Goal: Task Accomplishment & Management: Complete application form

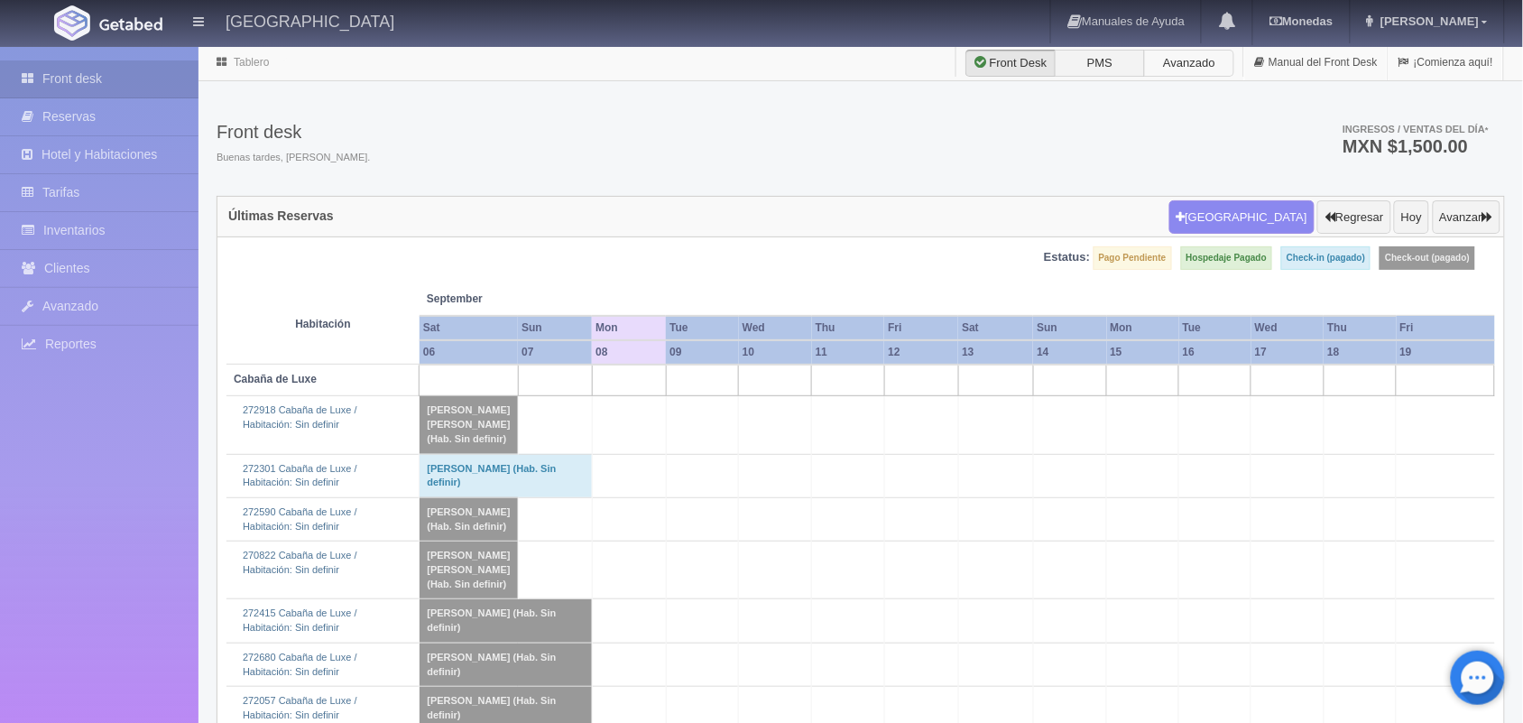
click at [1171, 66] on label "Avanzado" at bounding box center [1189, 63] width 90 height 27
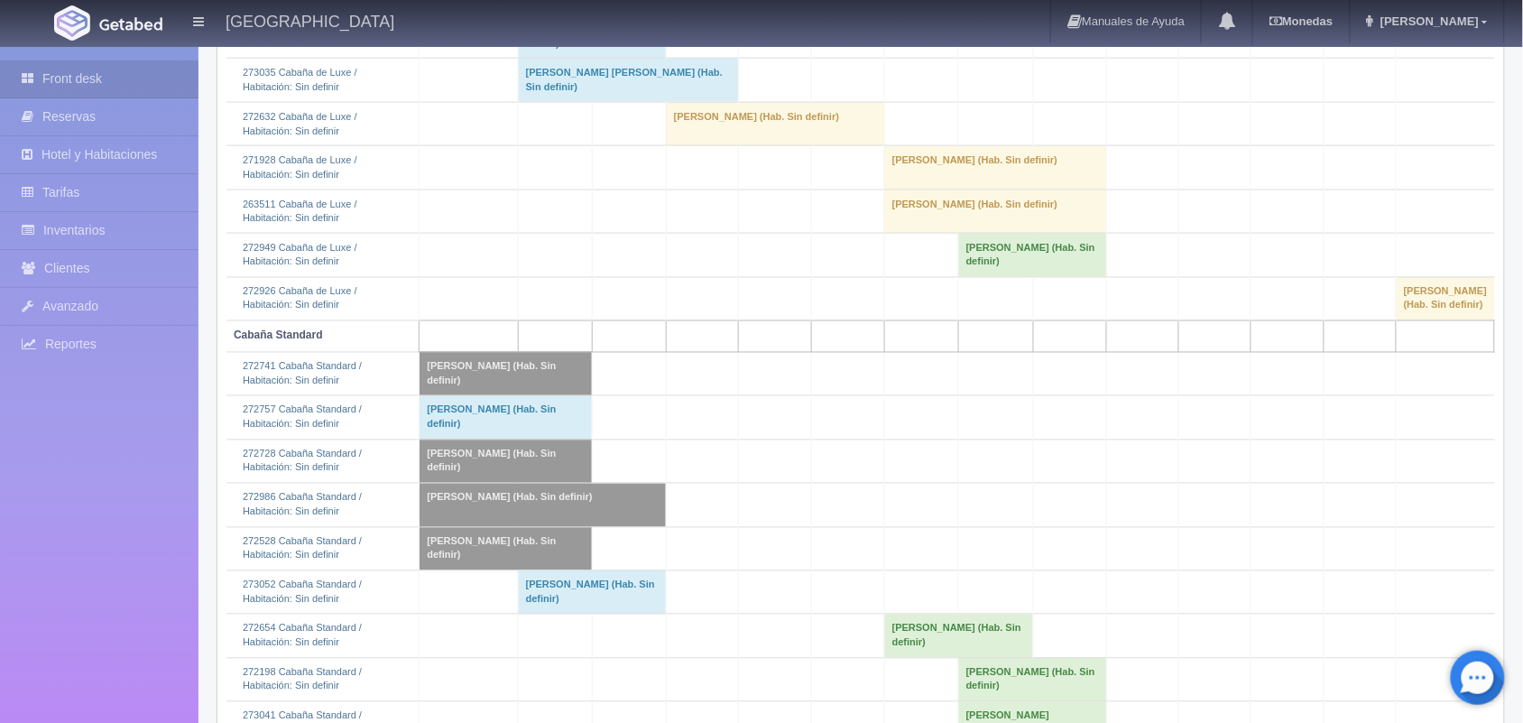
scroll to position [760, 0]
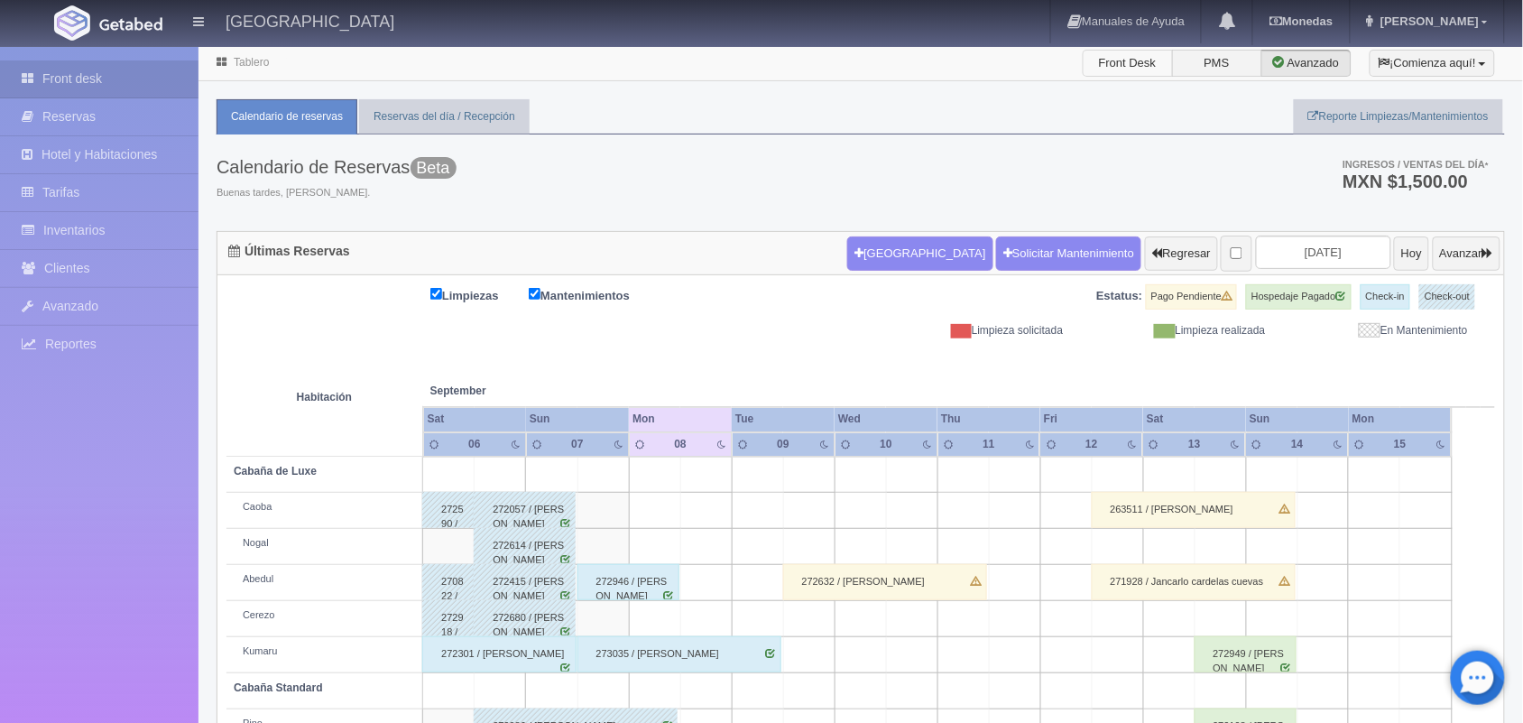
click at [1133, 69] on label "Front Desk" at bounding box center [1128, 63] width 90 height 27
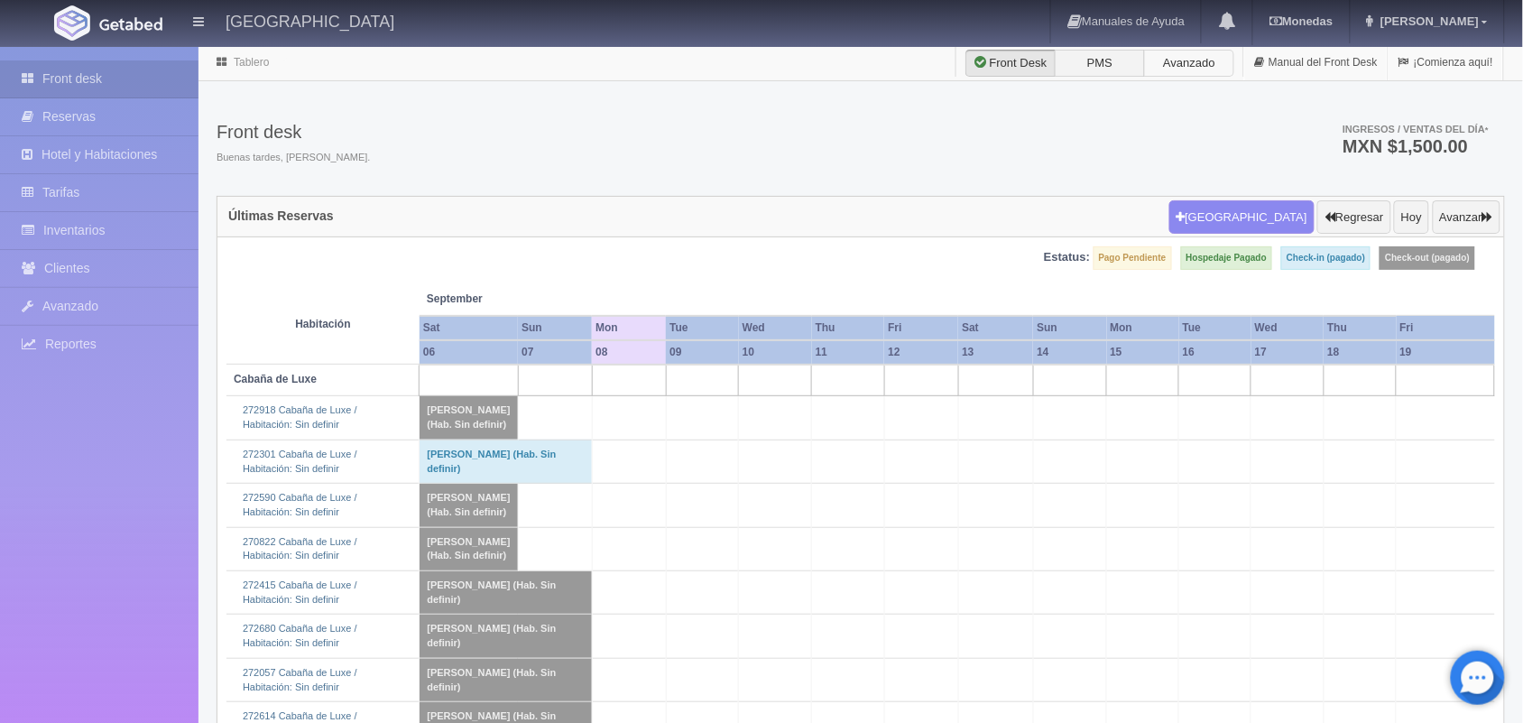
click at [1178, 70] on label "Avanzado" at bounding box center [1189, 63] width 90 height 27
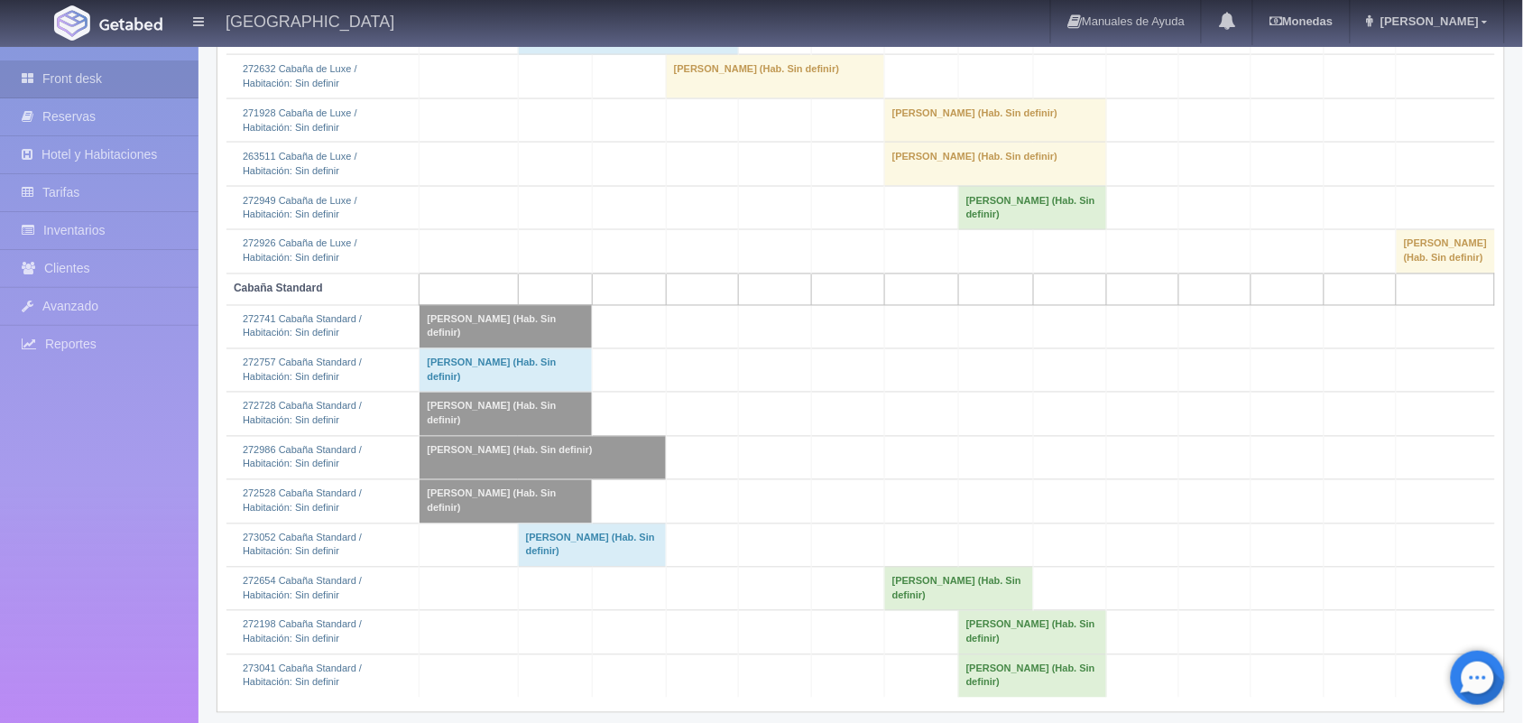
scroll to position [779, 0]
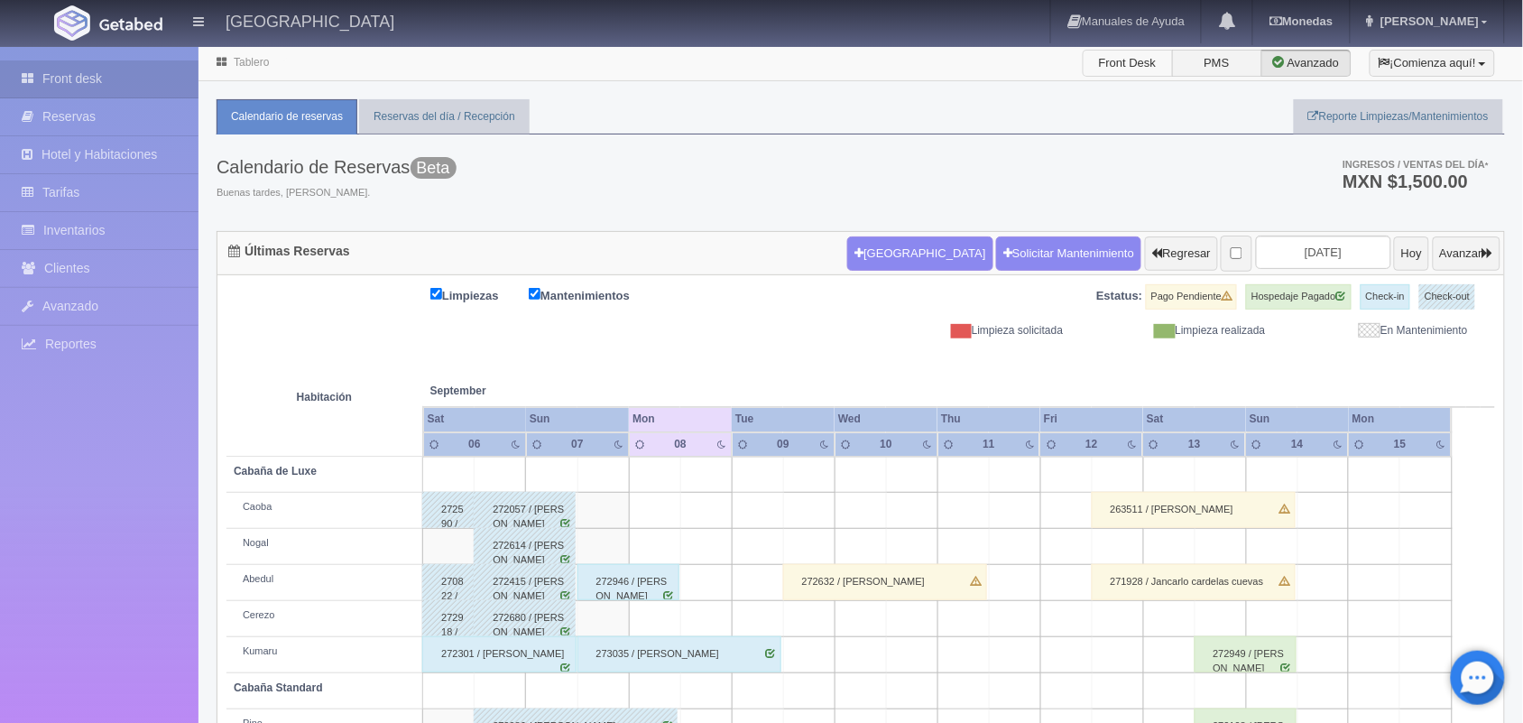
click at [1115, 59] on label "Front Desk" at bounding box center [1128, 63] width 90 height 27
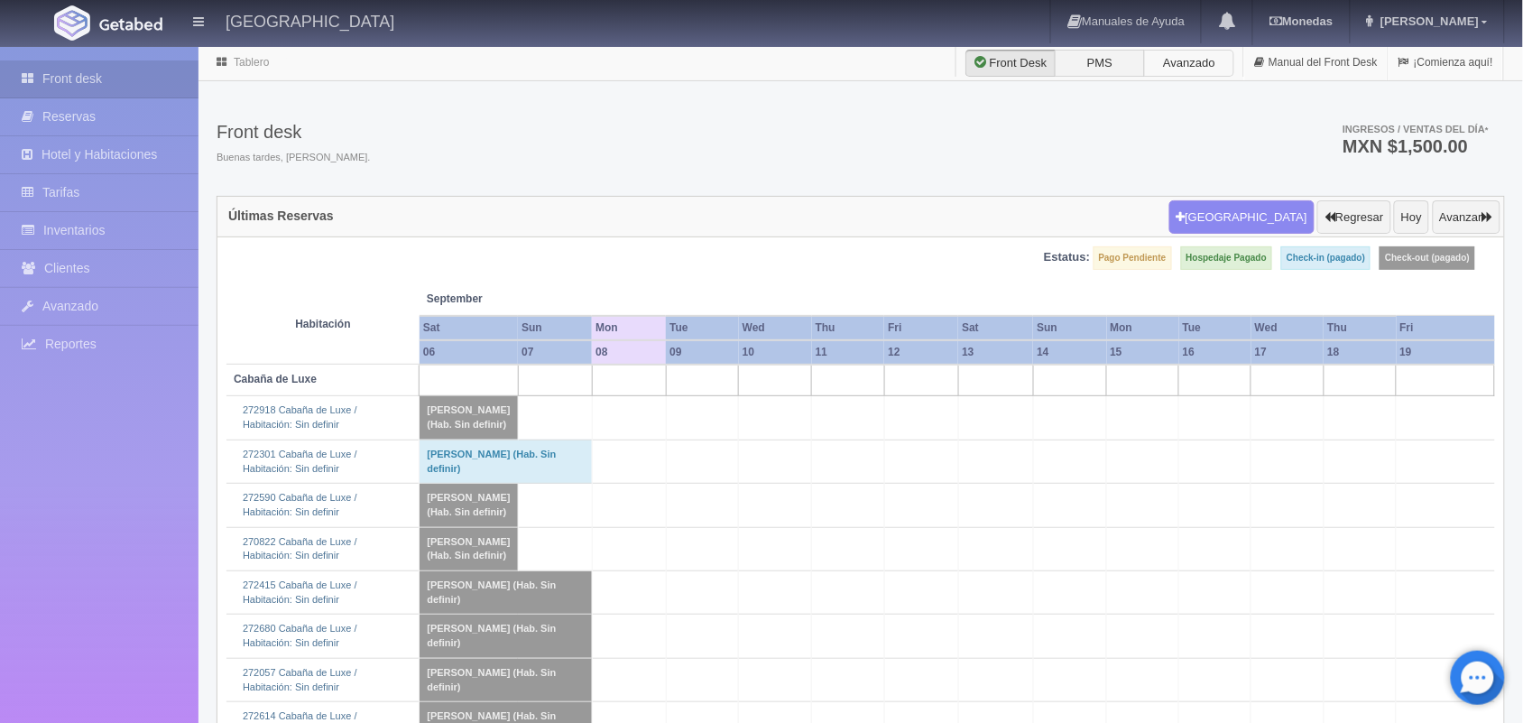
click at [1162, 61] on label "Avanzado" at bounding box center [1189, 63] width 90 height 27
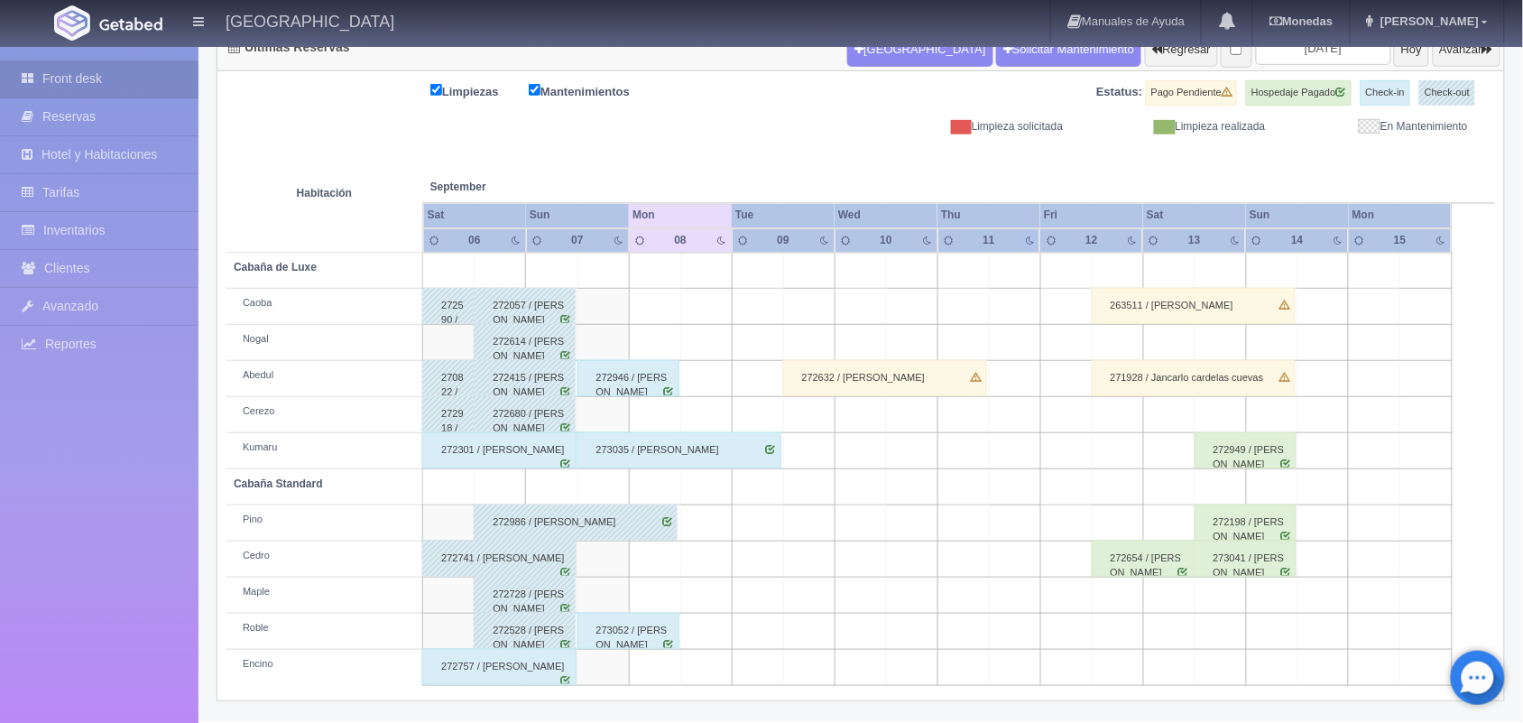
scroll to position [205, 0]
click at [1153, 597] on td at bounding box center [1168, 595] width 51 height 36
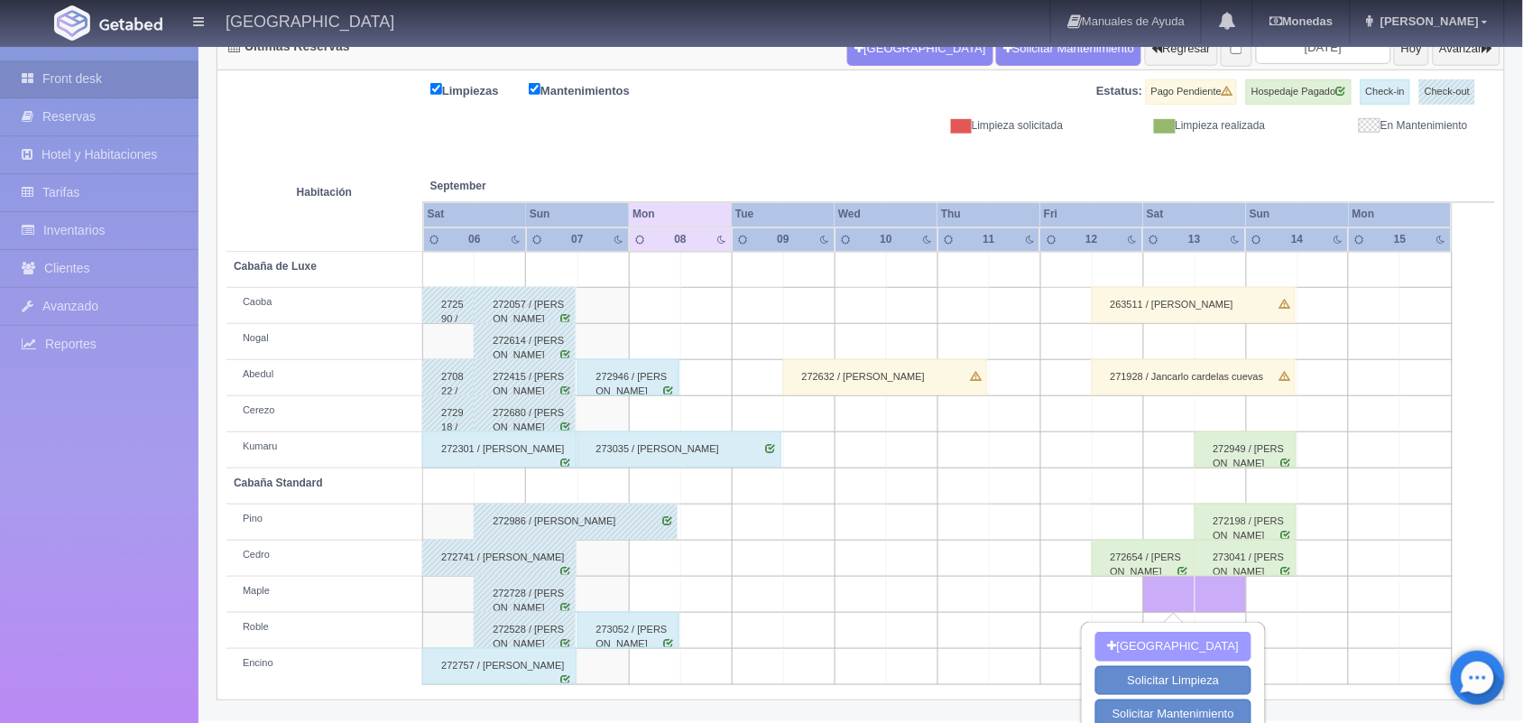
click at [1155, 642] on button "Nueva Reserva" at bounding box center [1174, 647] width 156 height 30
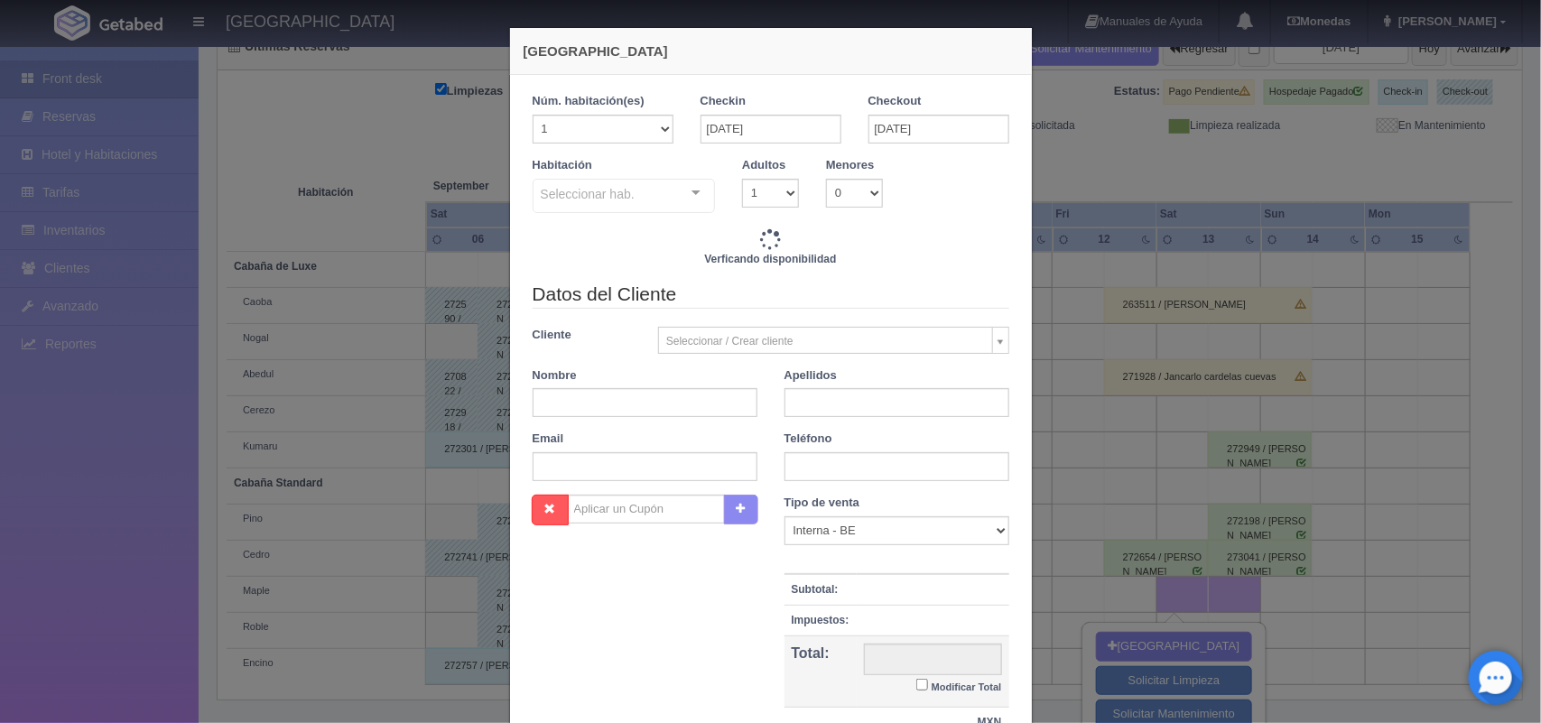
checkbox input "false"
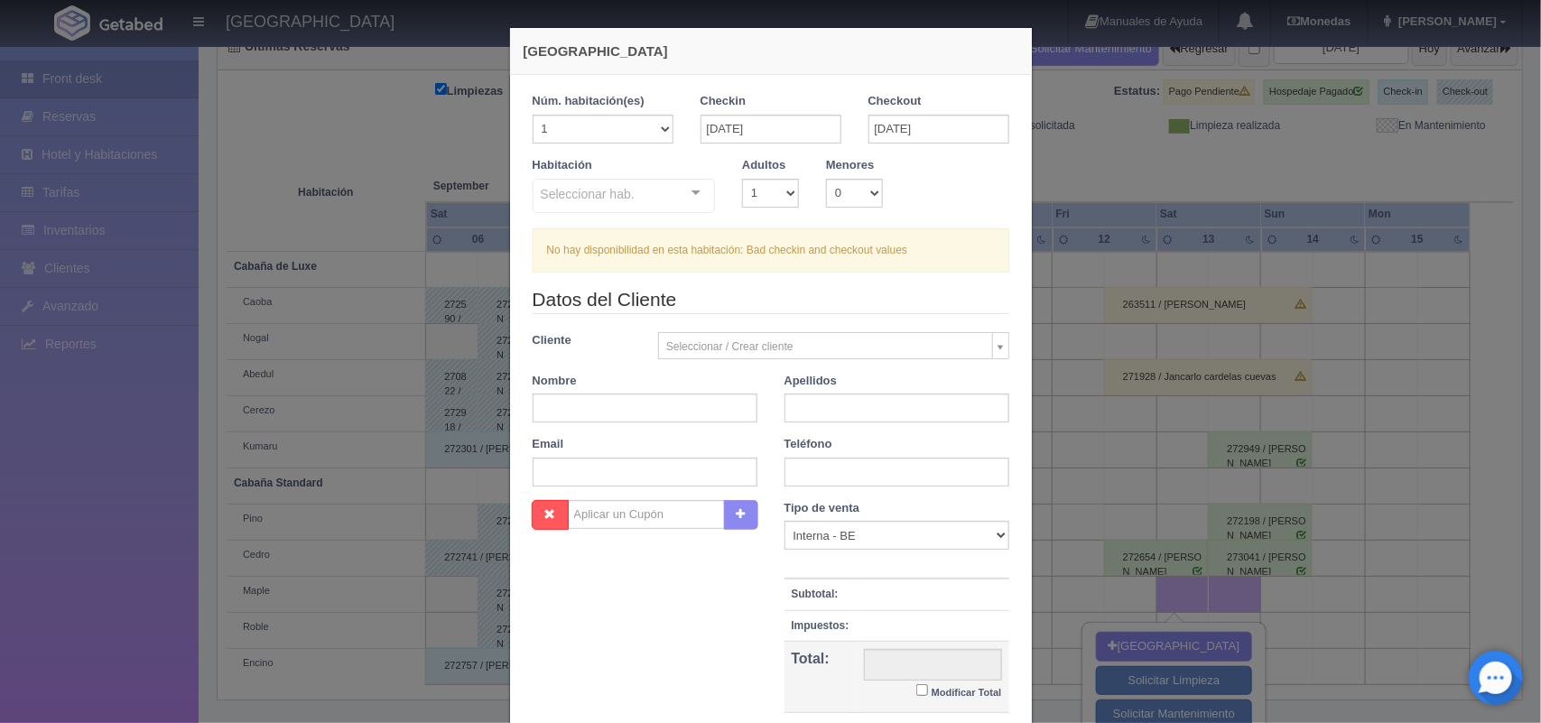
click at [1103, 190] on div "Nueva Reserva 1 Núm. habitación(es) 1 2 3 4 5 6 7 8 9 10 11 12 13 14 15 16 17 1…" at bounding box center [770, 361] width 1541 height 723
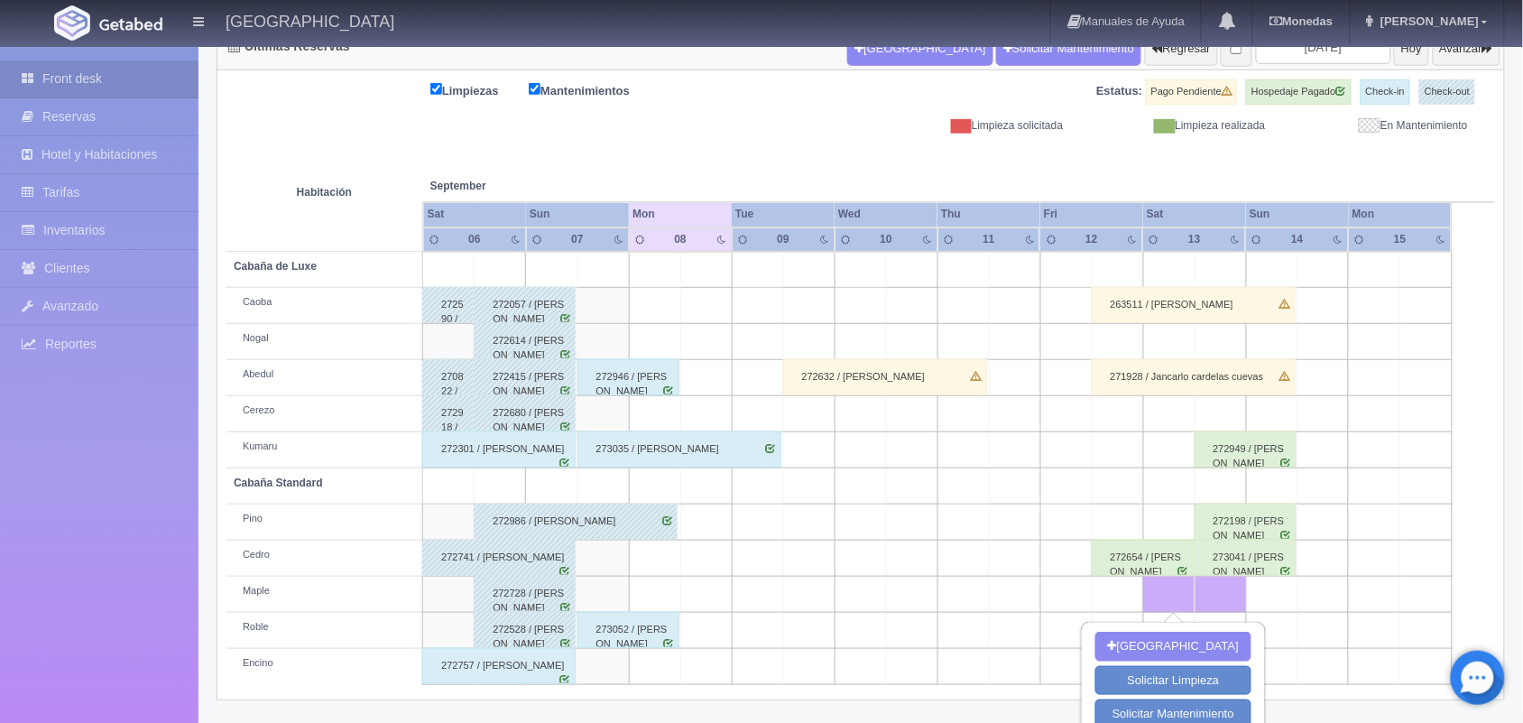
scroll to position [257, 0]
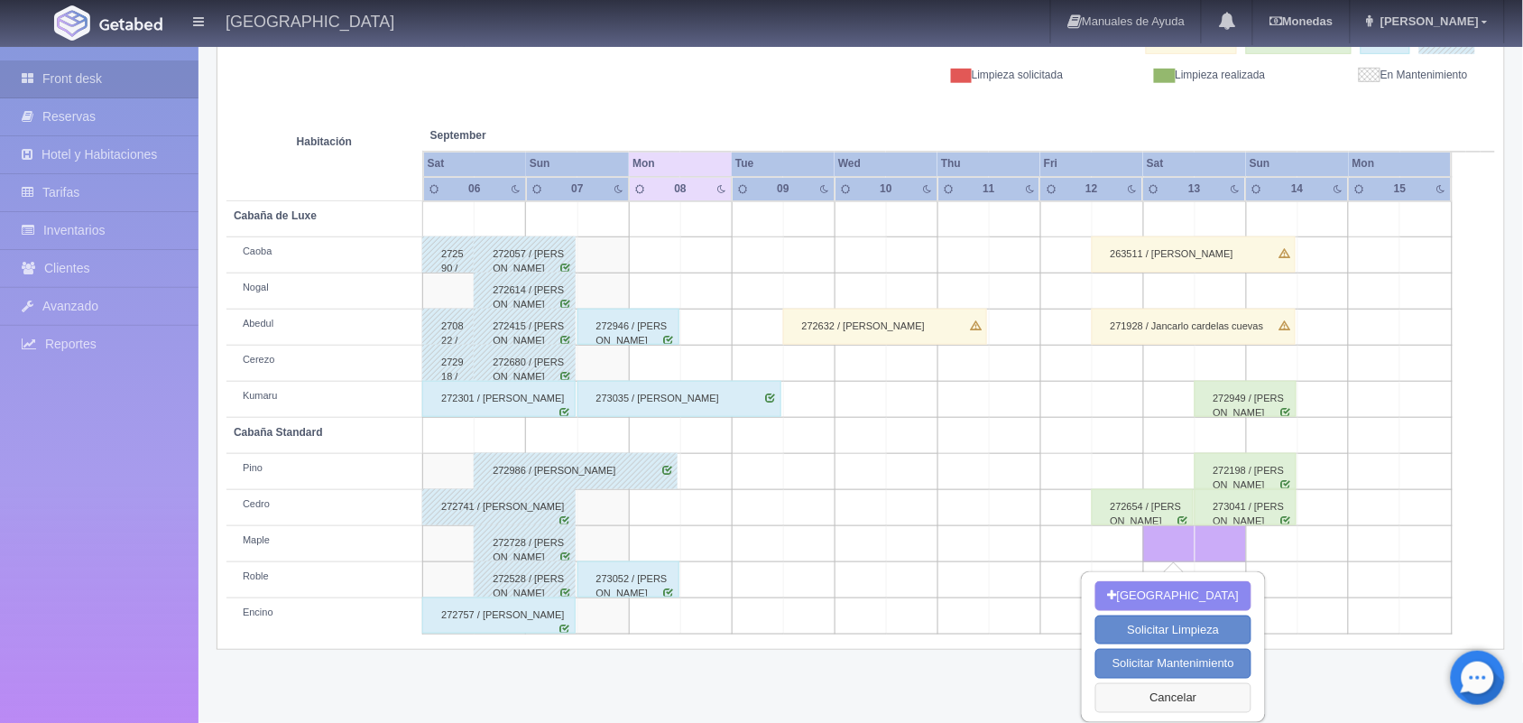
click at [1167, 699] on button "Cancelar" at bounding box center [1174, 698] width 156 height 30
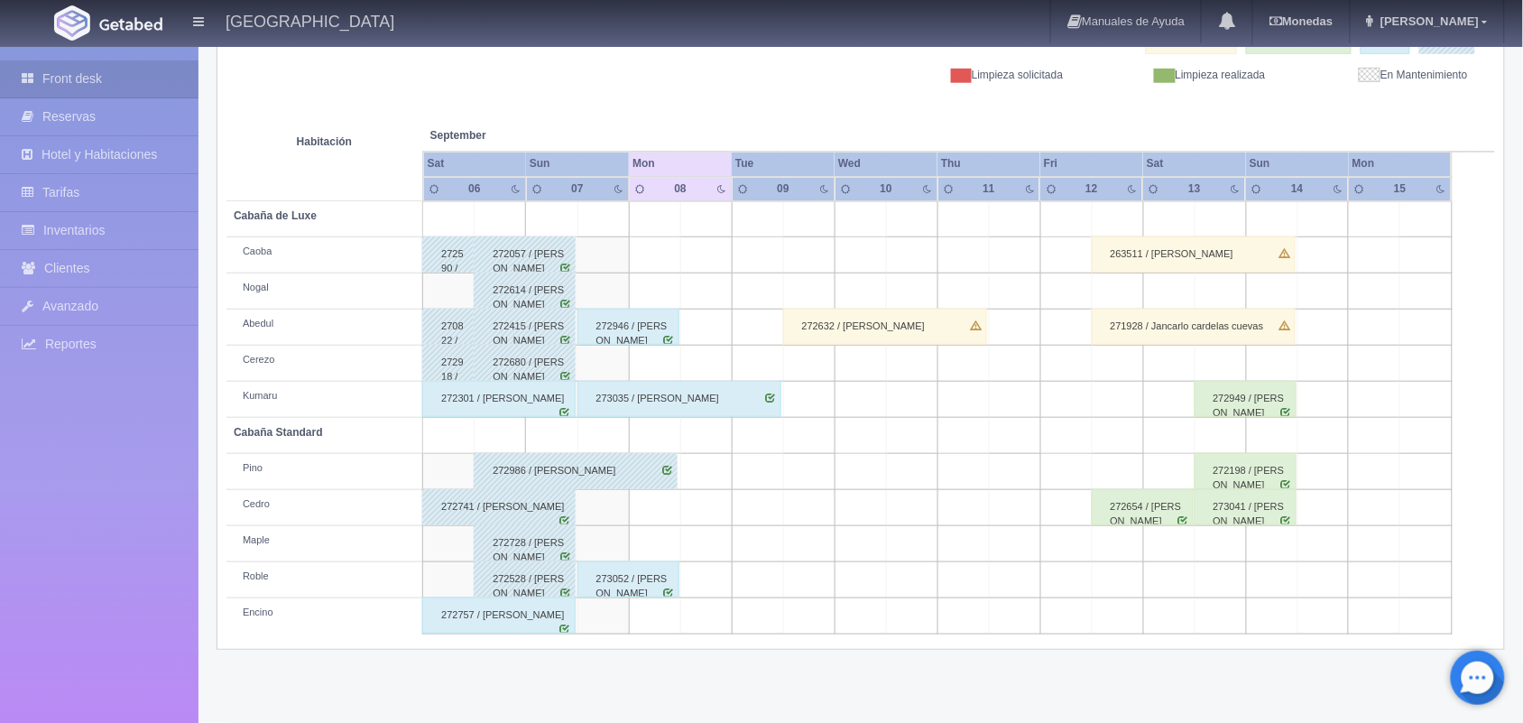
scroll to position [254, 0]
click at [1110, 547] on td at bounding box center [1117, 545] width 51 height 36
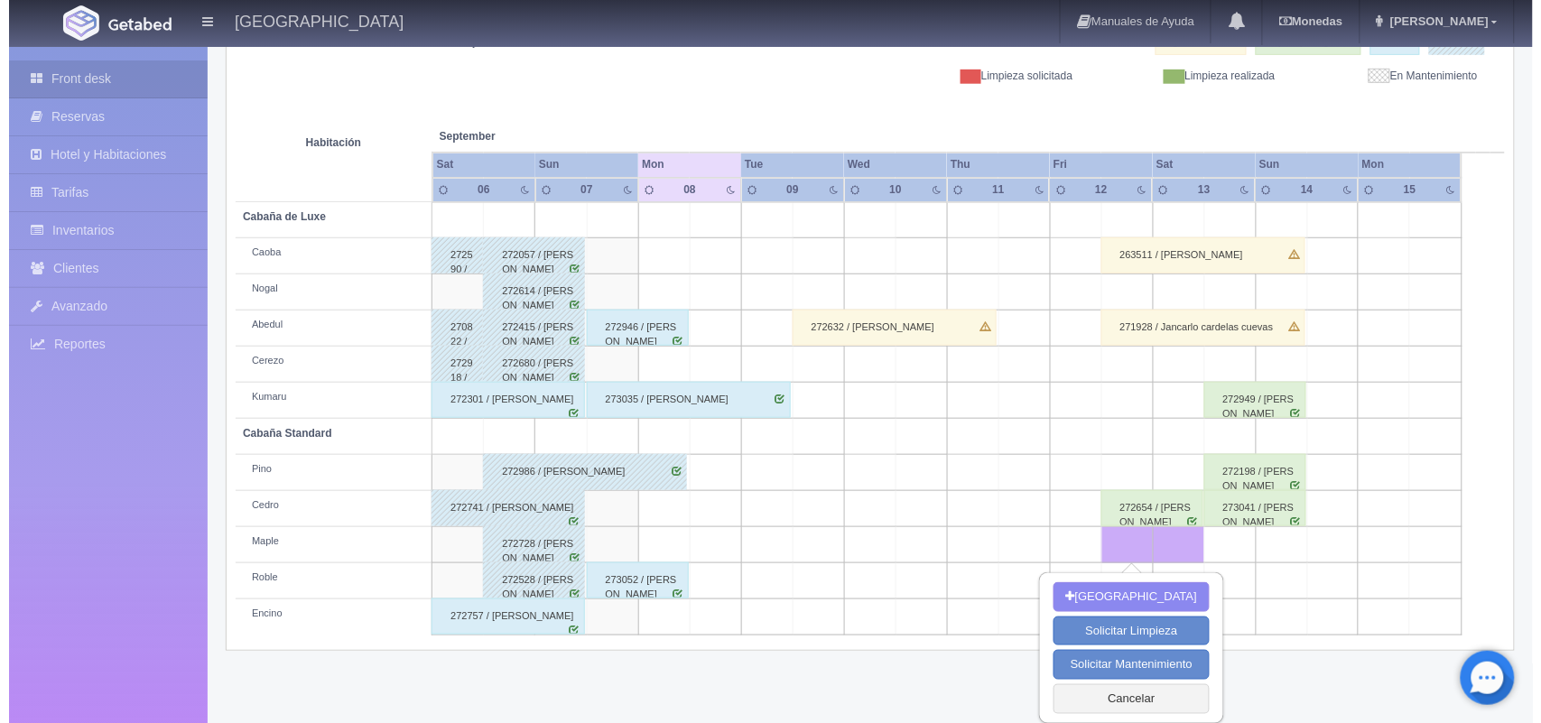
scroll to position [257, 0]
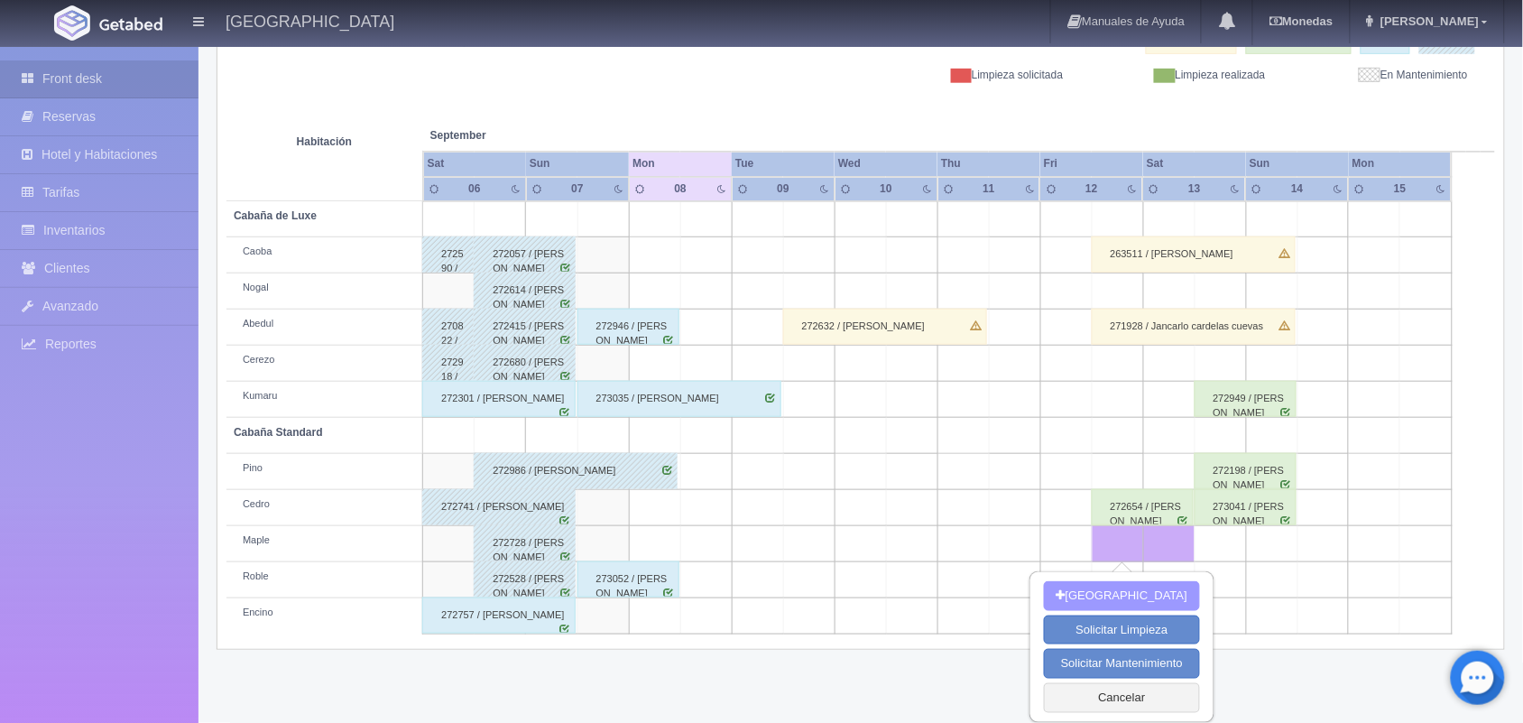
click at [1113, 588] on button "[GEOGRAPHIC_DATA]" at bounding box center [1122, 596] width 156 height 30
type input "[DATE]"
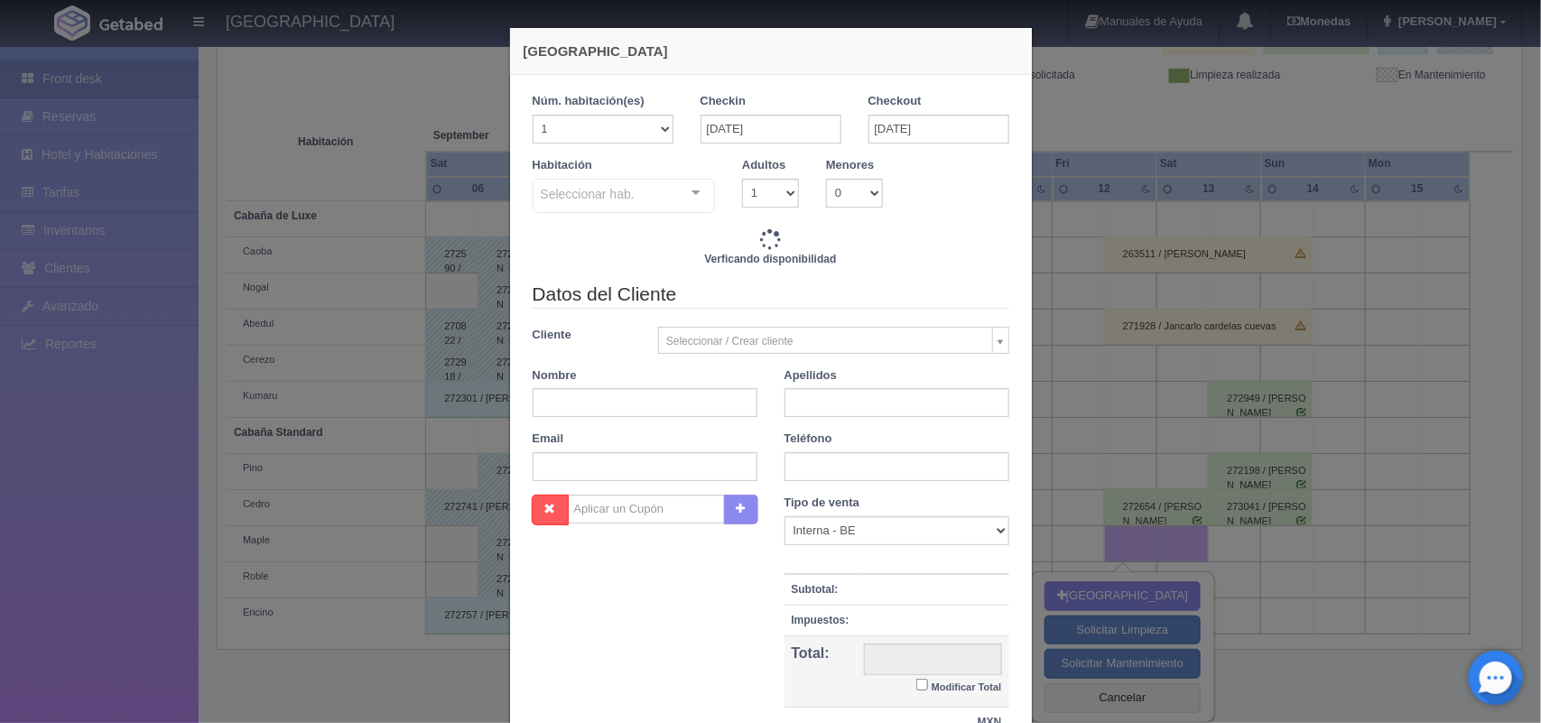
checkbox input "false"
type input "1600.00"
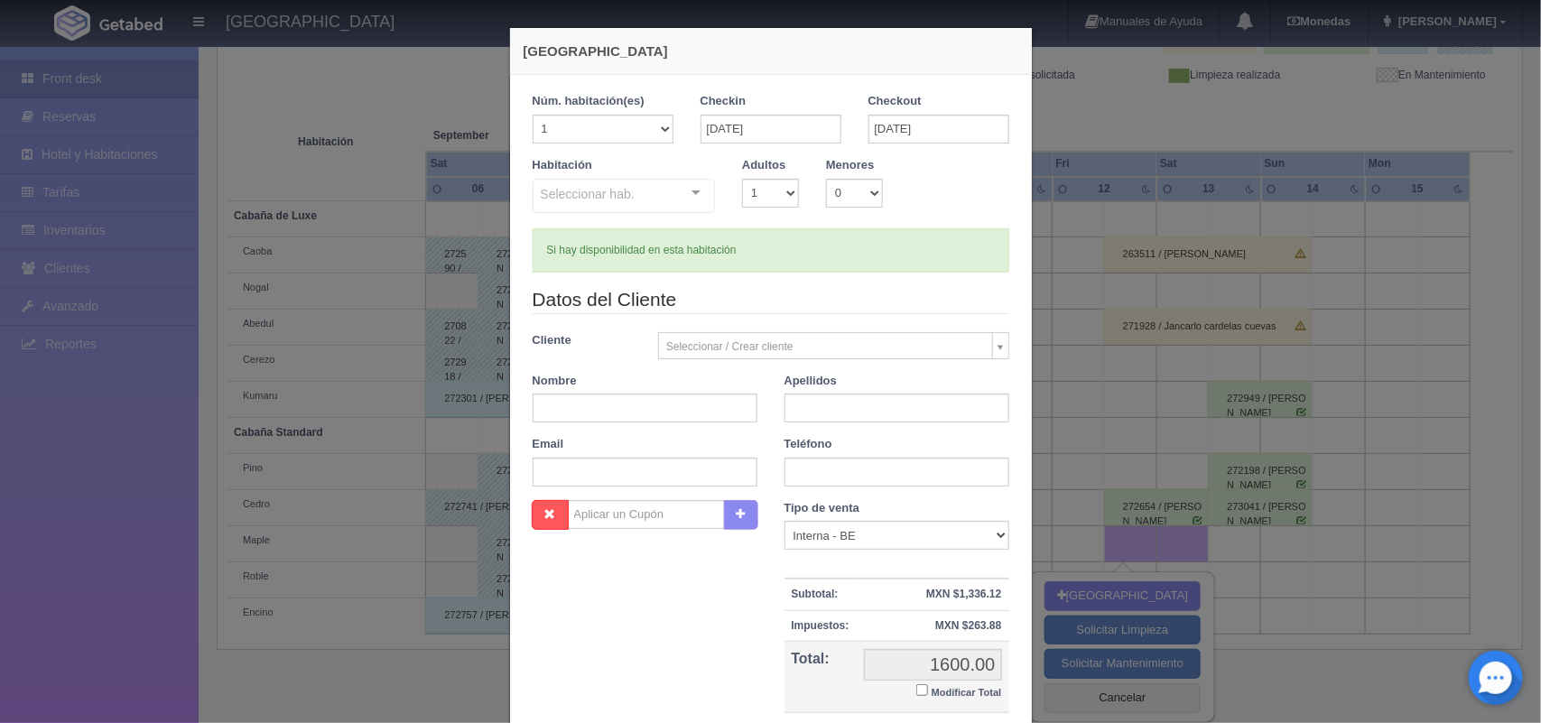
checkbox input "false"
click at [885, 127] on input "[DATE]" at bounding box center [938, 129] width 141 height 29
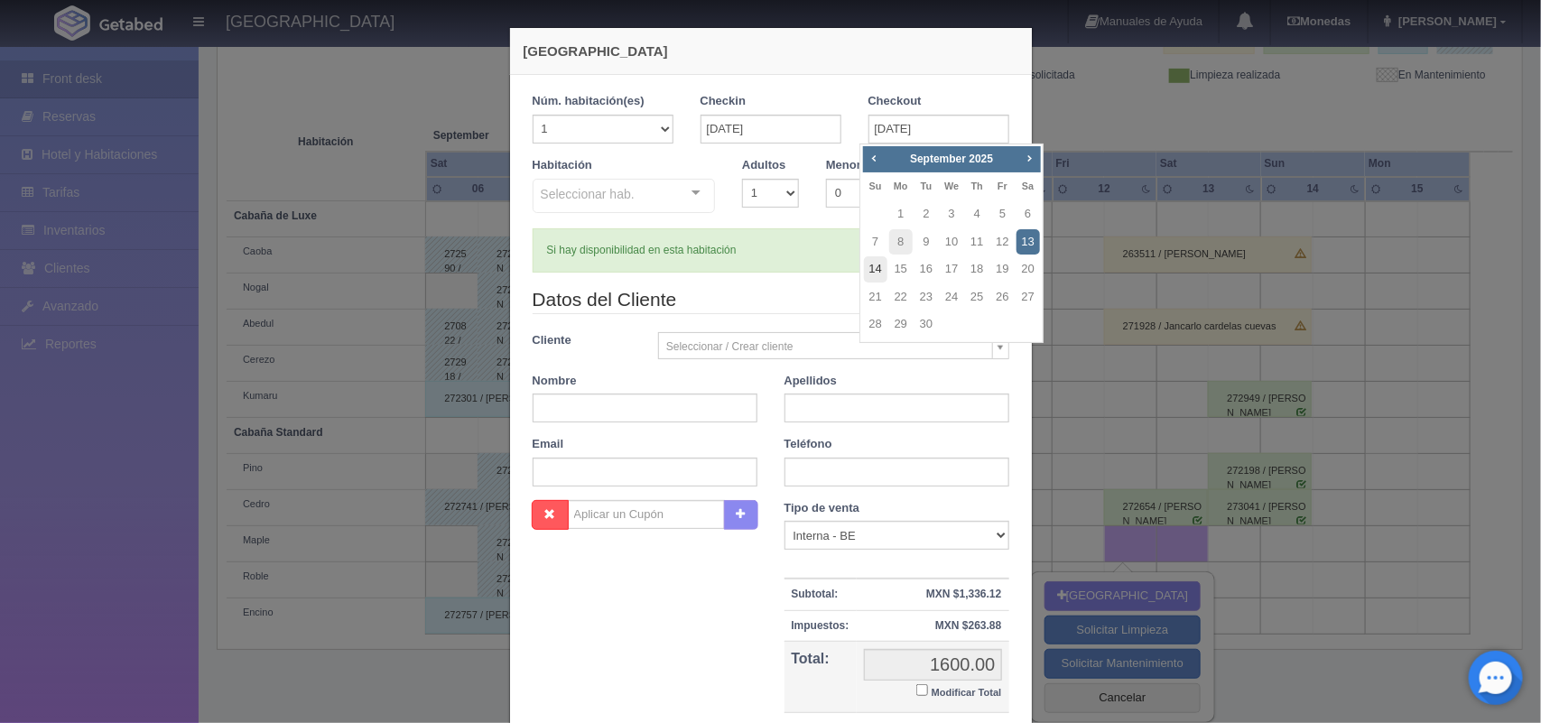
click at [881, 264] on link "14" at bounding box center [875, 269] width 23 height 26
type input "14-09-2025"
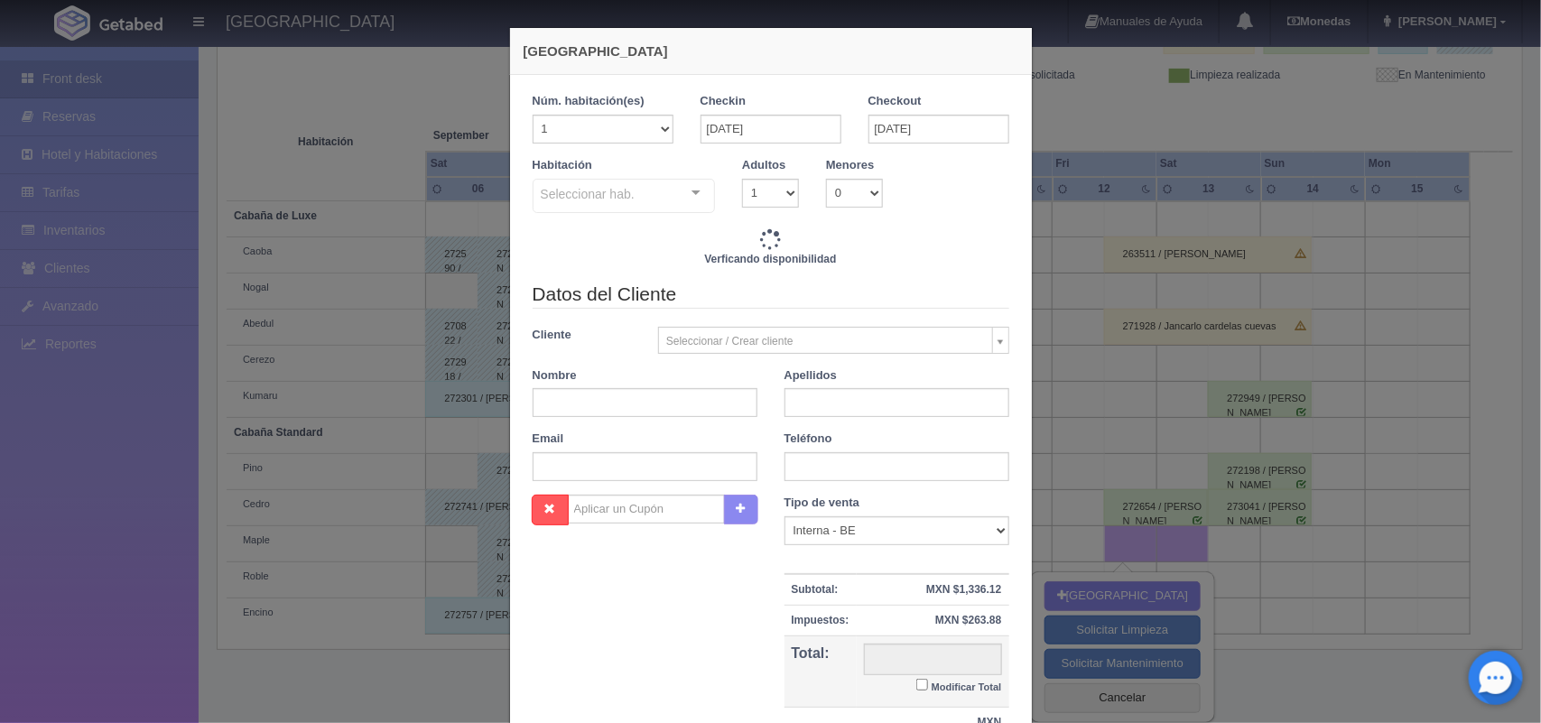
checkbox input "false"
type input "3600.00"
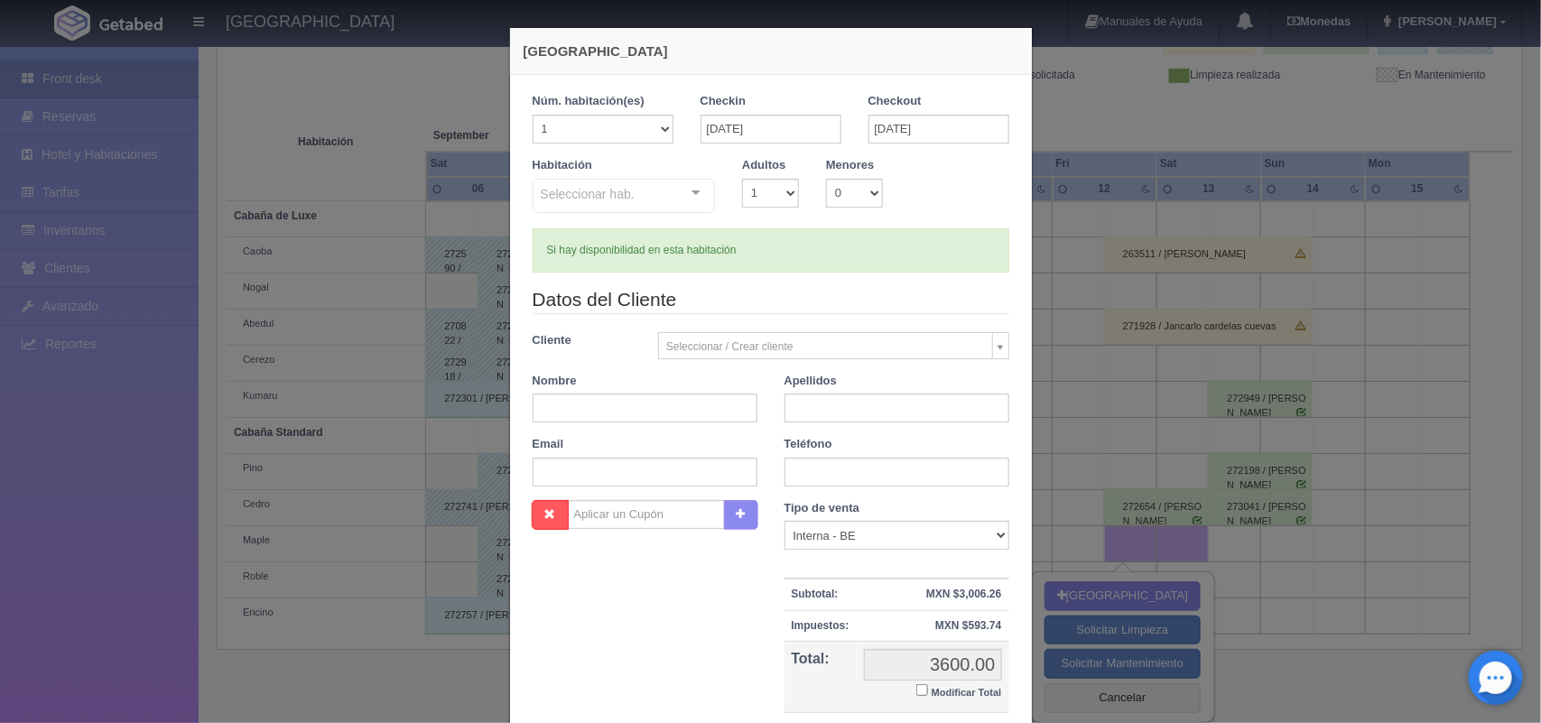
checkbox input "false"
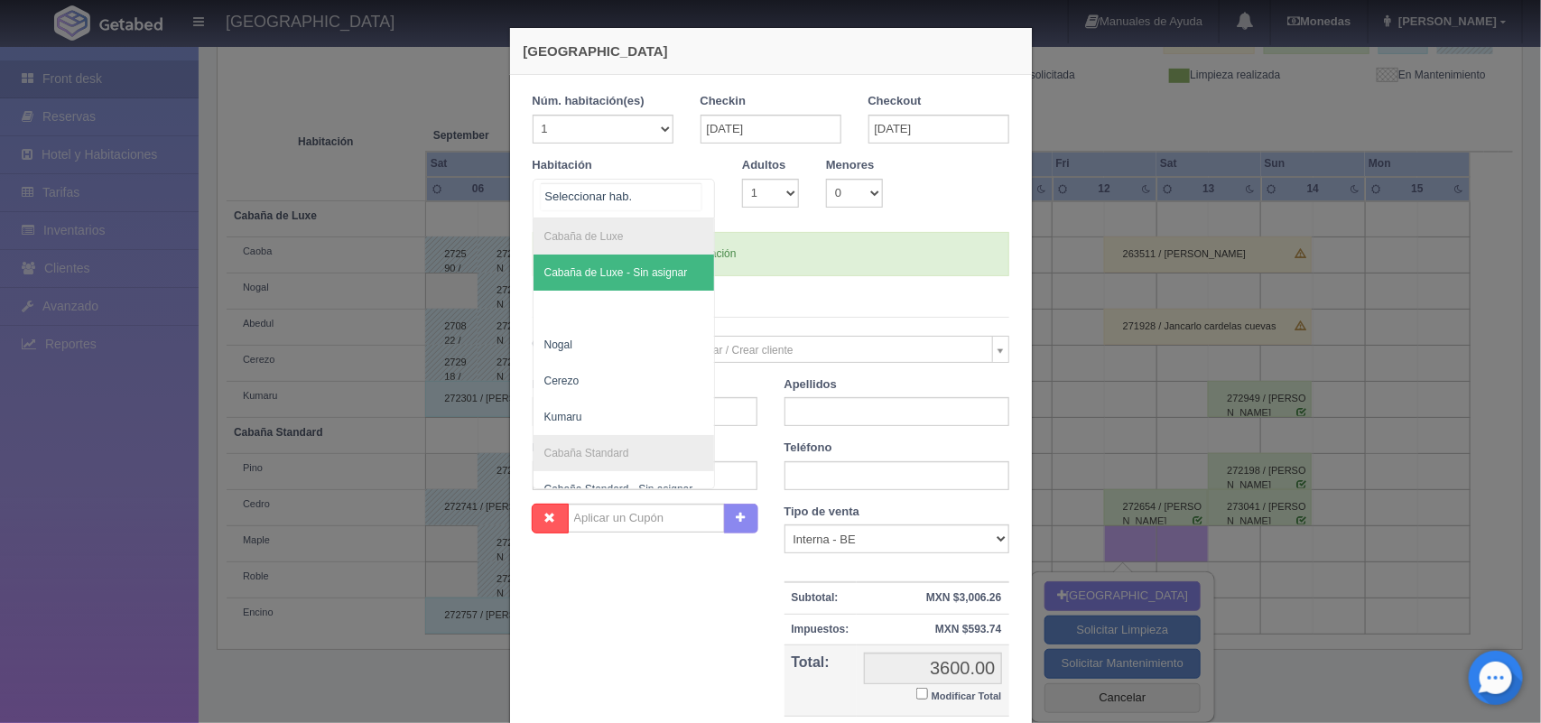
click at [692, 196] on div at bounding box center [696, 193] width 36 height 27
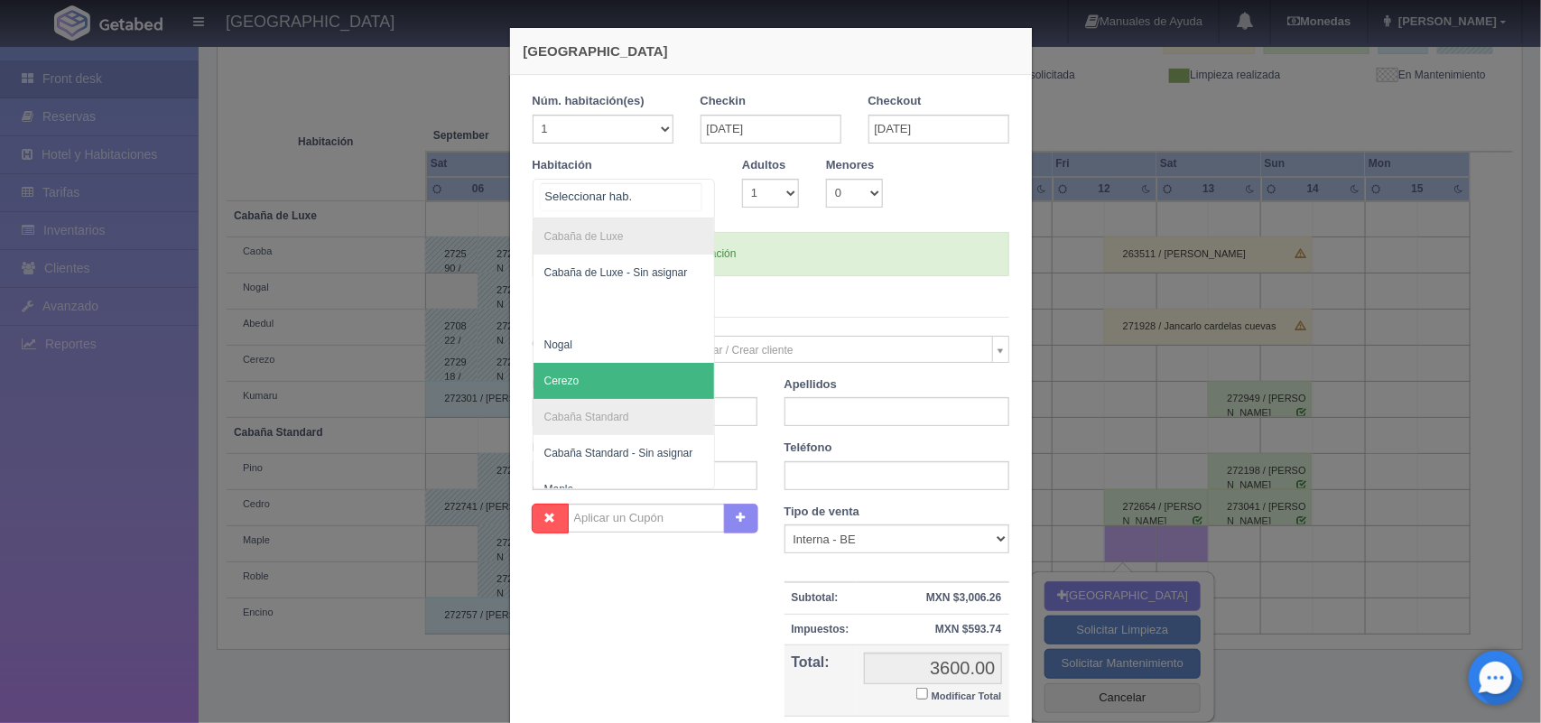
scroll to position [108, 0]
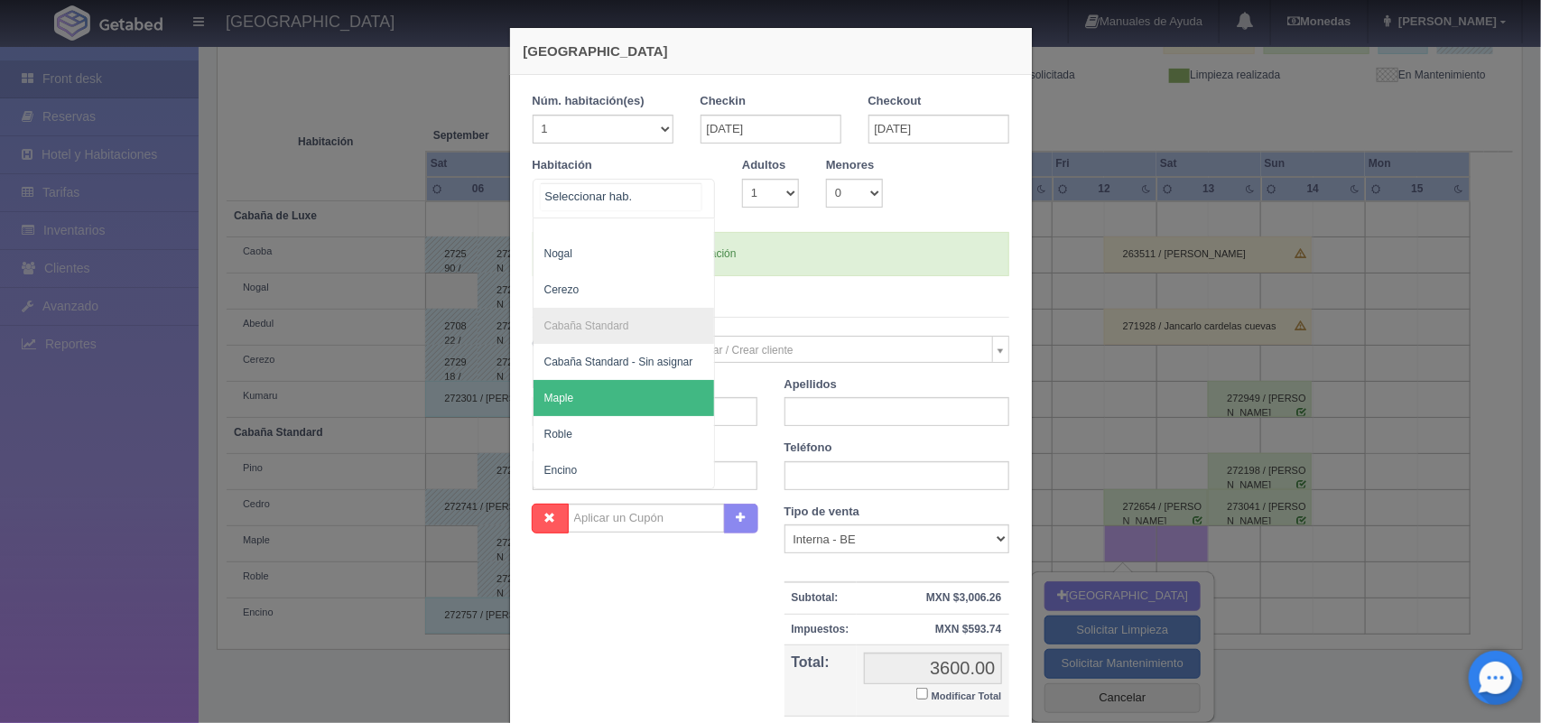
click at [611, 380] on span "Maple" at bounding box center [623, 398] width 181 height 36
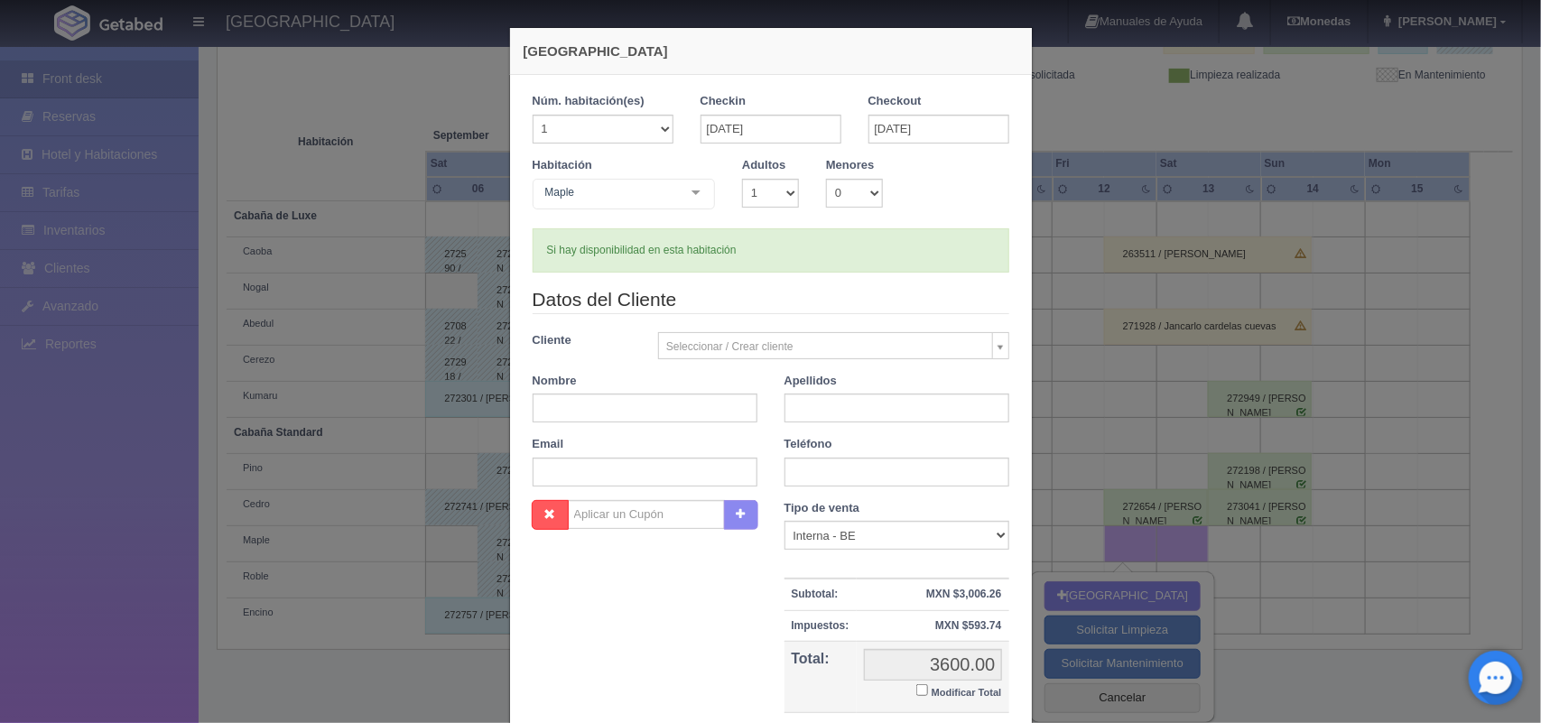
checkbox input "false"
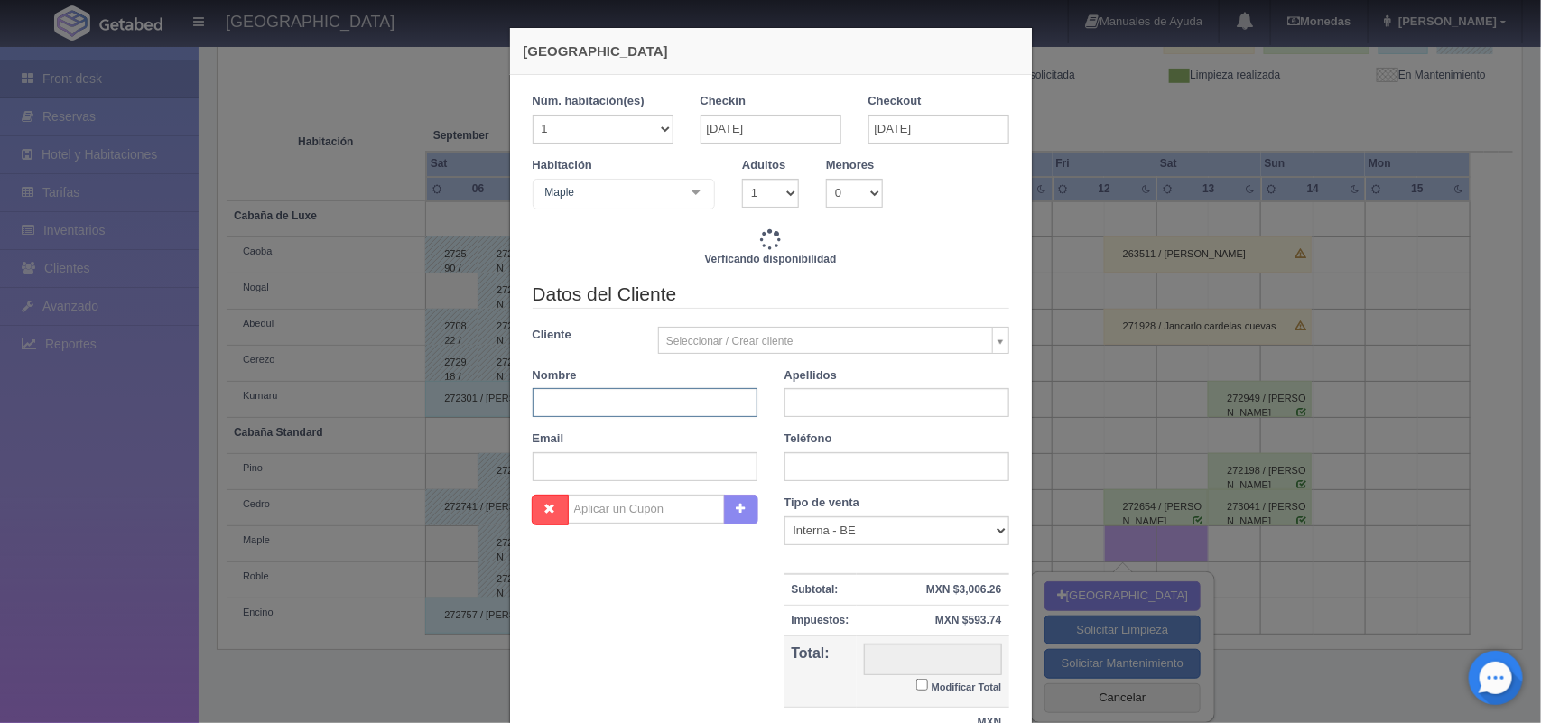
click at [660, 402] on input "text" at bounding box center [644, 402] width 225 height 29
type input "3600.00"
checkbox input "false"
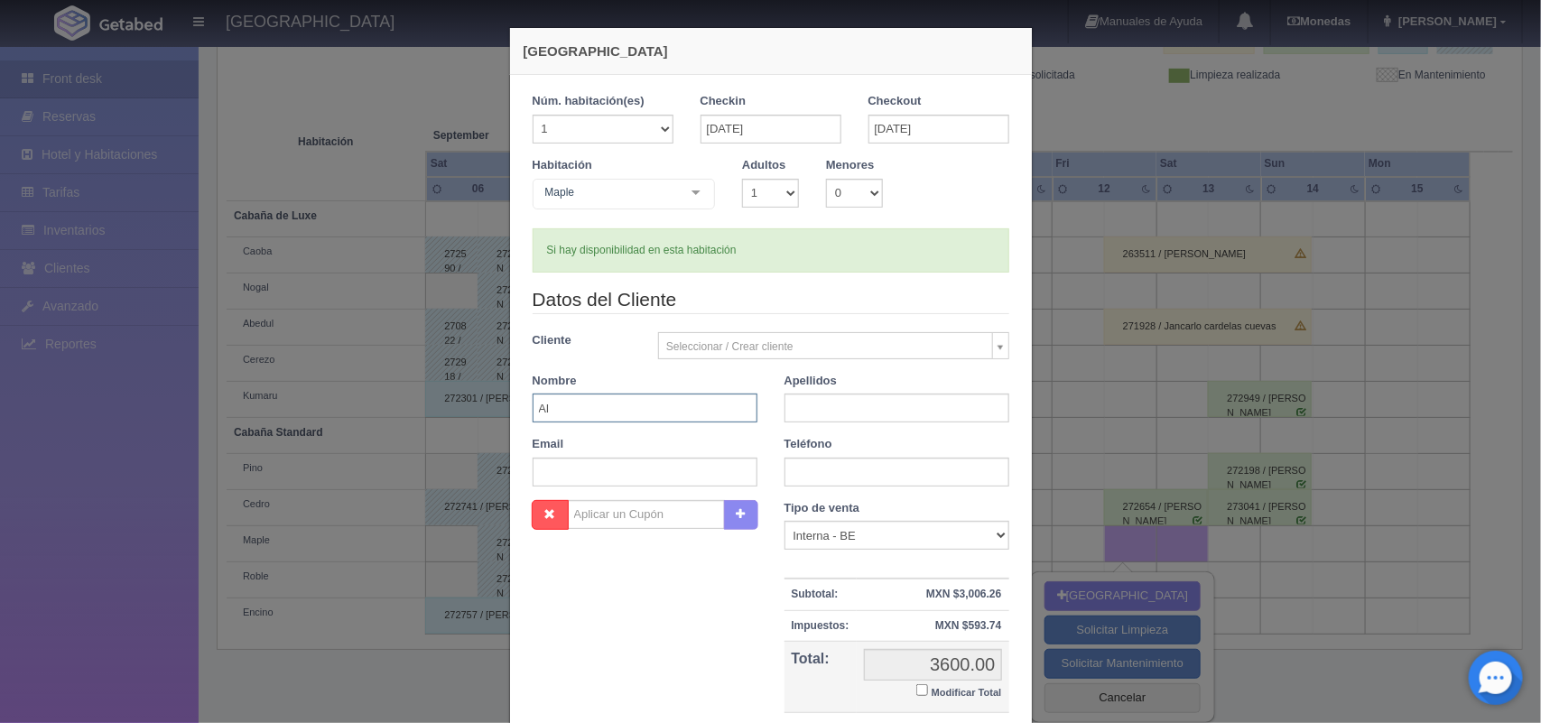
type input "A"
type input "[PERSON_NAME]"
click at [839, 416] on input "text" at bounding box center [896, 407] width 225 height 29
type input "[PERSON_NAME]"
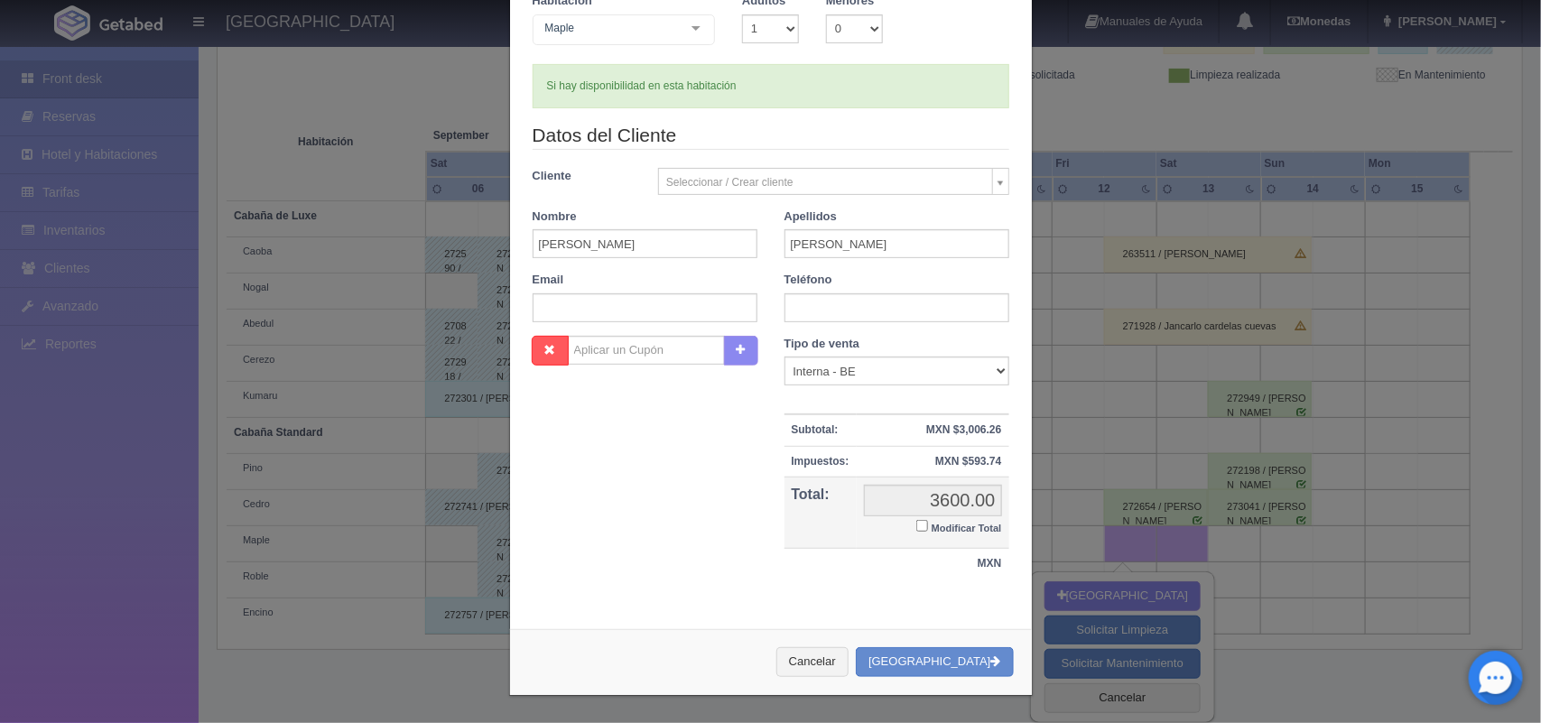
click at [910, 679] on div "Cancelar Crear Reserva" at bounding box center [771, 662] width 522 height 66
click at [921, 673] on button "[GEOGRAPHIC_DATA]" at bounding box center [934, 662] width 157 height 30
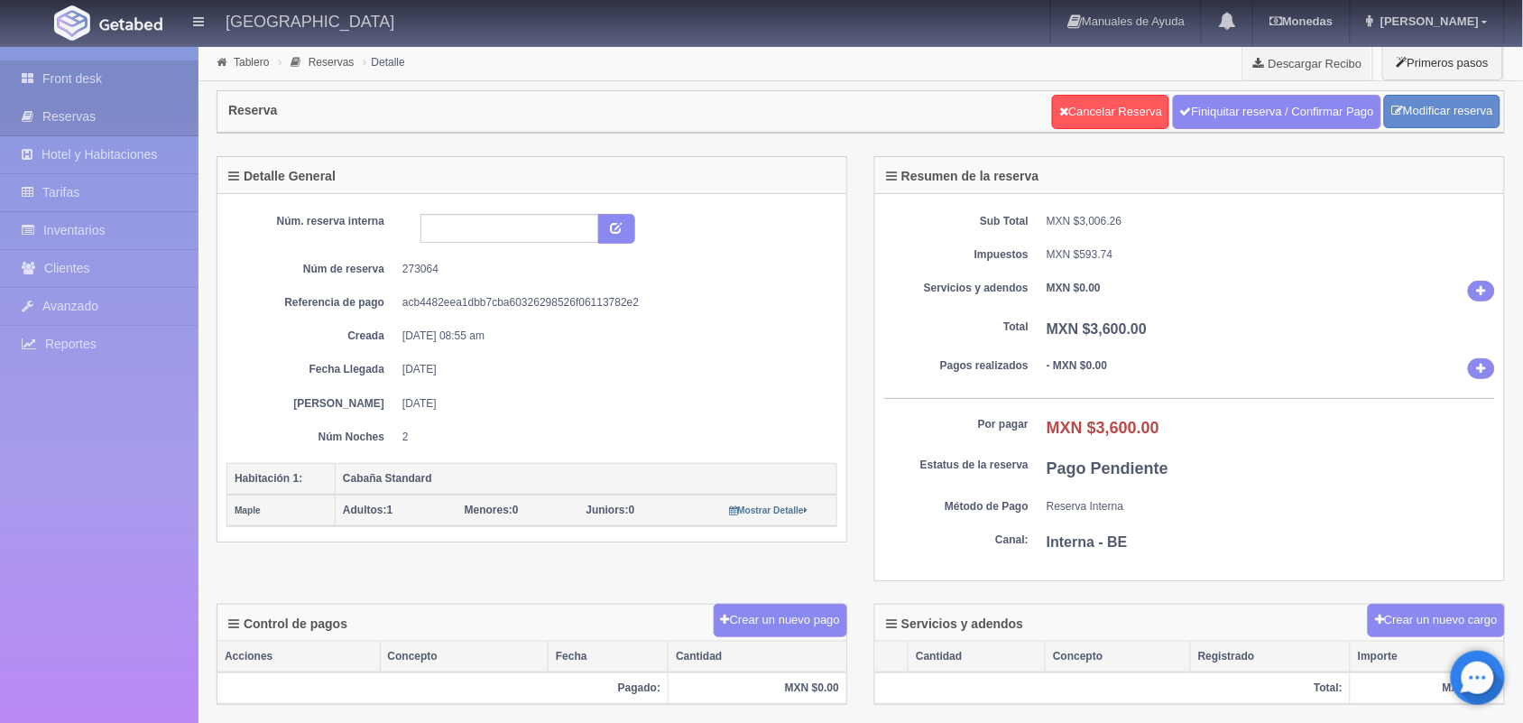
click at [117, 86] on link "Front desk" at bounding box center [99, 78] width 199 height 37
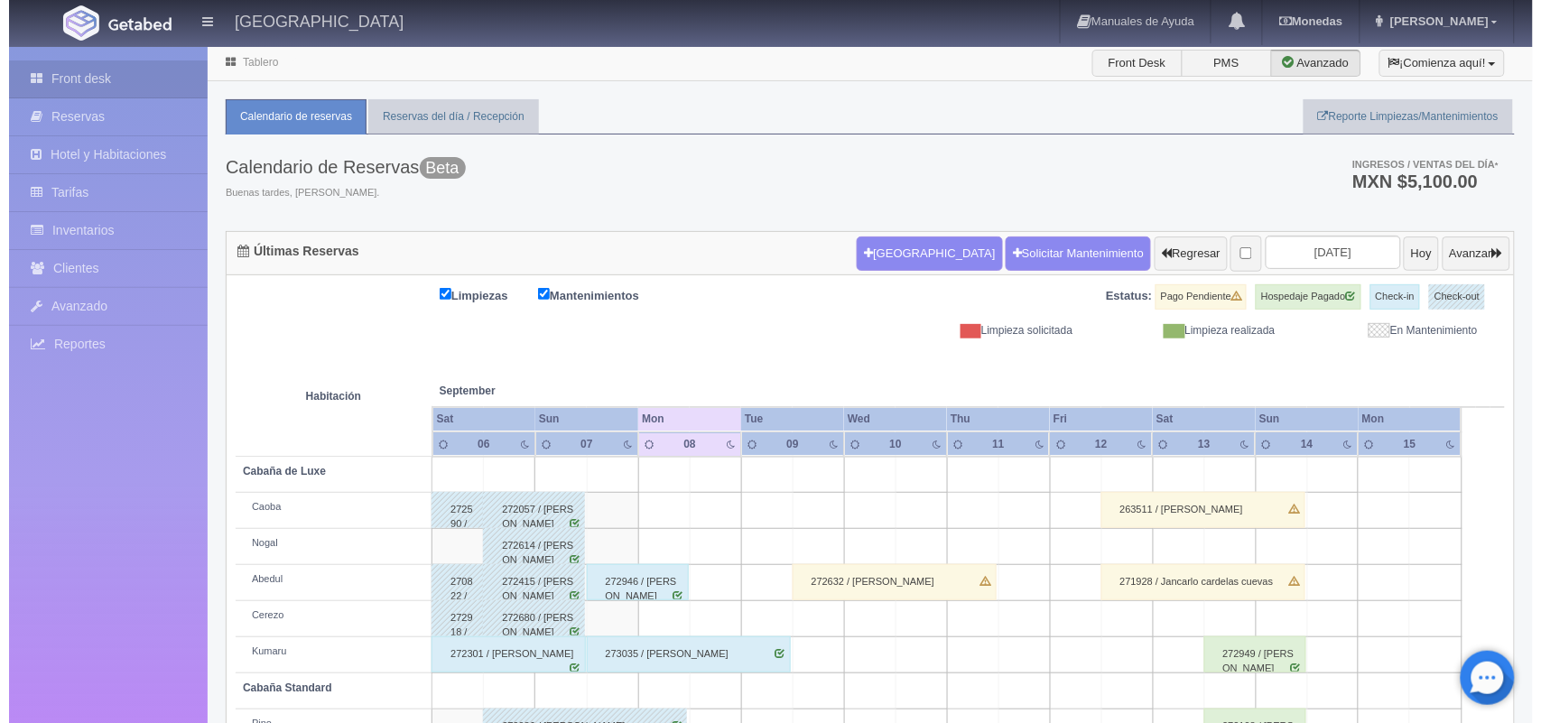
scroll to position [205, 0]
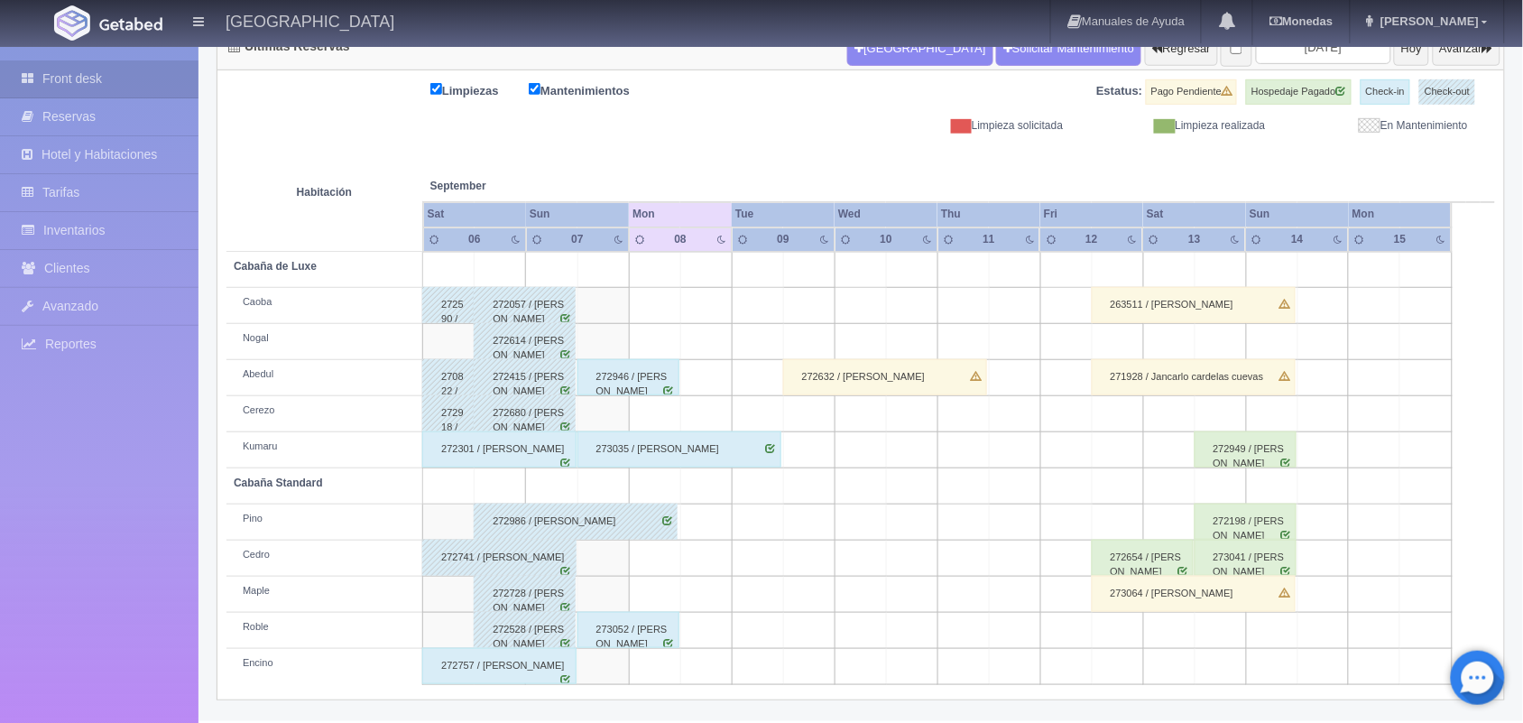
click at [1112, 624] on td at bounding box center [1117, 631] width 51 height 36
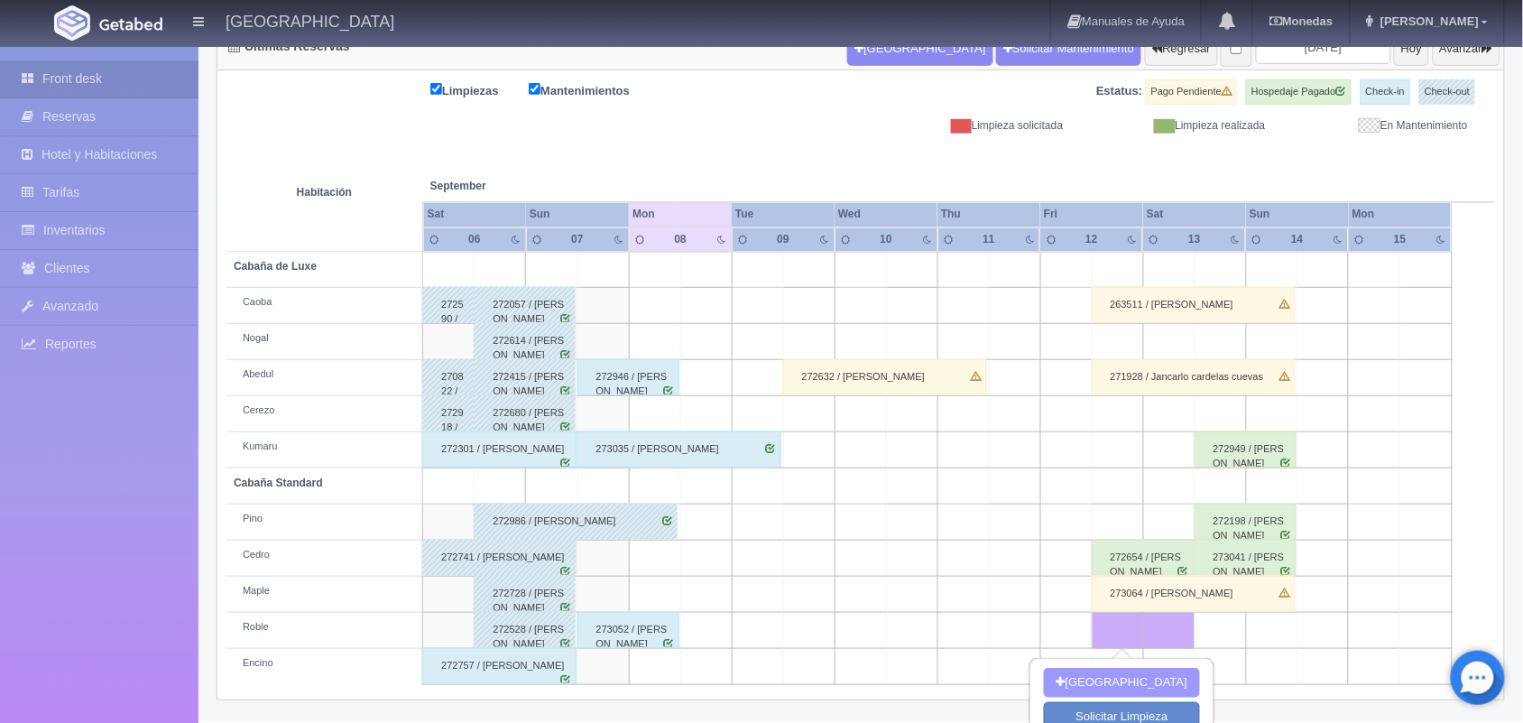
click at [1106, 679] on button "[GEOGRAPHIC_DATA]" at bounding box center [1122, 683] width 156 height 30
type input "[DATE]"
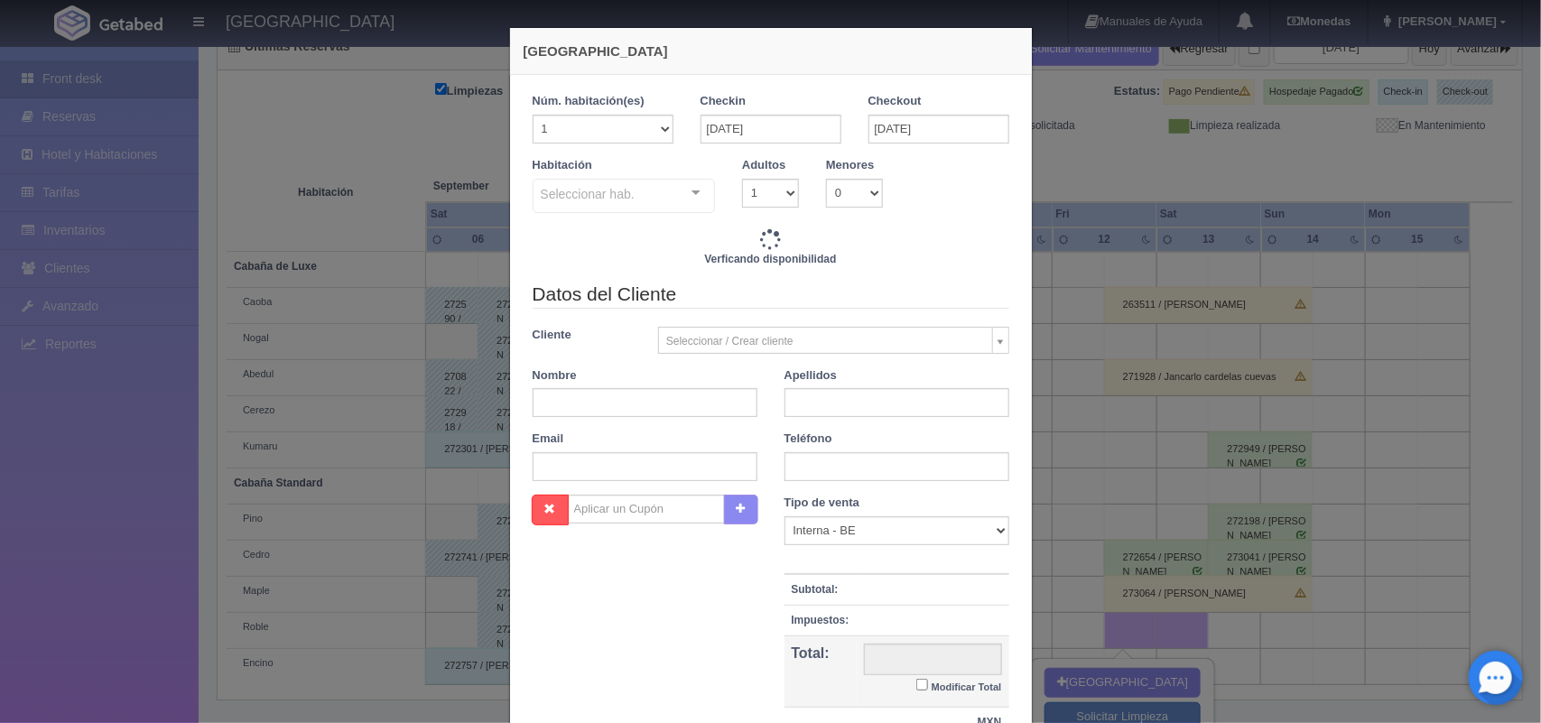
checkbox input "false"
type input "1600.00"
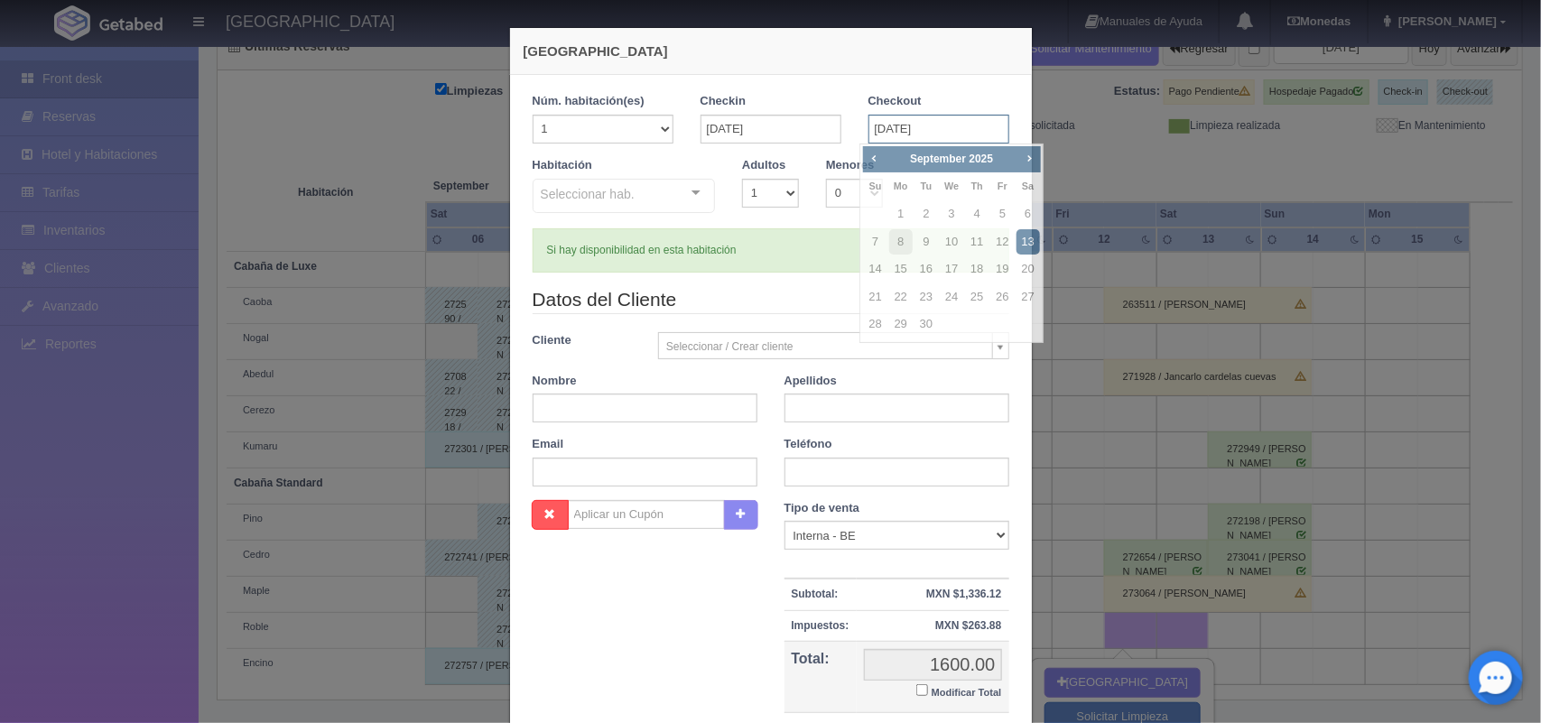
click at [912, 124] on input "[DATE]" at bounding box center [938, 129] width 141 height 29
checkbox input "false"
click at [876, 271] on link "14" at bounding box center [875, 269] width 23 height 26
type input "14-09-2025"
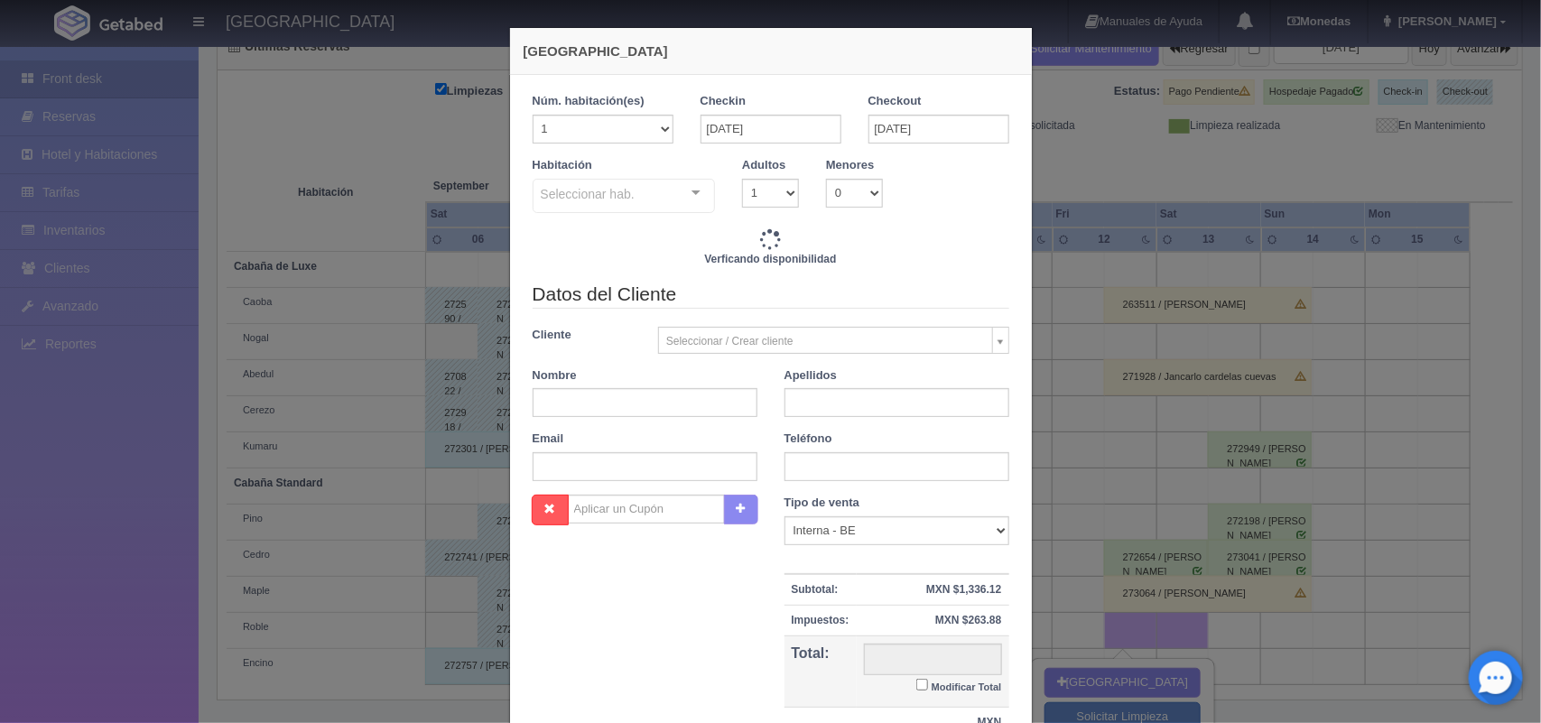
checkbox input "false"
type input "3600.00"
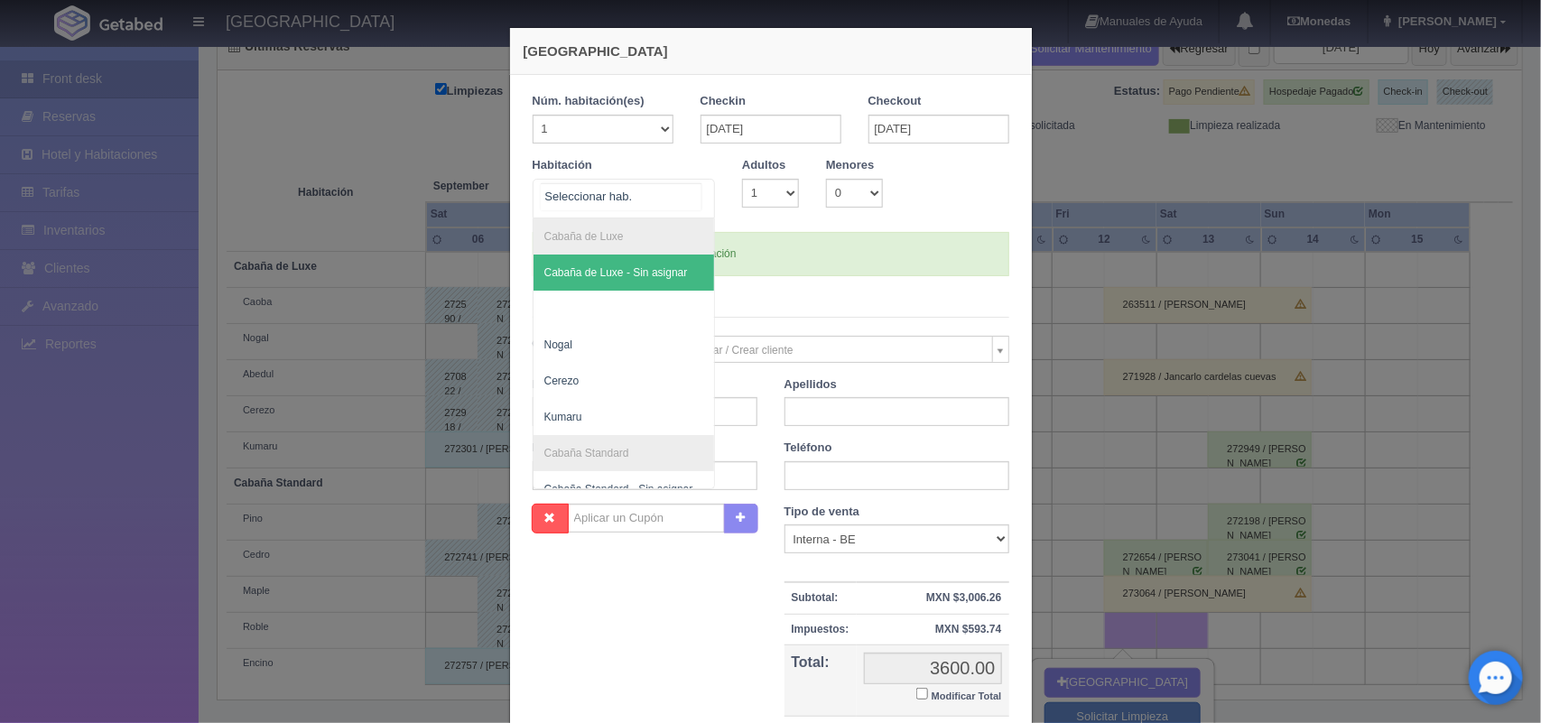
click at [688, 182] on div at bounding box center [696, 193] width 36 height 27
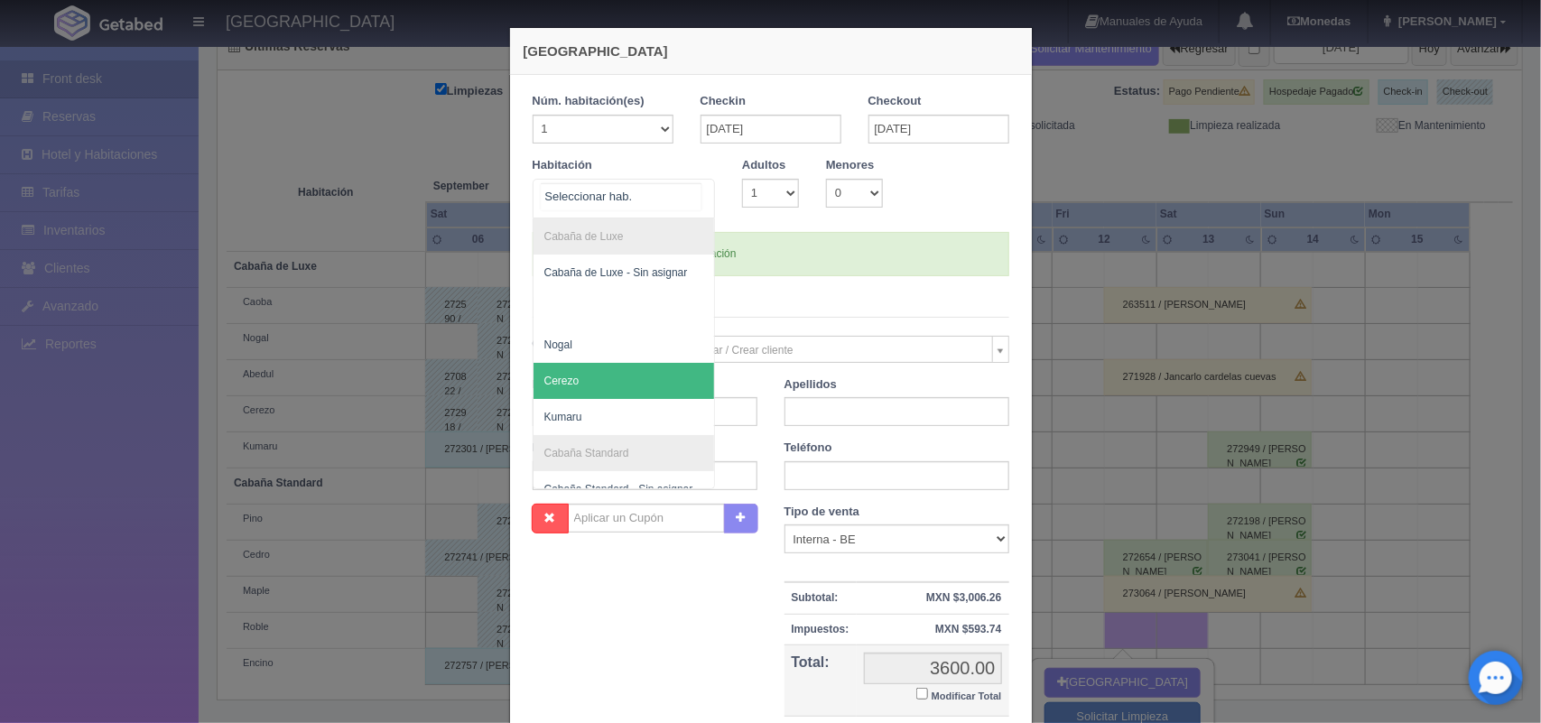
checkbox input "false"
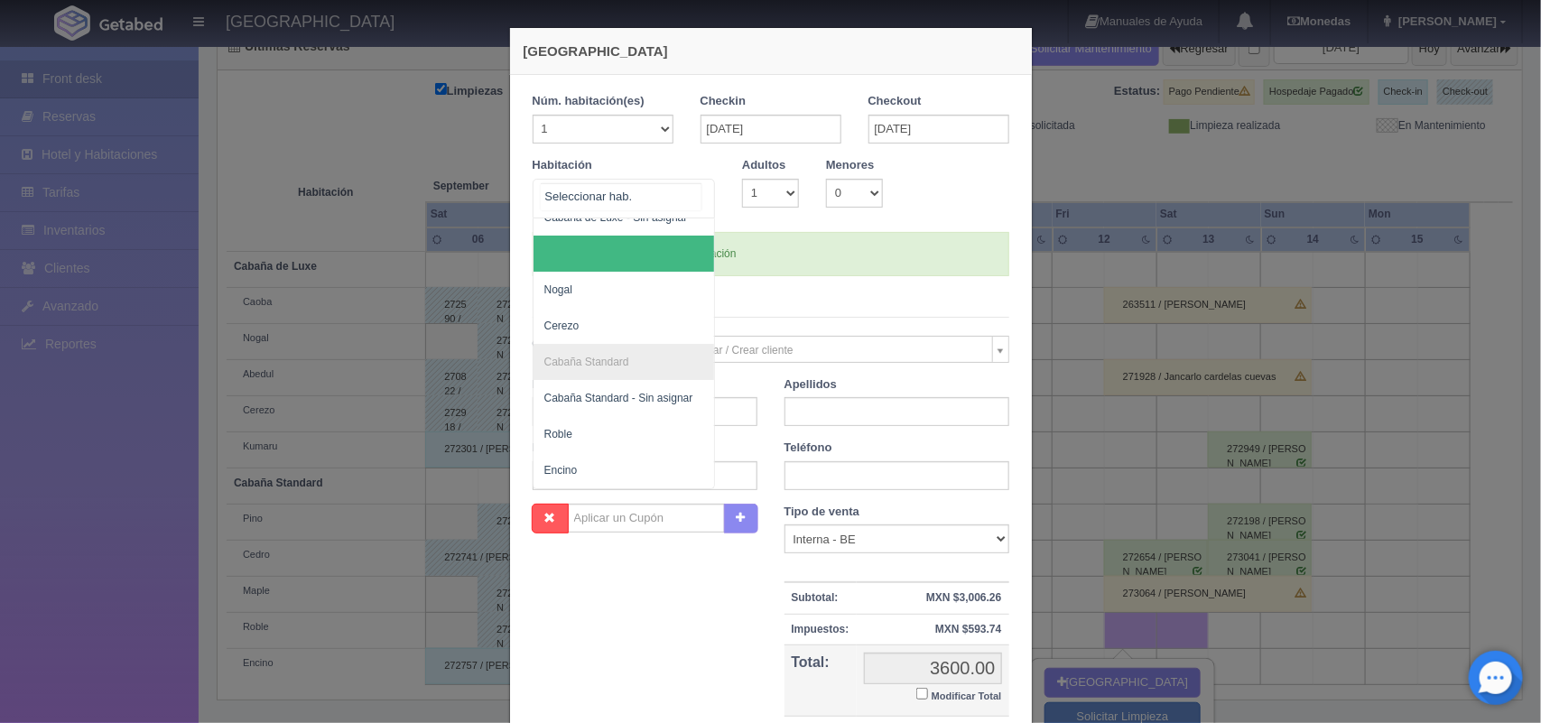
scroll to position [72, 0]
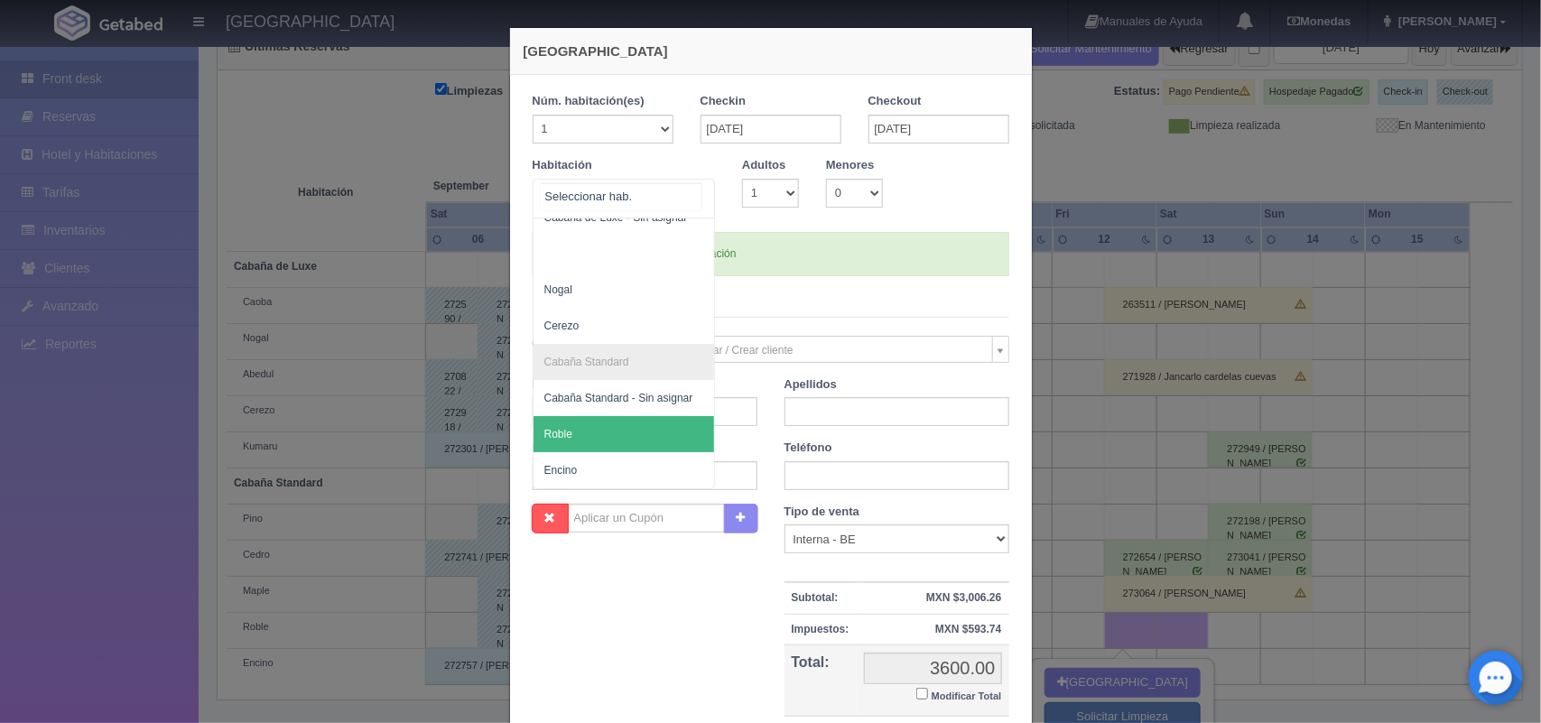
click at [596, 430] on span "Roble" at bounding box center [623, 434] width 181 height 36
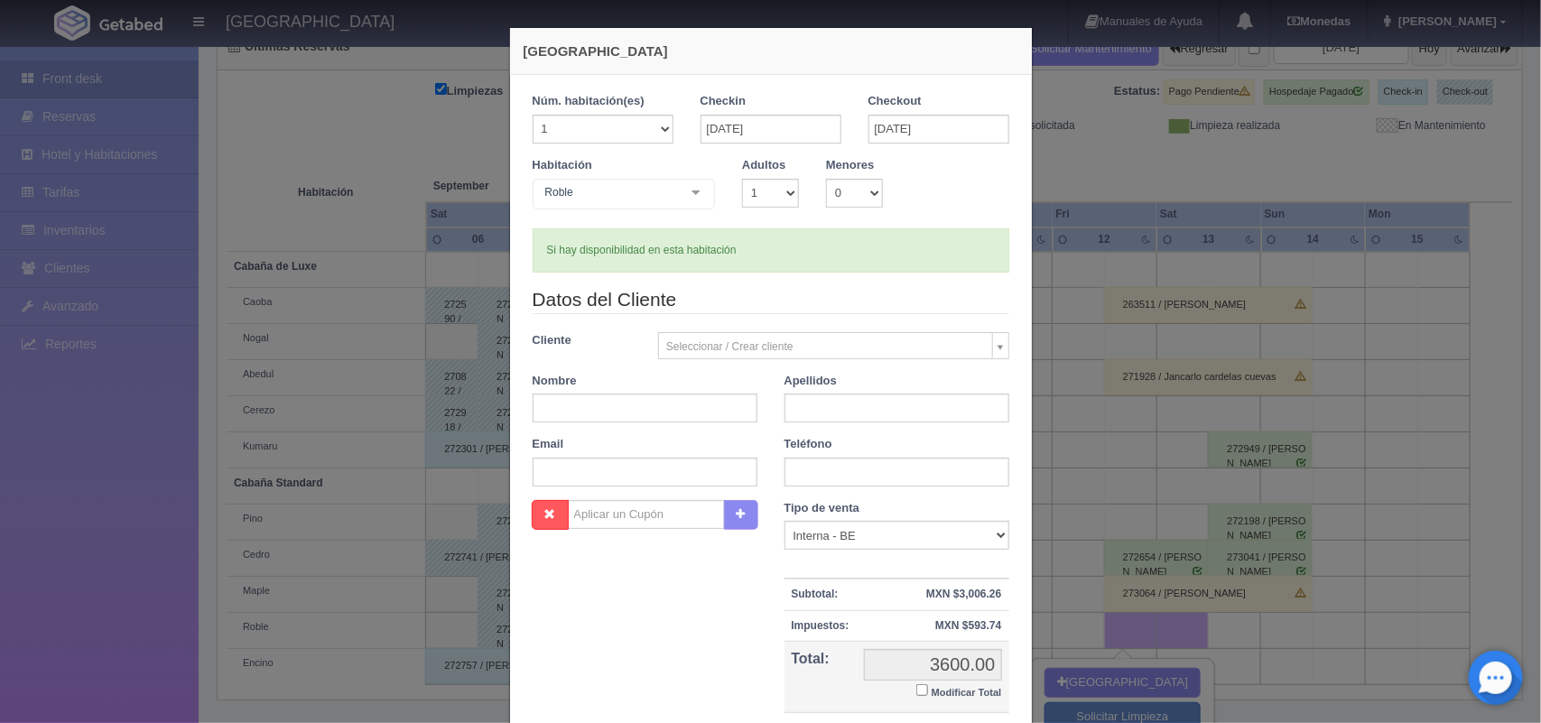
checkbox input "false"
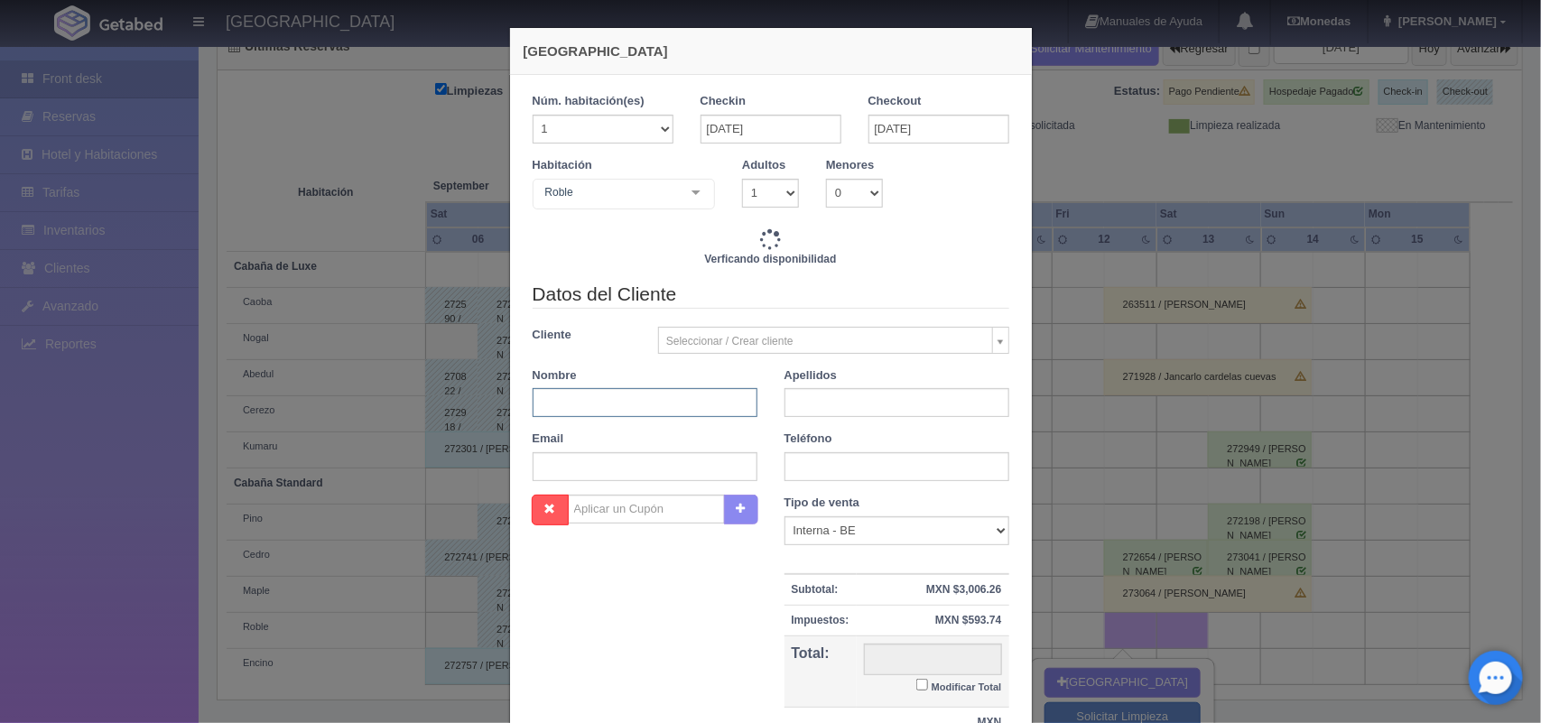
click at [618, 403] on input "text" at bounding box center [644, 402] width 225 height 29
type input "3600.00"
checkbox input "false"
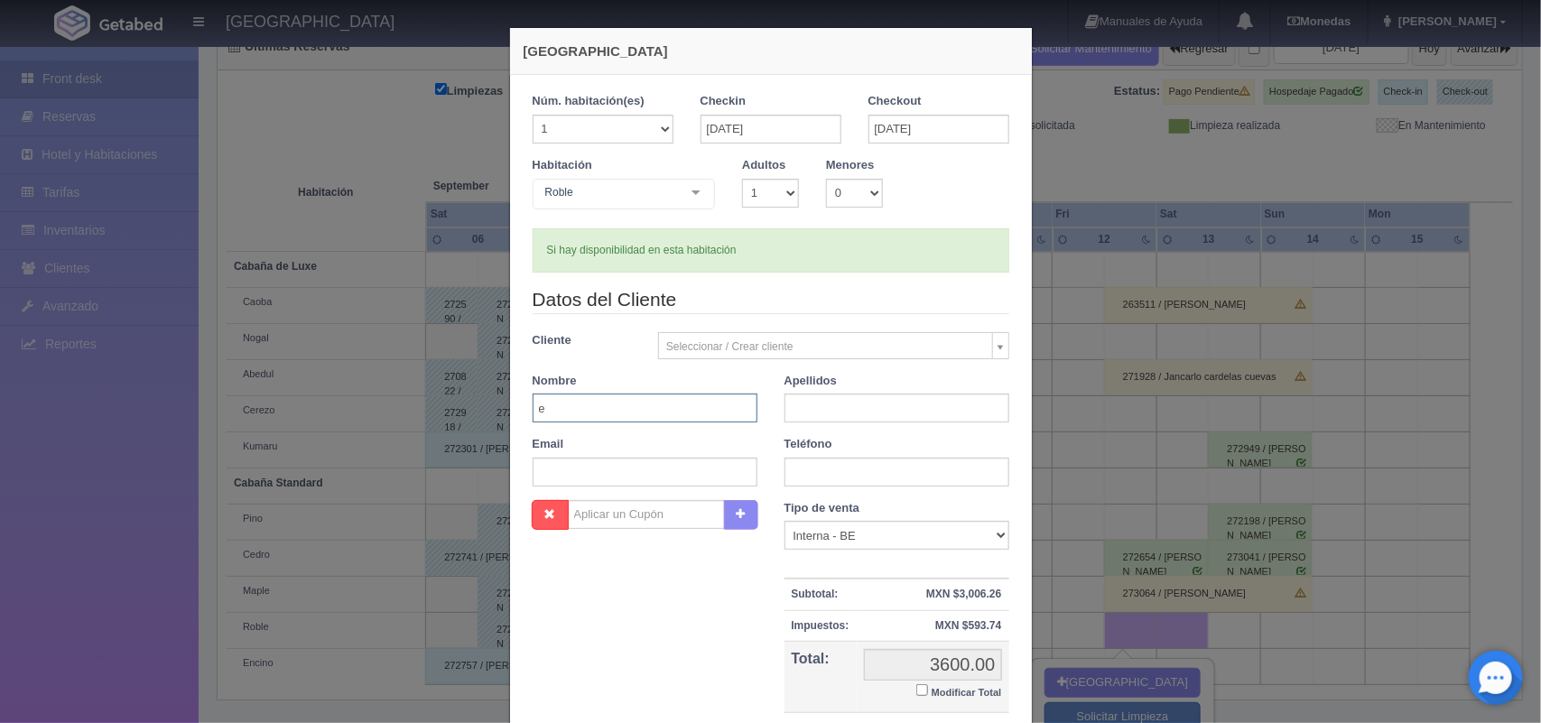
type input "[PERSON_NAME]"
click at [839, 416] on input "text" at bounding box center [896, 407] width 225 height 29
type input "[PERSON_NAME]"
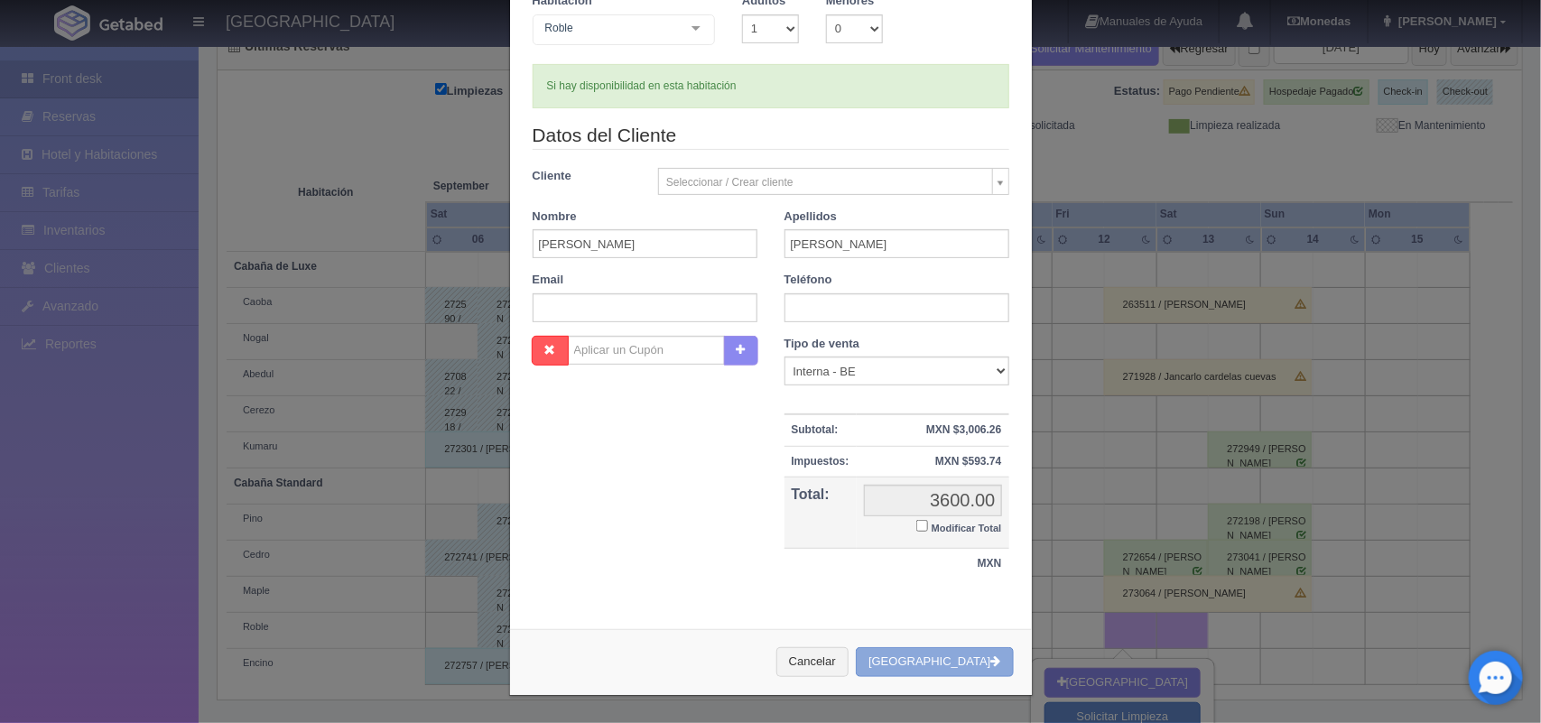
click at [930, 663] on button "Crear Reserva" at bounding box center [934, 662] width 157 height 30
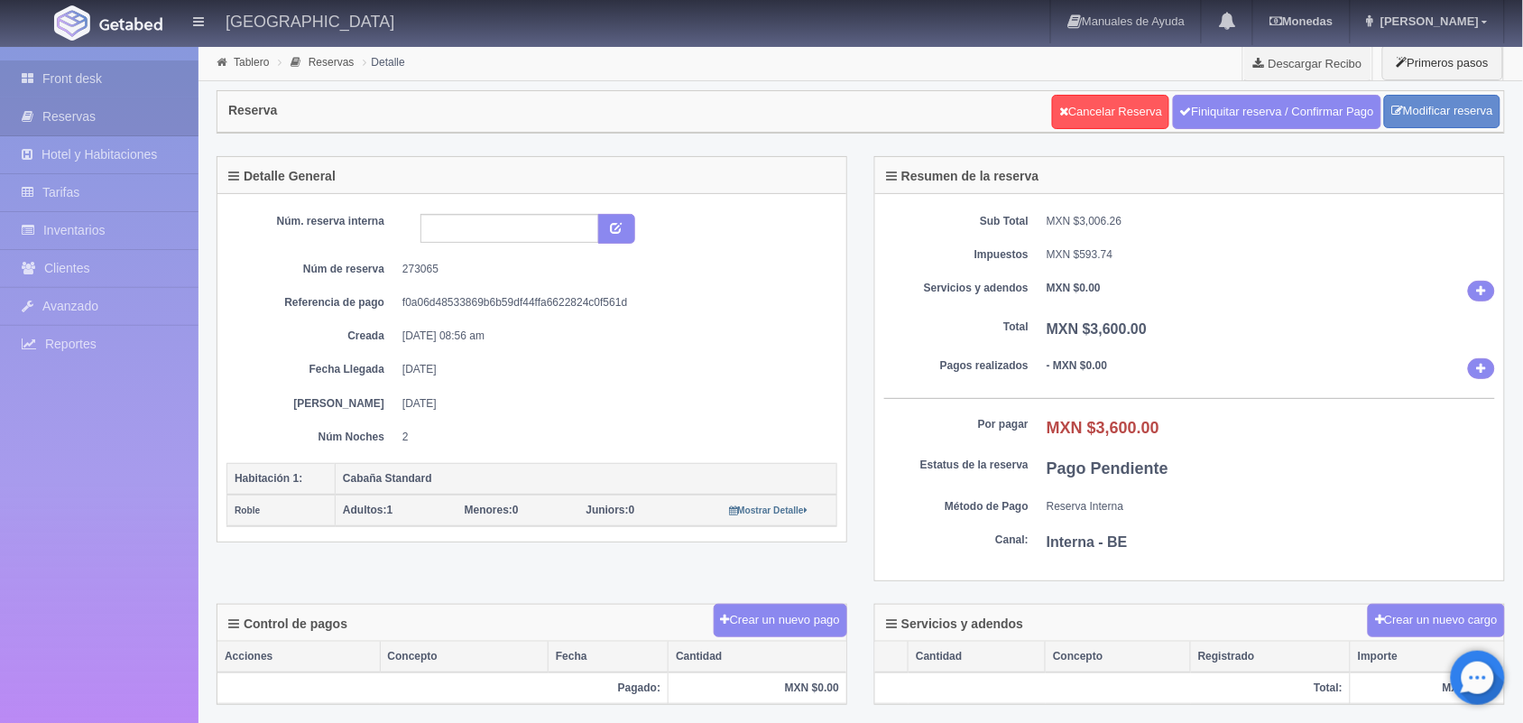
click at [113, 83] on link "Front desk" at bounding box center [99, 78] width 199 height 37
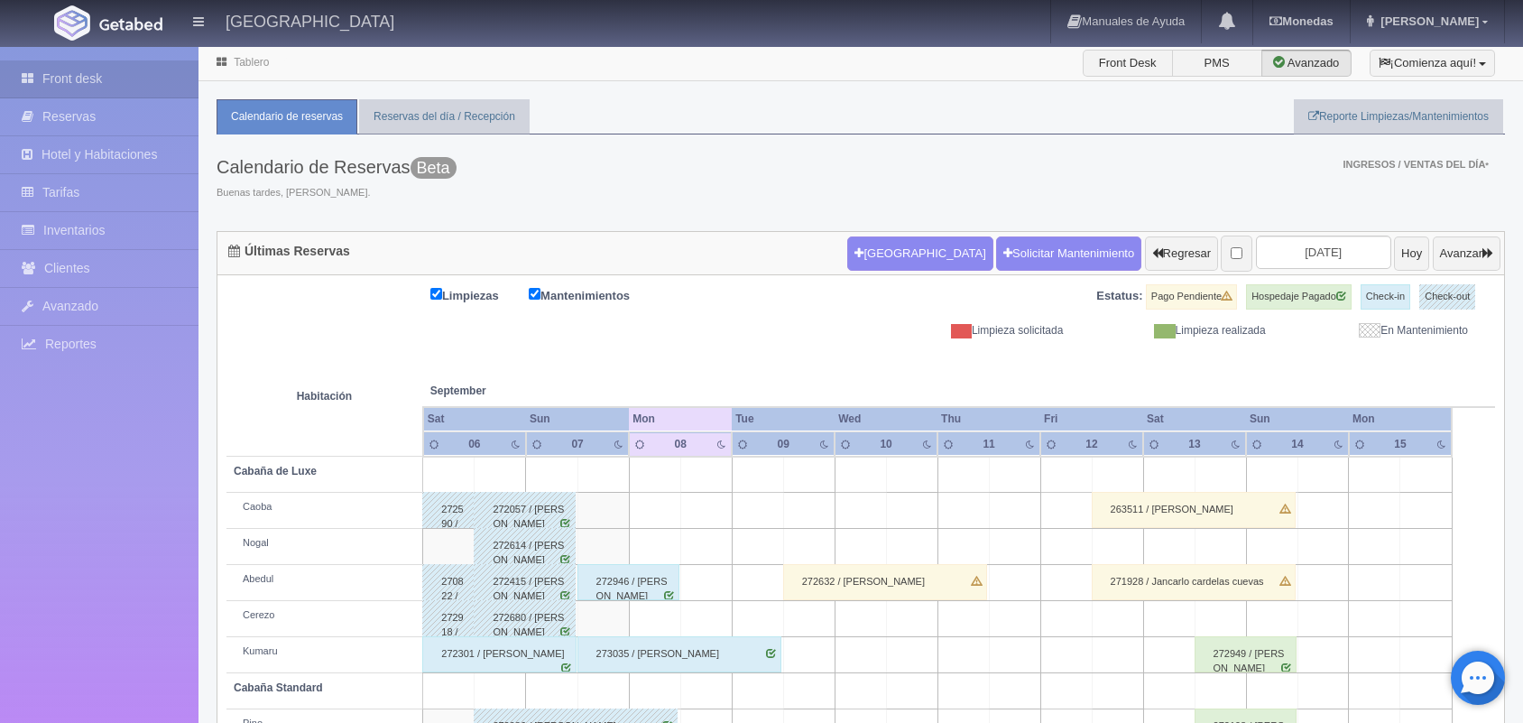
scroll to position [205, 0]
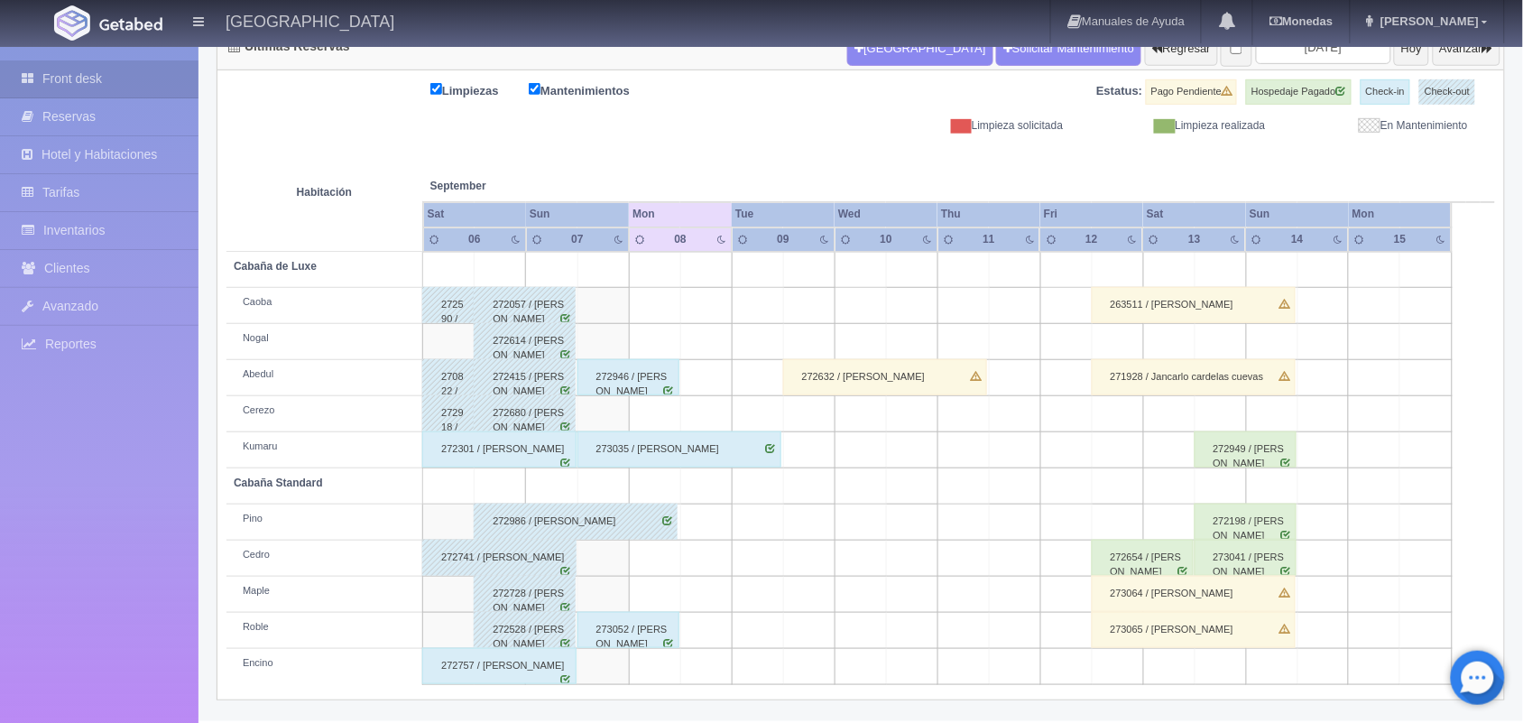
click at [1115, 656] on td at bounding box center [1117, 667] width 51 height 36
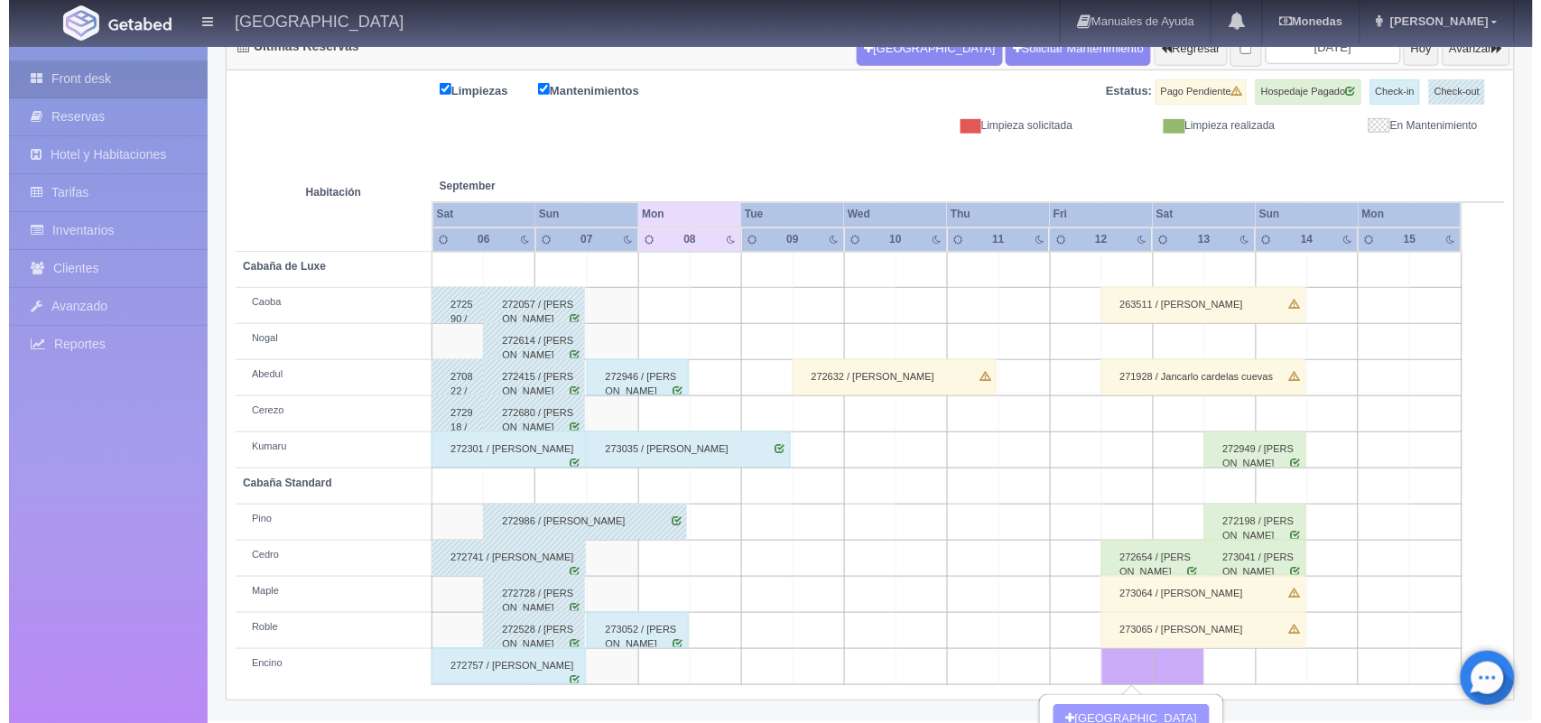
scroll to position [329, 0]
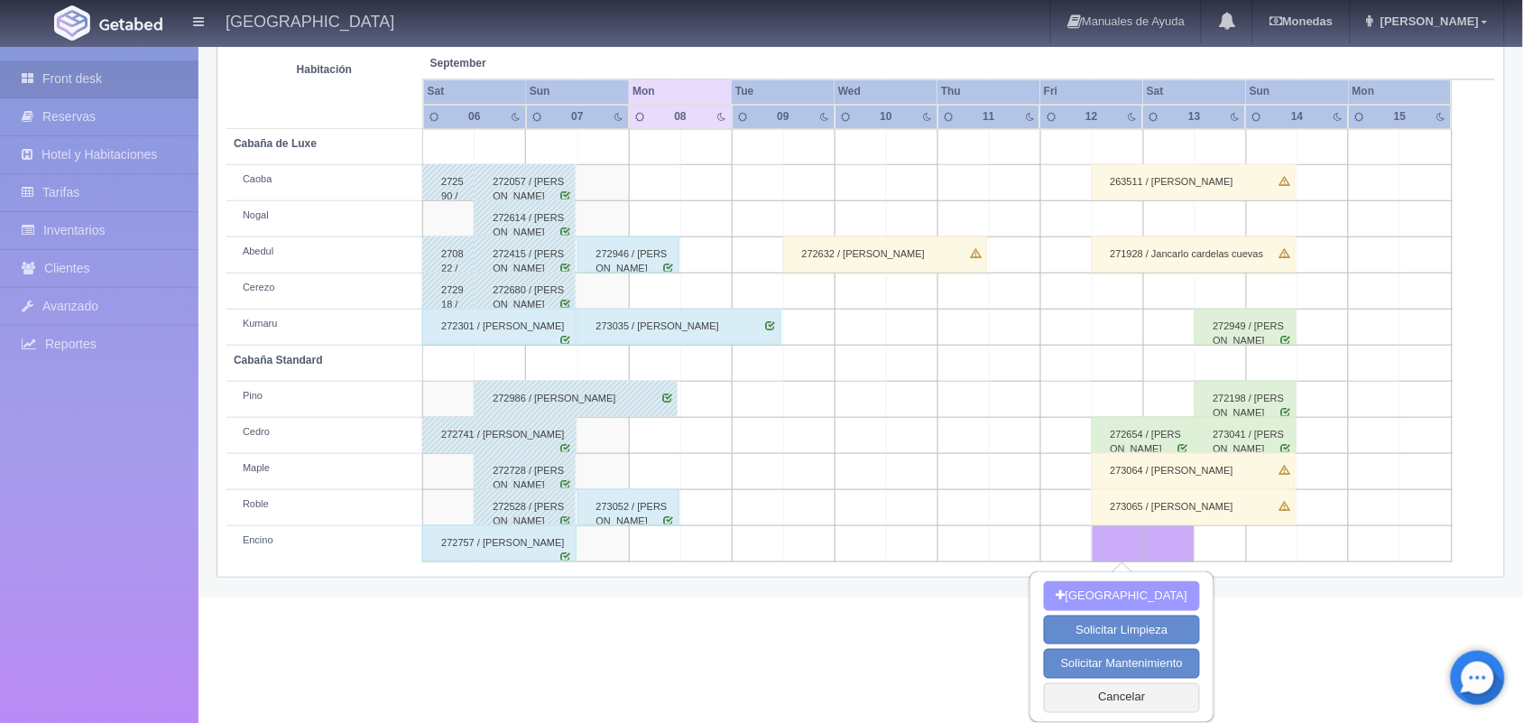
click at [1115, 591] on button "[GEOGRAPHIC_DATA]" at bounding box center [1122, 596] width 156 height 30
type input "[DATE]"
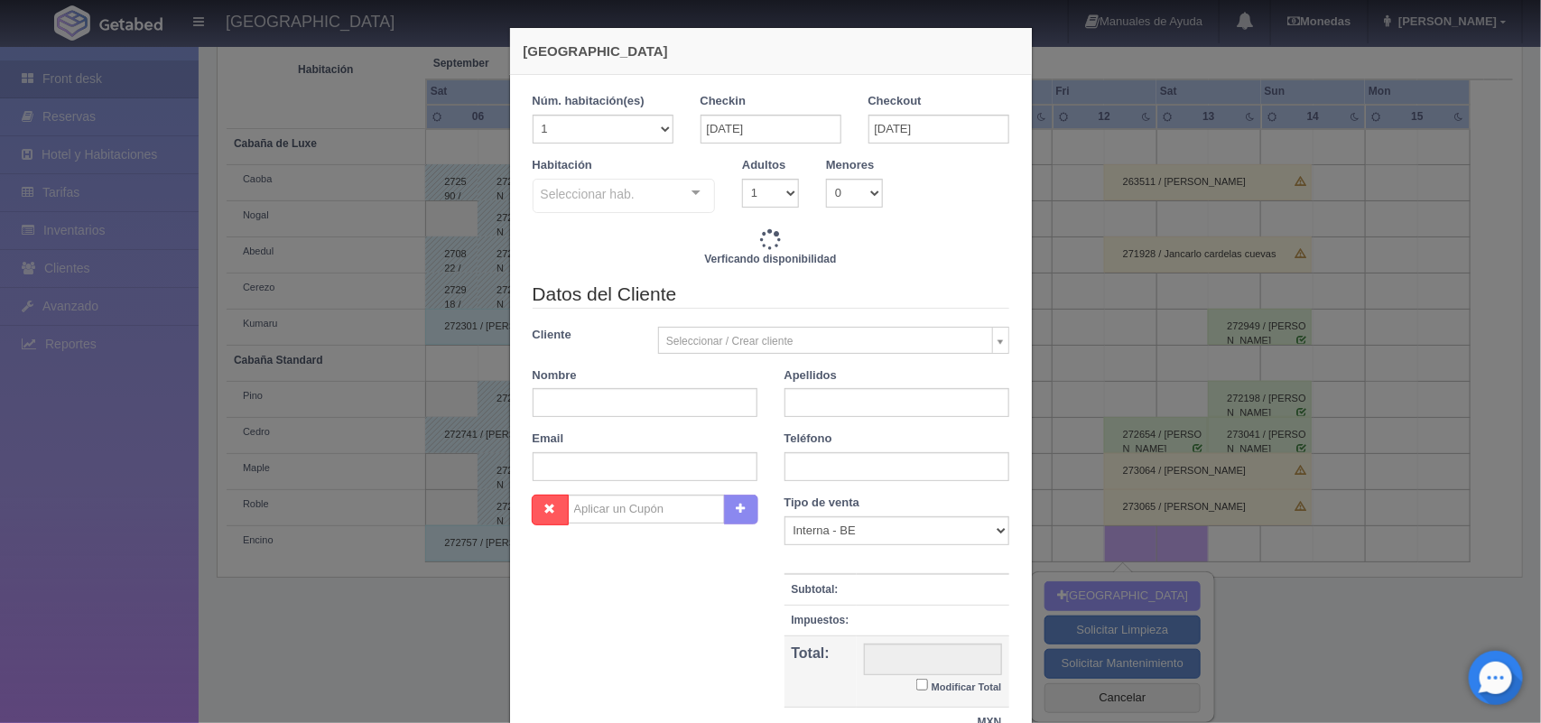
checkbox input "false"
type input "1600.00"
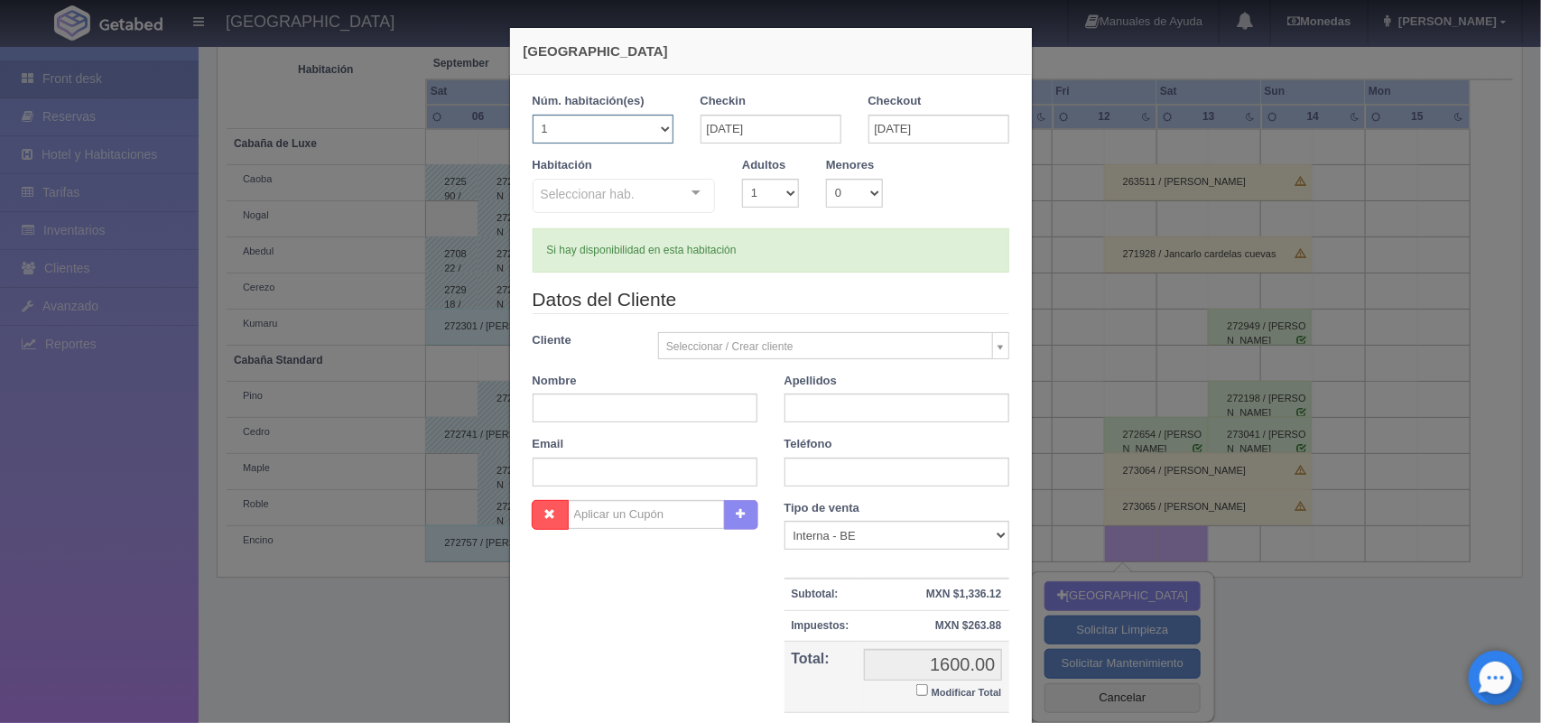
click at [657, 132] on select "1 2 3 4 5 6 7 8 9 10 11 12 13 14 15 16 17 18 19 20" at bounding box center [602, 129] width 141 height 29
checkbox input "false"
click at [949, 246] on div "Si hay disponibilidad en esta habitación" at bounding box center [770, 250] width 477 height 44
drag, startPoint x: 779, startPoint y: 197, endPoint x: 759, endPoint y: 242, distance: 49.3
click at [759, 242] on div "1 Núm. habitación(es) 1 2 3 4 5 6 7 8 9 10 11 12 13 14 15 16 17 18 19 20 Checki…" at bounding box center [770, 182] width 477 height 179
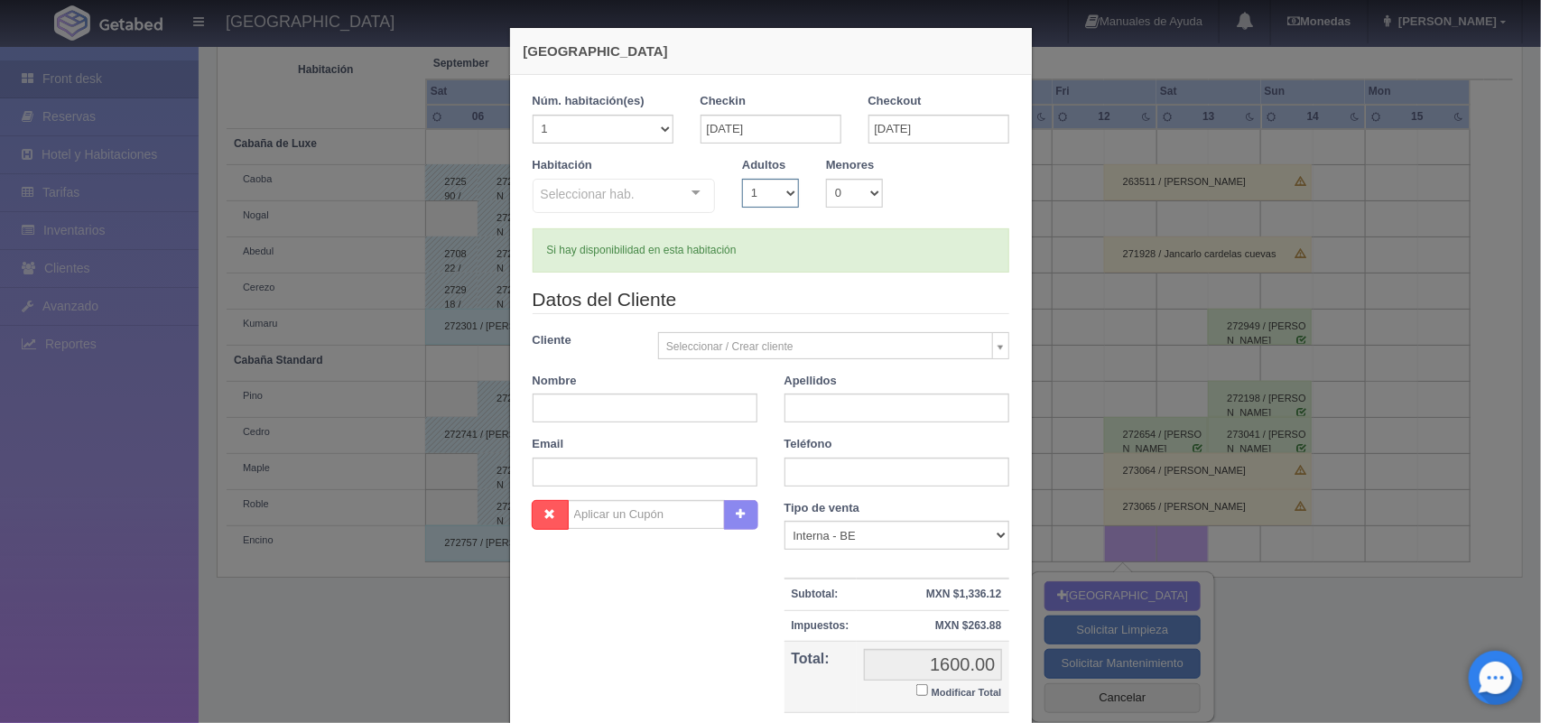
select select "2"
click at [742, 179] on select "1 2 3 4 5 6 7 8 9 10" at bounding box center [770, 193] width 57 height 29
checkbox input "false"
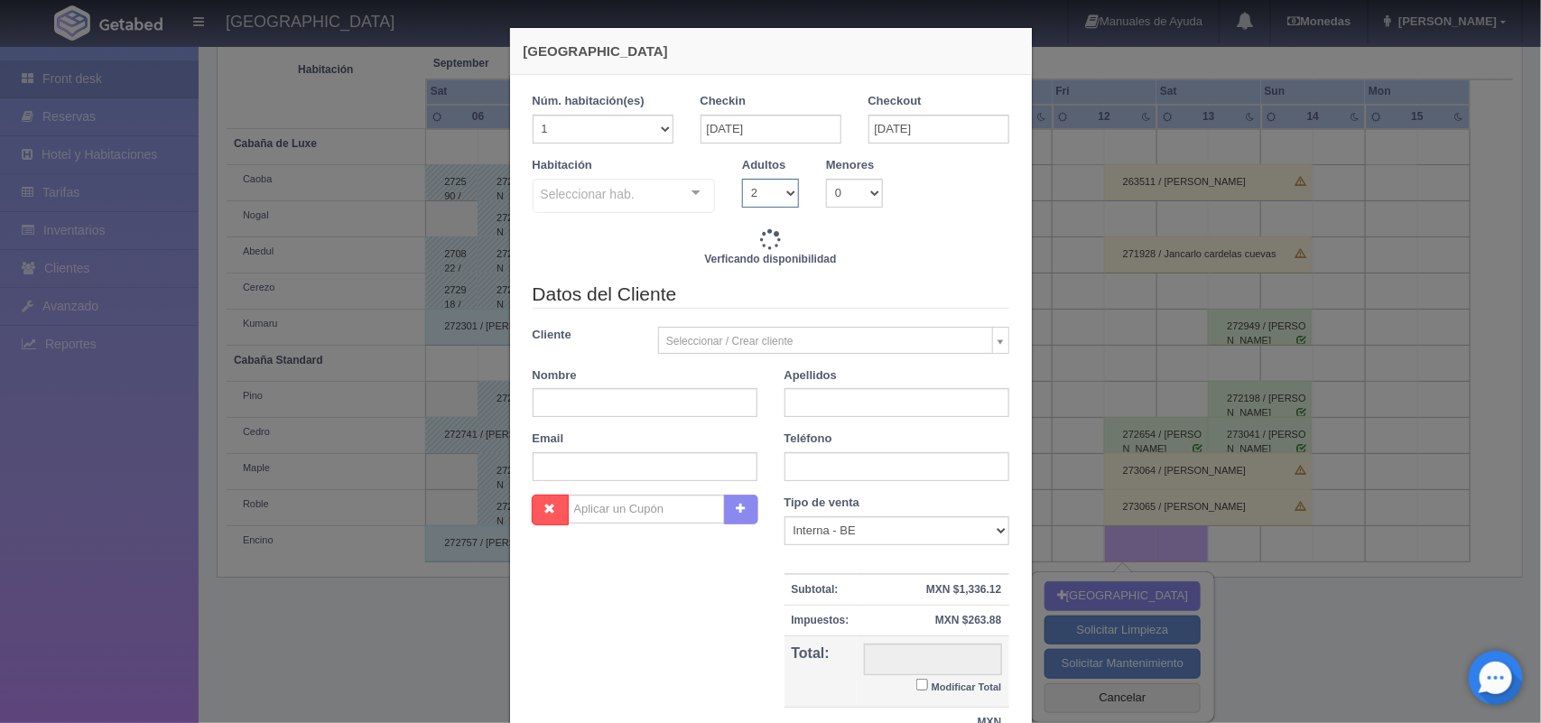
type input "1600.00"
checkbox input "false"
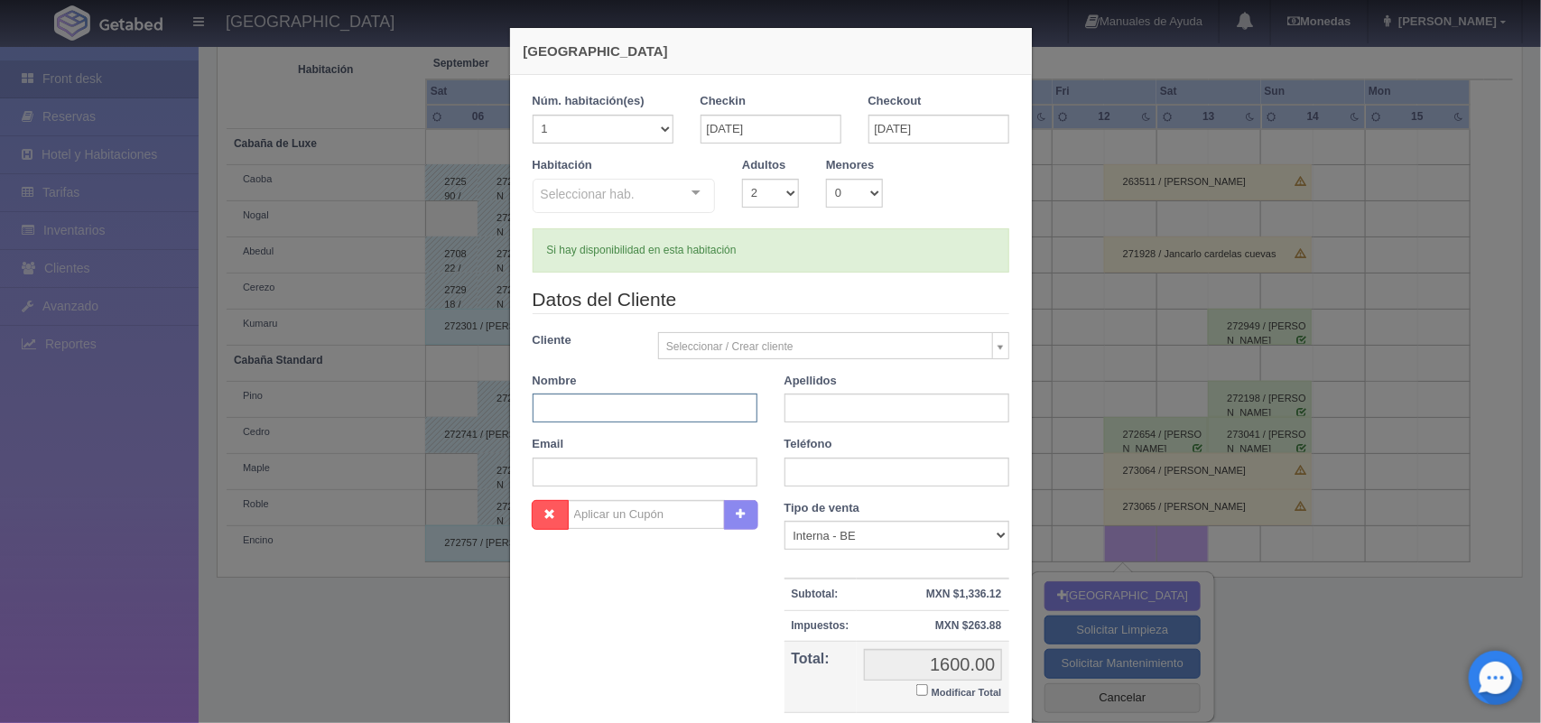
click at [688, 408] on input "text" at bounding box center [644, 407] width 225 height 29
type input "Alma Edith"
click at [800, 420] on input "text" at bounding box center [896, 407] width 225 height 29
type input "[PERSON_NAME]"
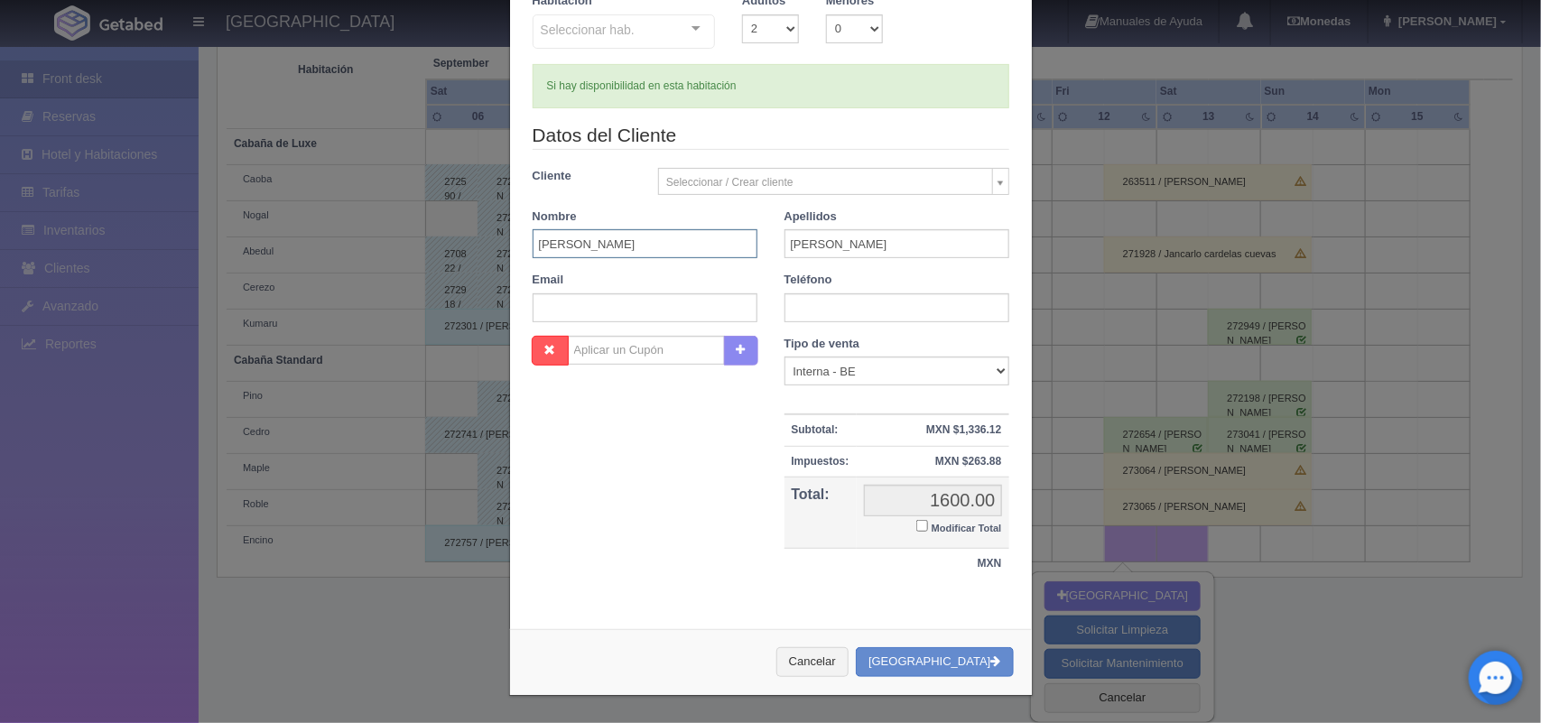
click at [556, 245] on input "Alma Edith" at bounding box center [644, 243] width 225 height 29
type input "Edith"
click at [936, 647] on button "[GEOGRAPHIC_DATA]" at bounding box center [934, 662] width 157 height 30
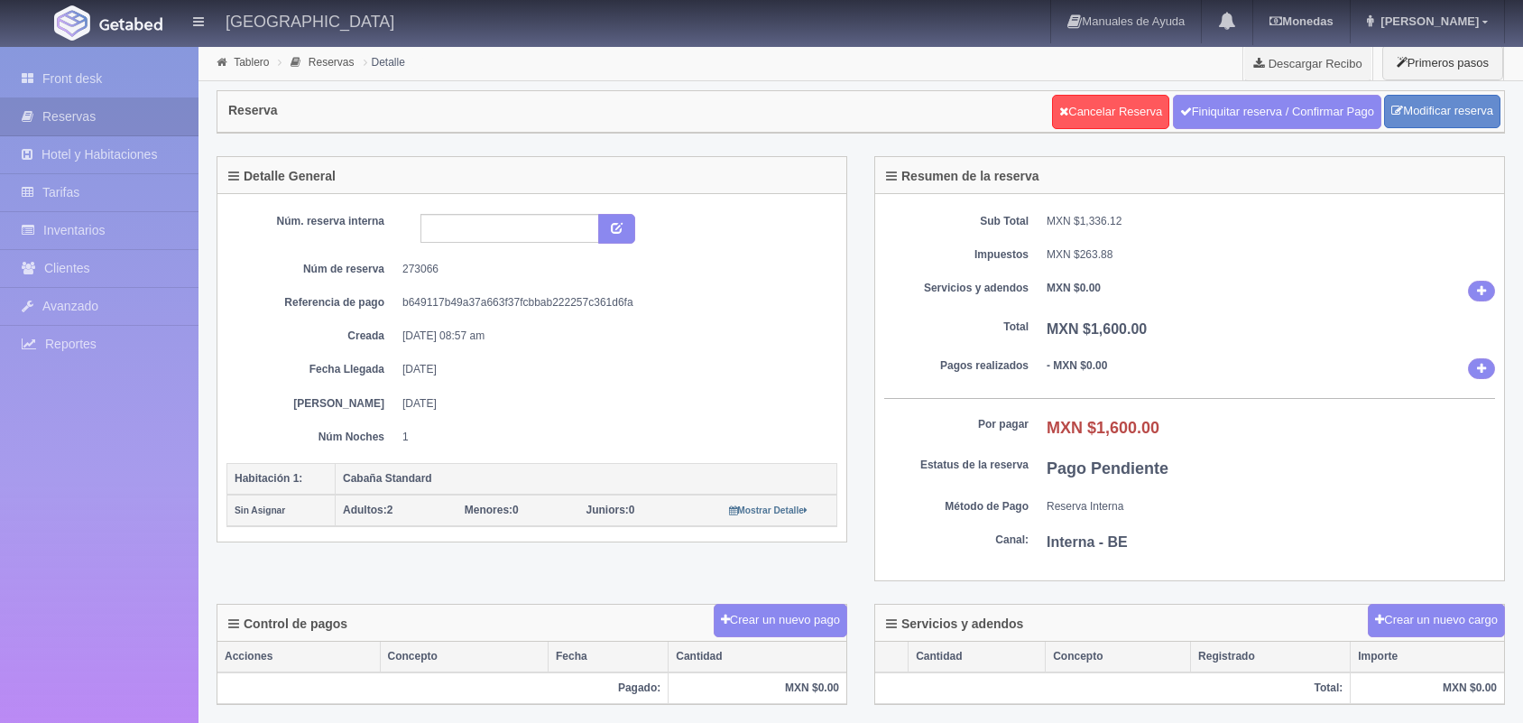
select select "2"
click at [1447, 96] on link "Modificar reserva" at bounding box center [1442, 111] width 116 height 33
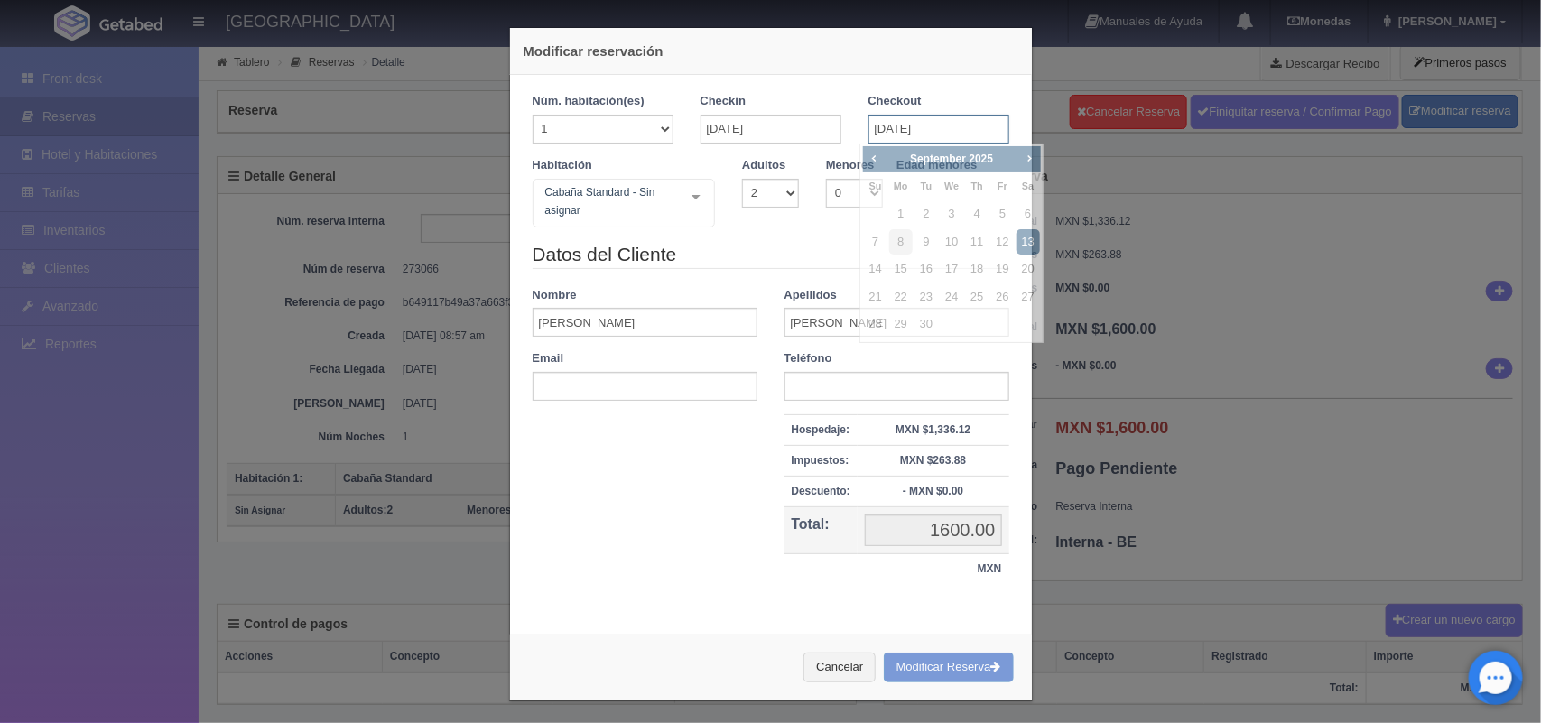
click at [911, 135] on input "[DATE]" at bounding box center [938, 129] width 141 height 29
click at [878, 264] on link "14" at bounding box center [875, 269] width 23 height 26
type input "[DATE]"
checkbox input "false"
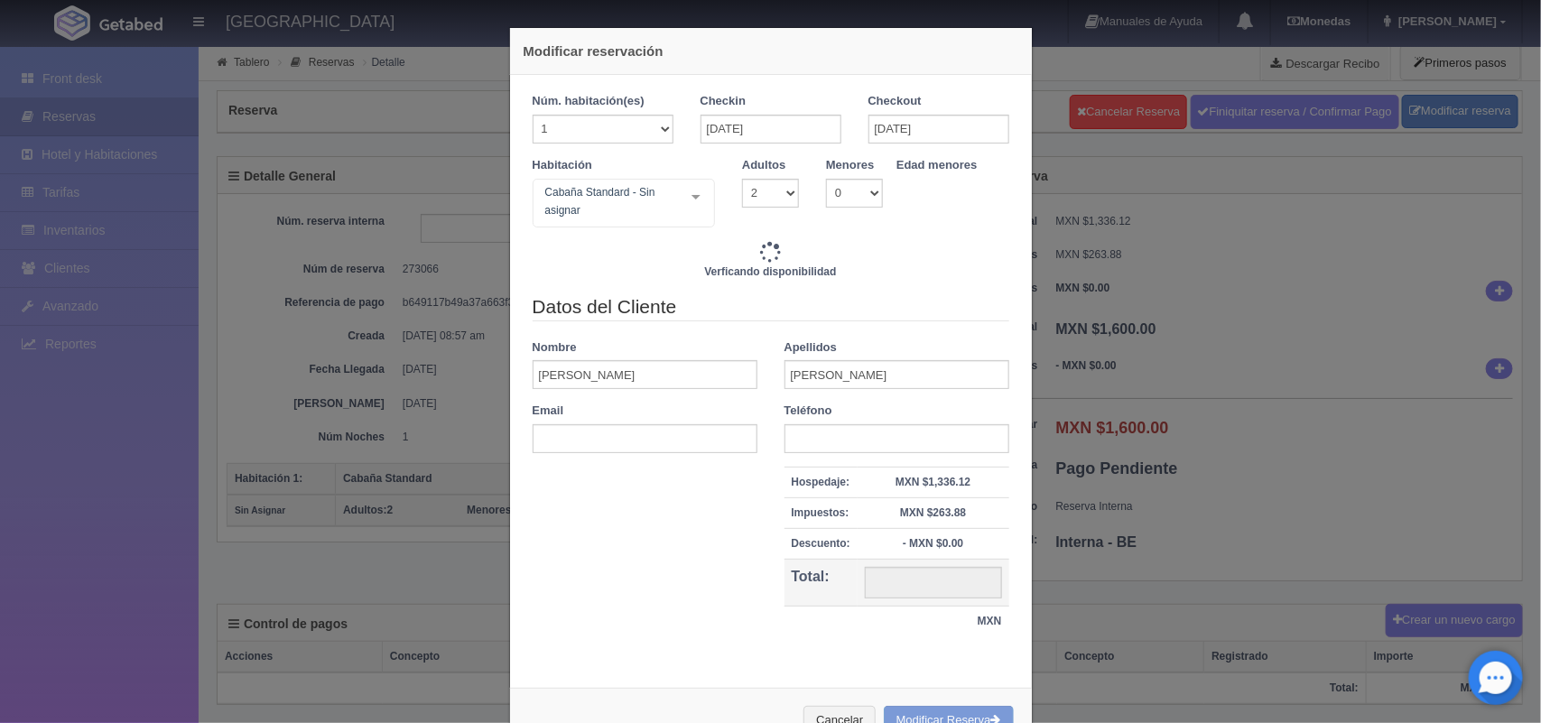
type input "3600.00"
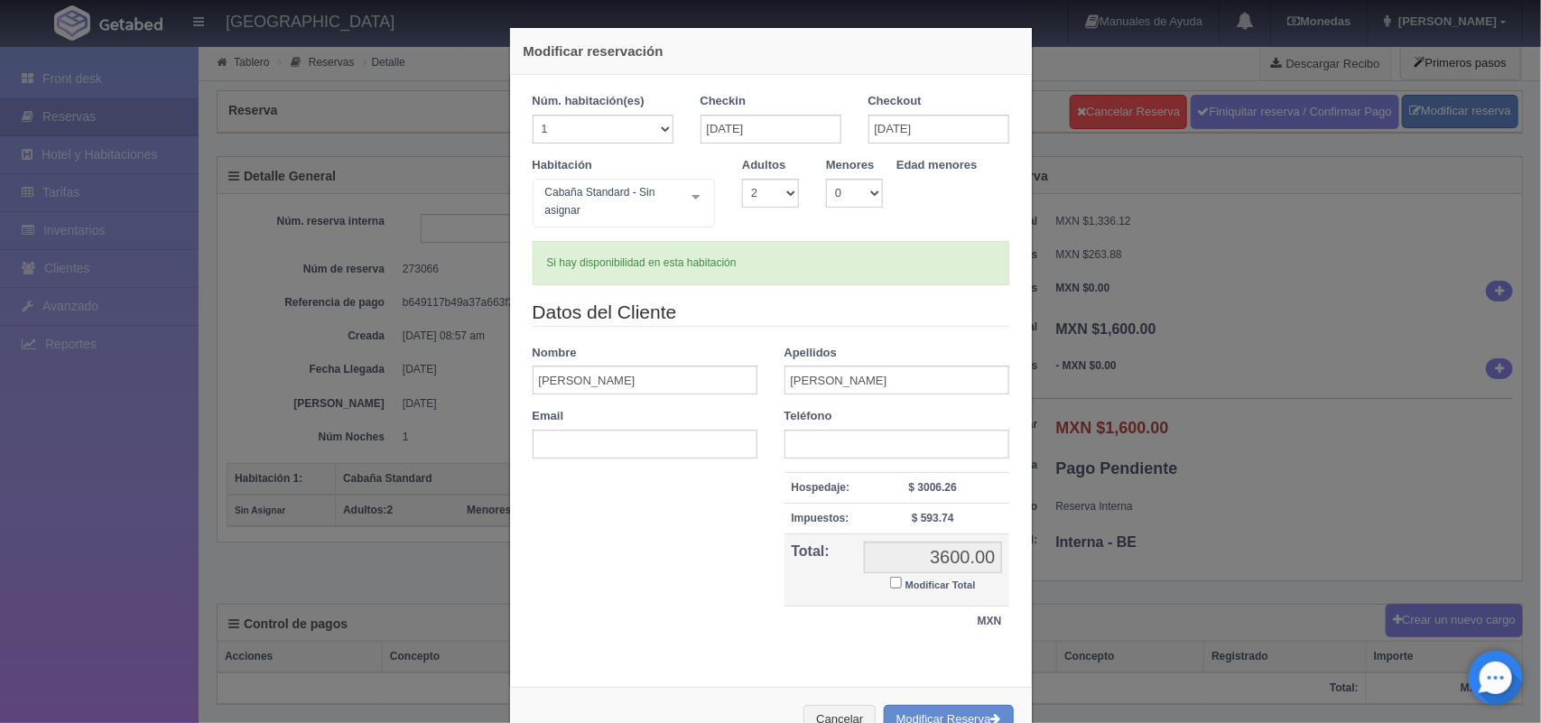
scroll to position [60, 0]
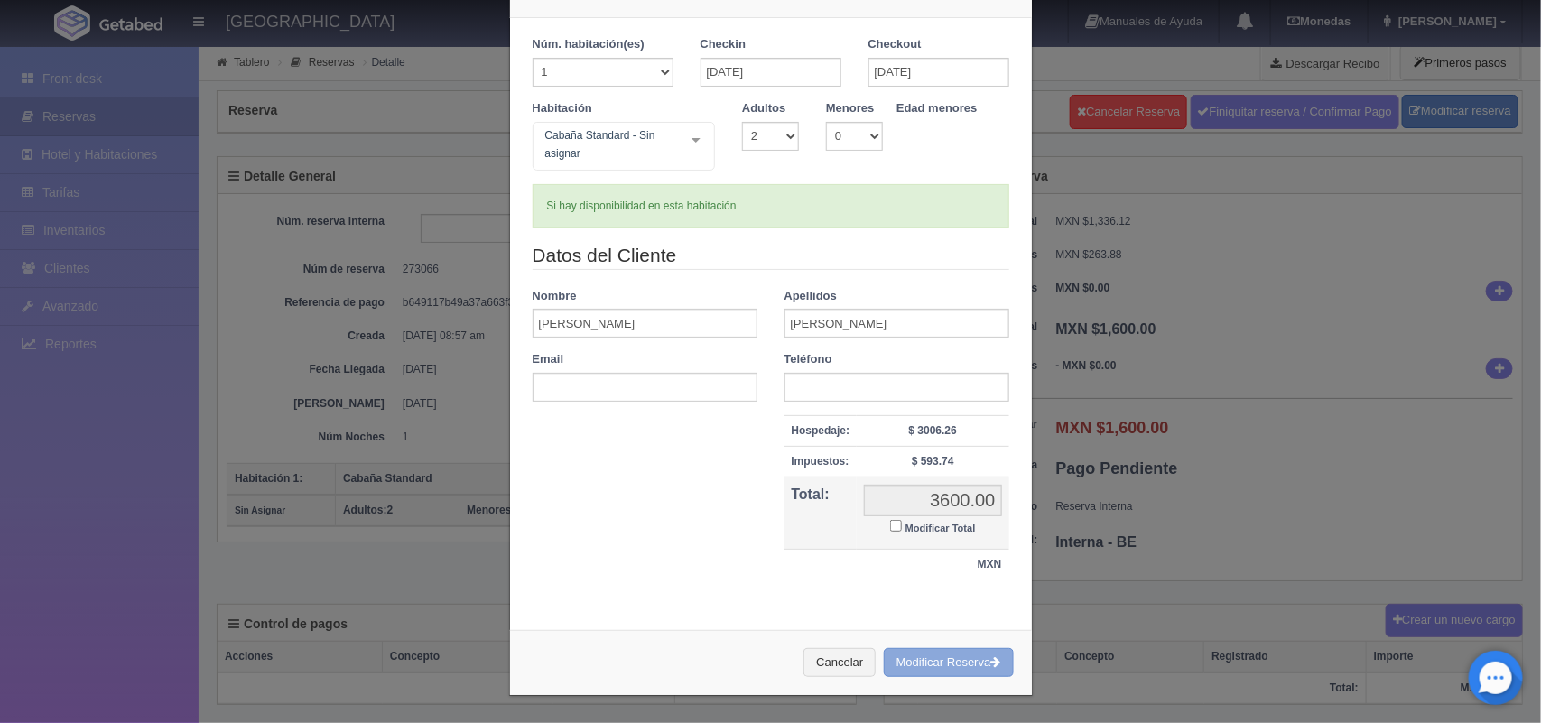
click at [939, 657] on button "Modificar Reserva" at bounding box center [949, 663] width 130 height 30
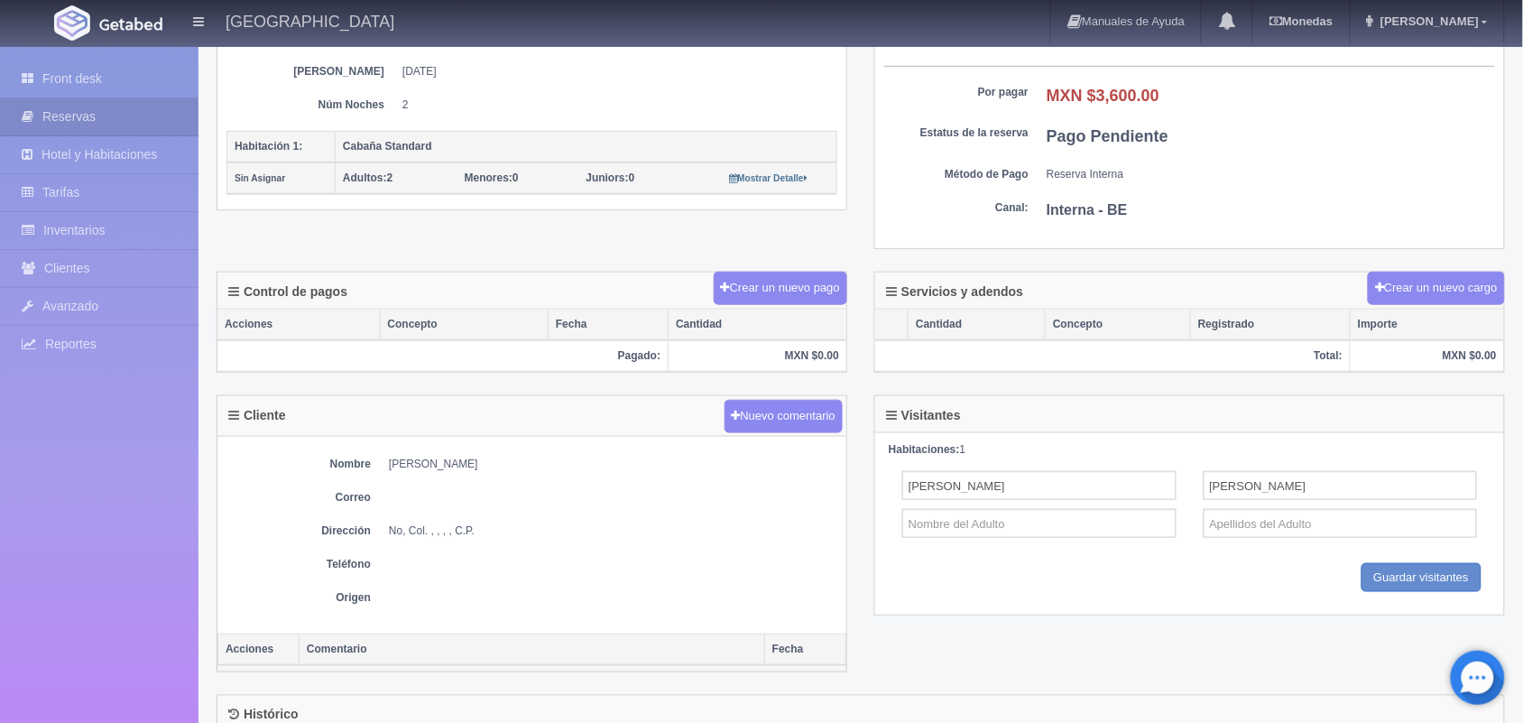
scroll to position [494, 0]
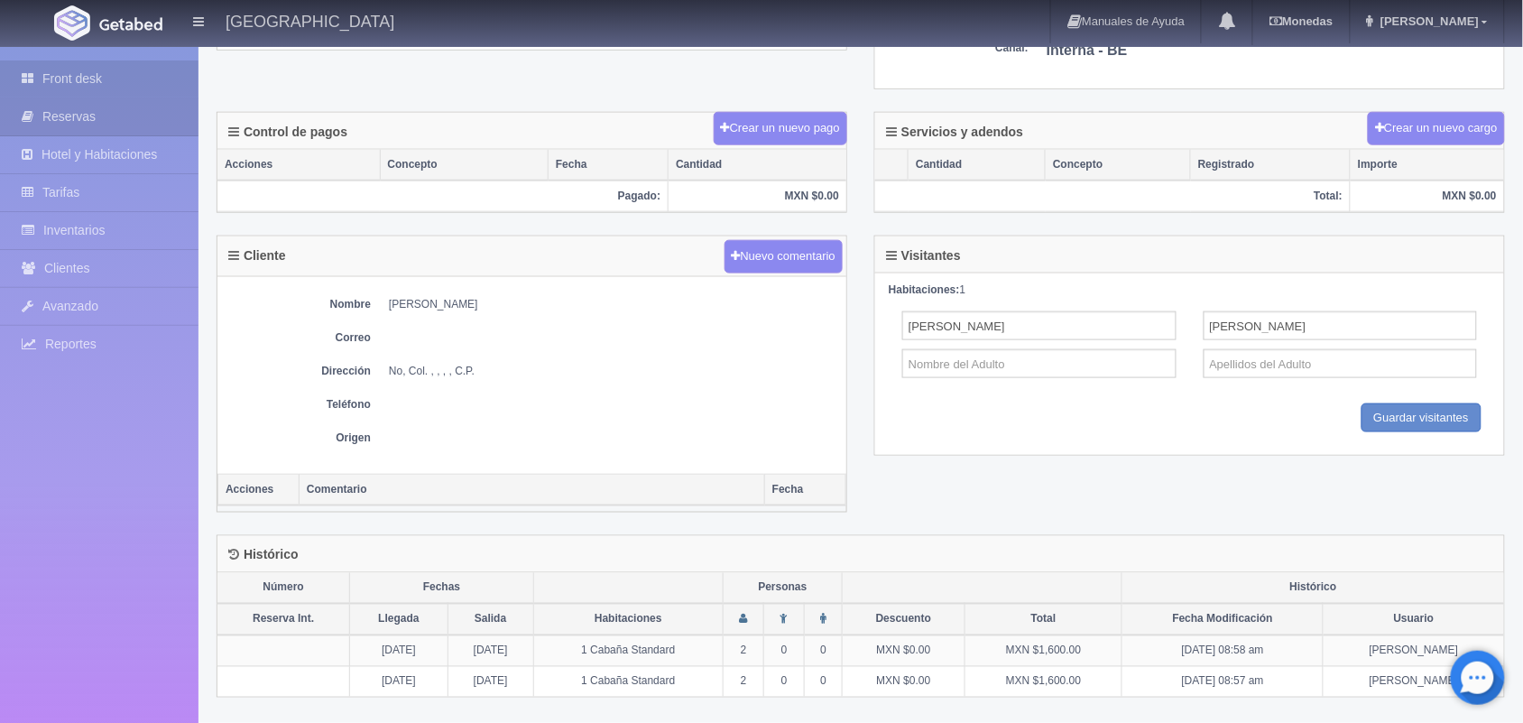
click at [91, 69] on link "Front desk" at bounding box center [99, 78] width 199 height 37
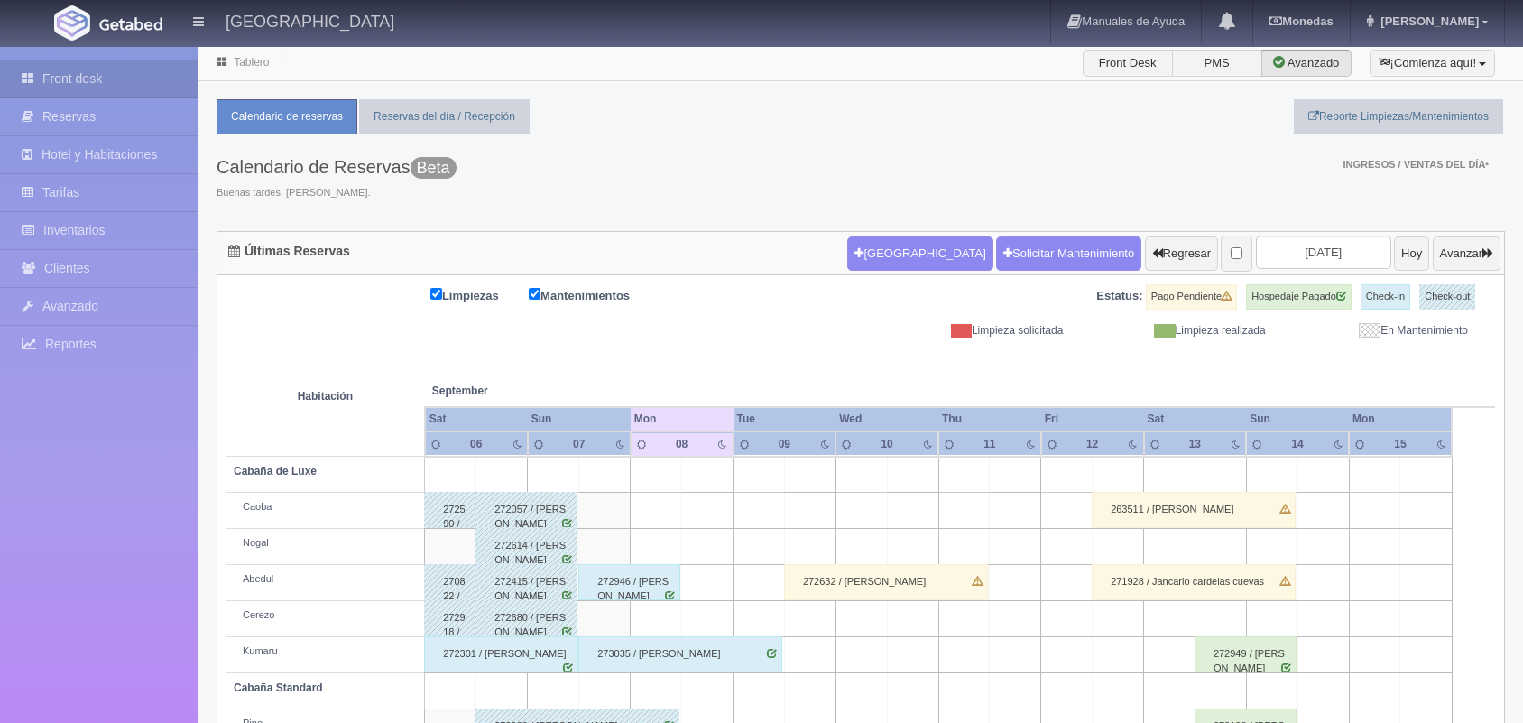
scroll to position [241, 0]
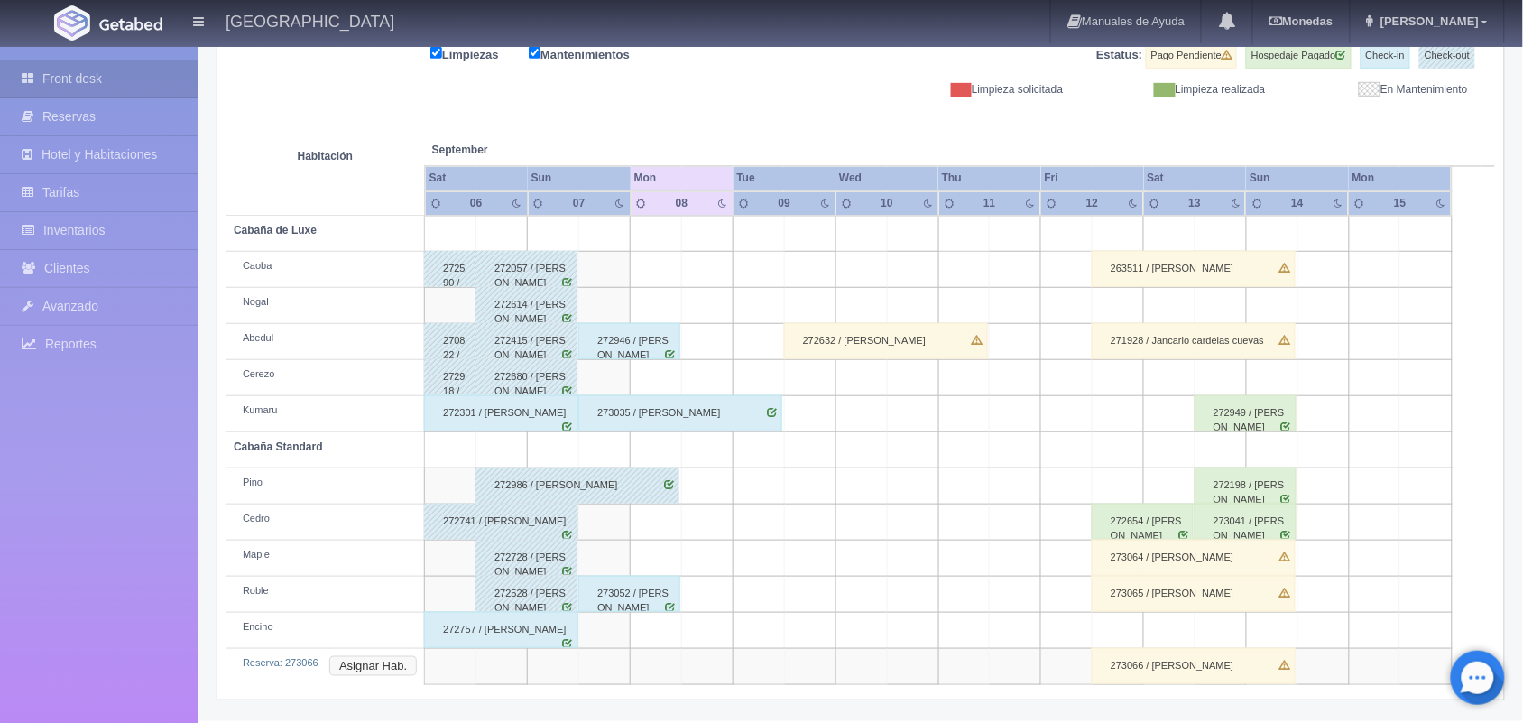
click at [372, 665] on button "Asignar Hab." at bounding box center [373, 666] width 88 height 20
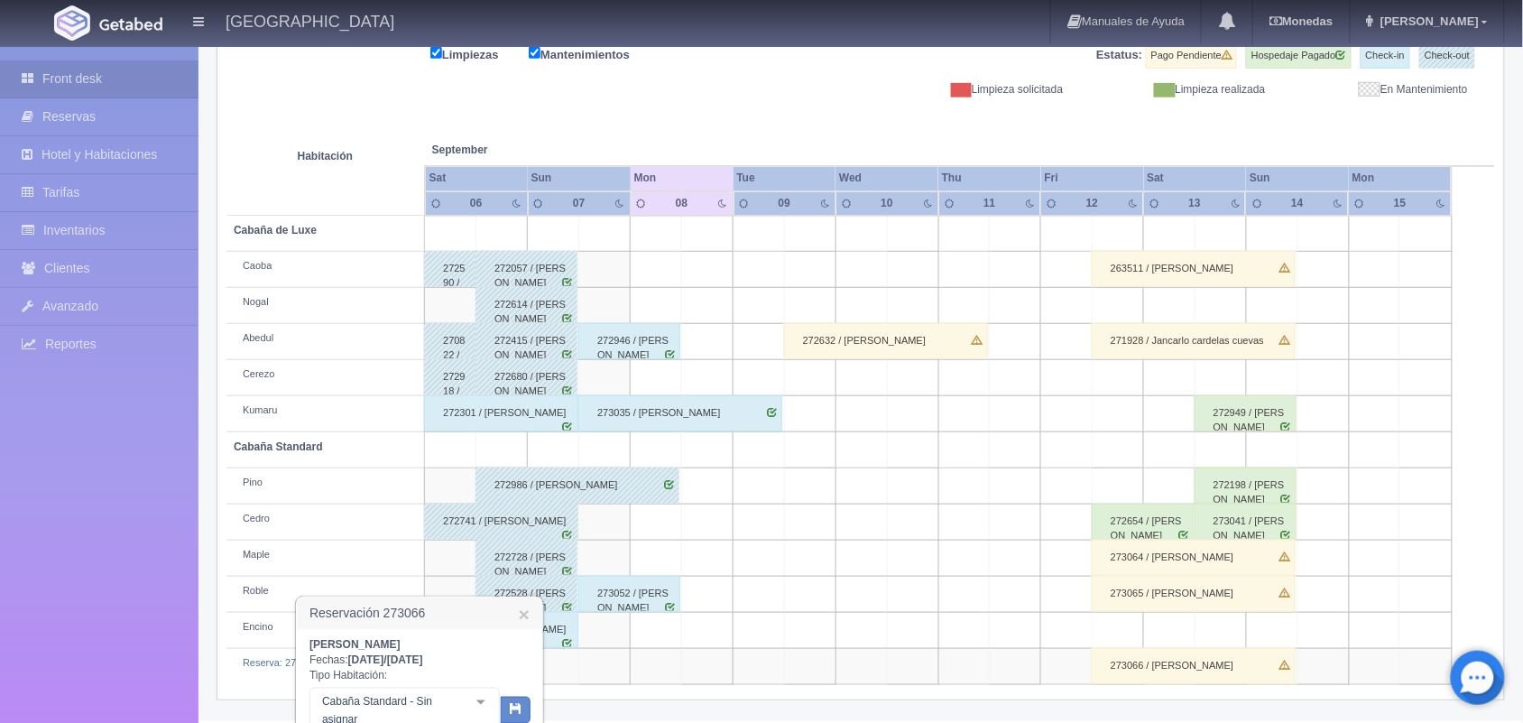
click at [483, 696] on div at bounding box center [481, 702] width 36 height 27
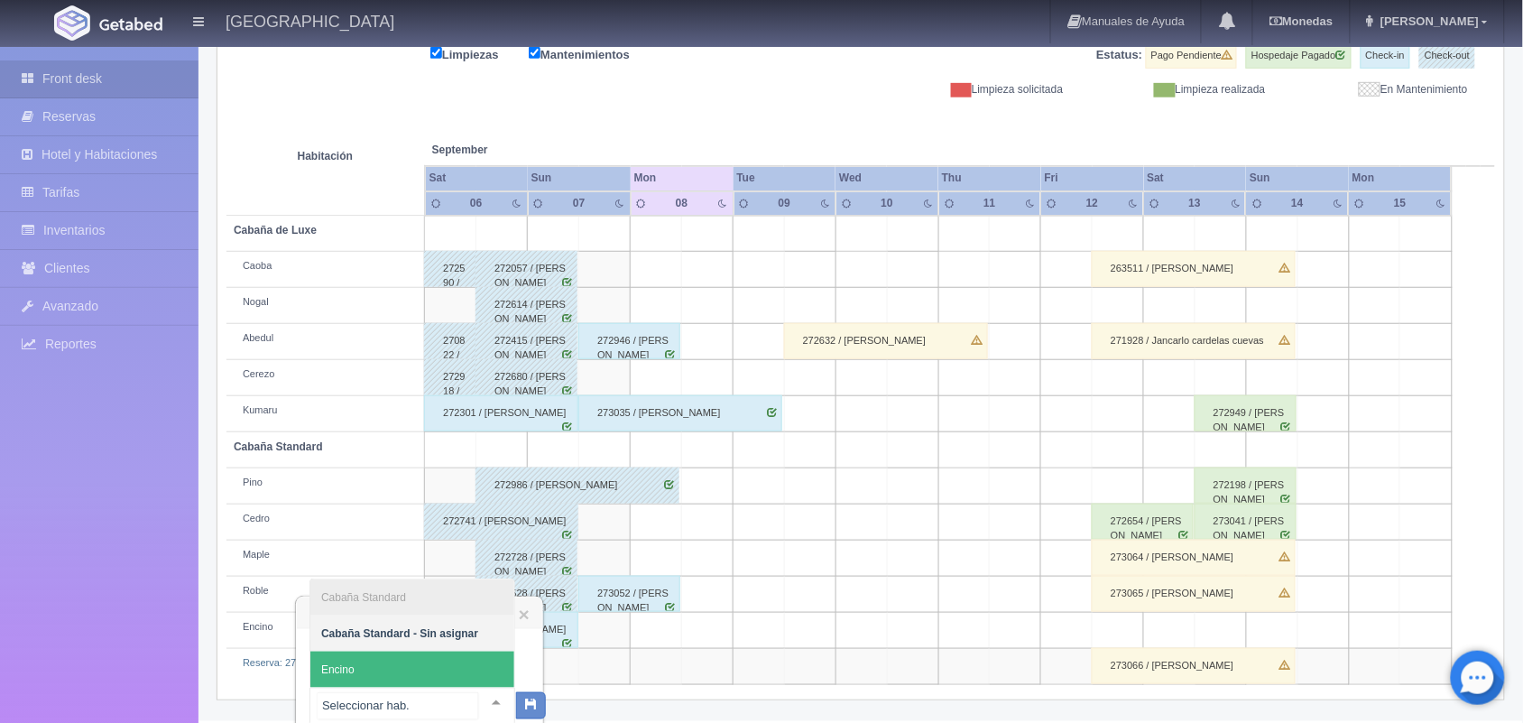
click at [433, 661] on span "Encino" at bounding box center [412, 670] width 204 height 36
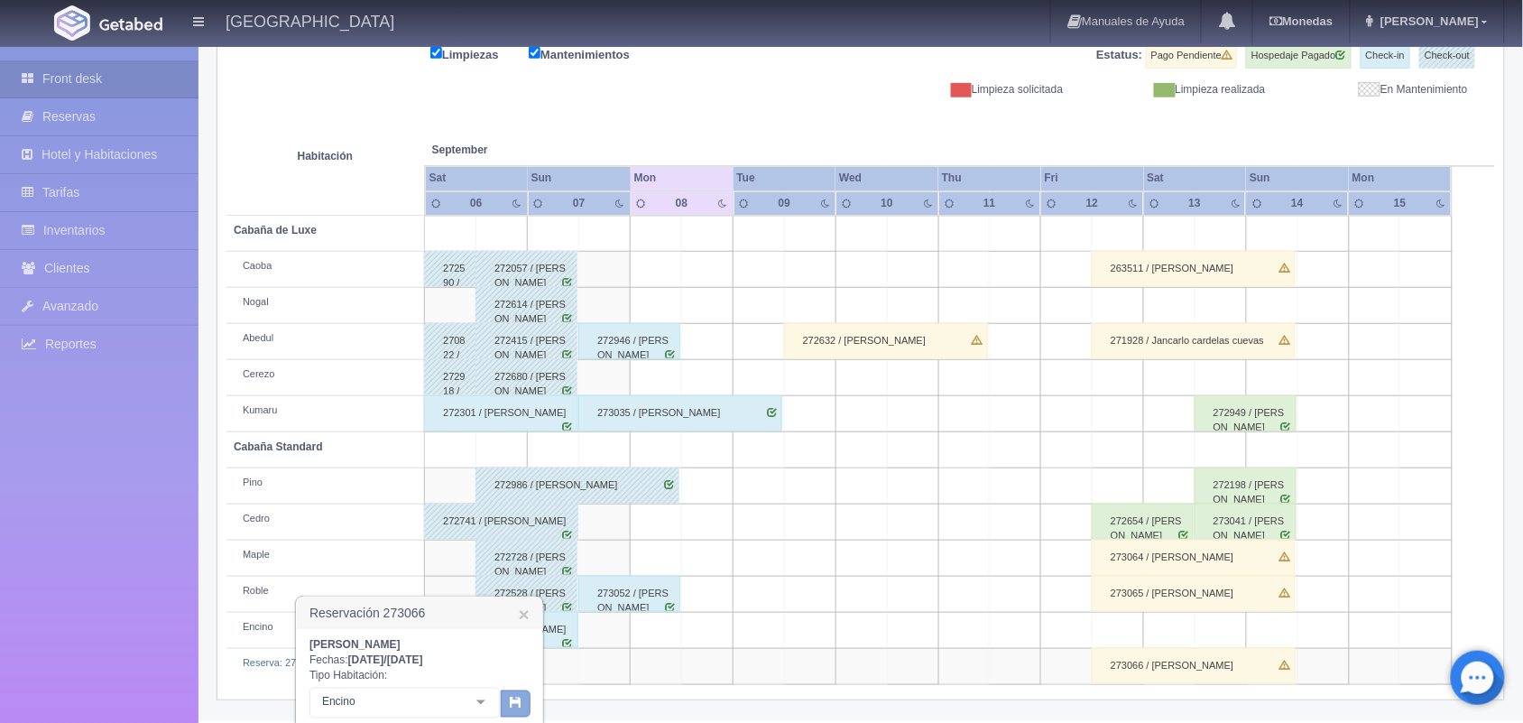
click at [501, 706] on button "button" at bounding box center [516, 703] width 30 height 27
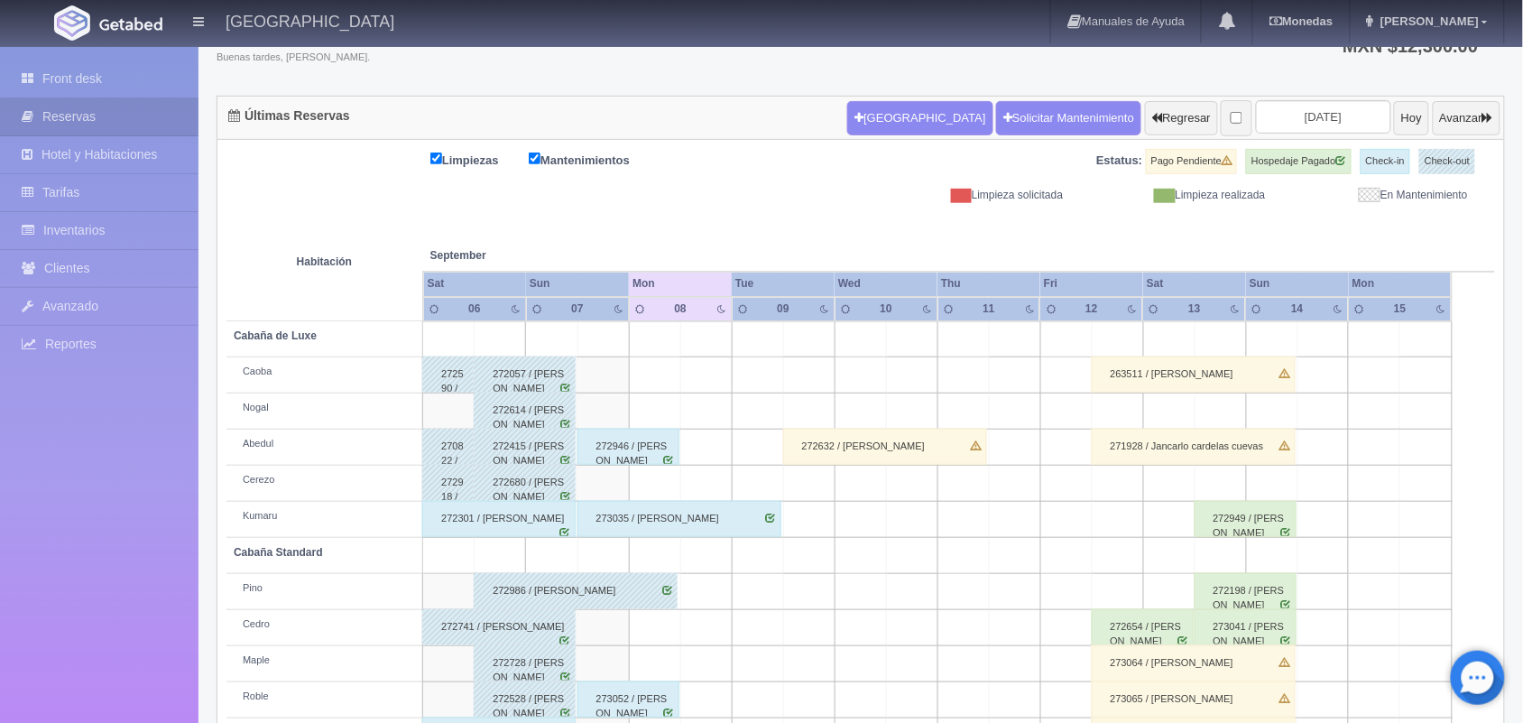
scroll to position [205, 0]
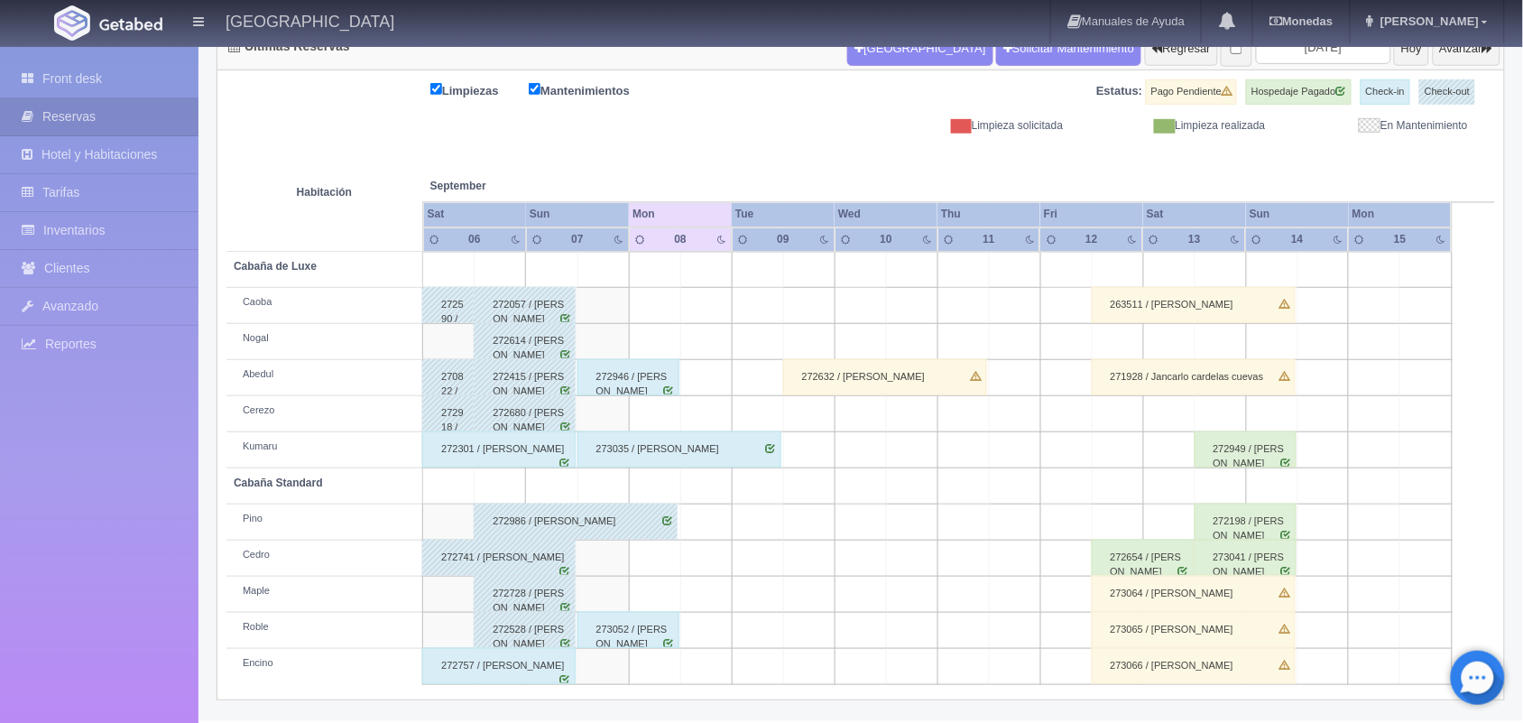
click at [553, 679] on div "272757 / [PERSON_NAME]" at bounding box center [498, 666] width 153 height 36
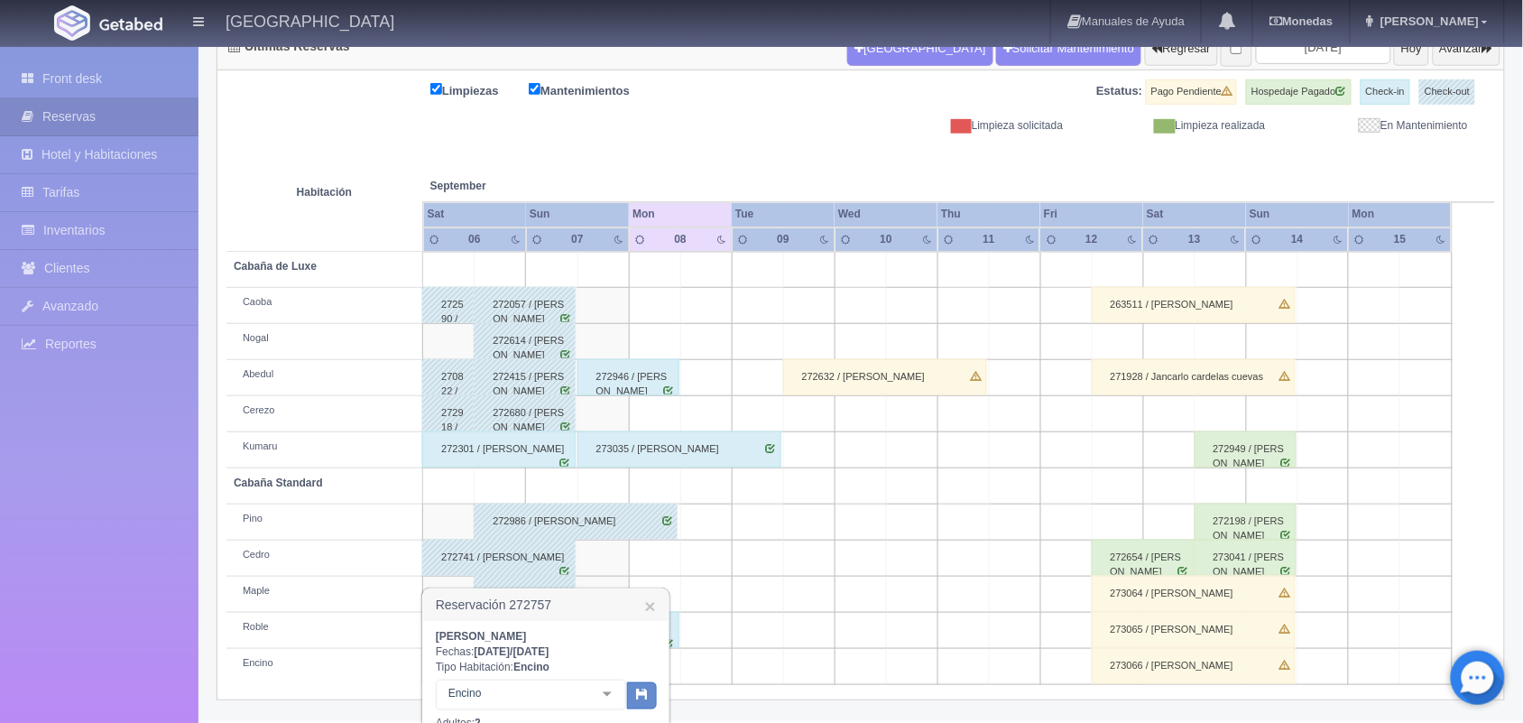
scroll to position [442, 0]
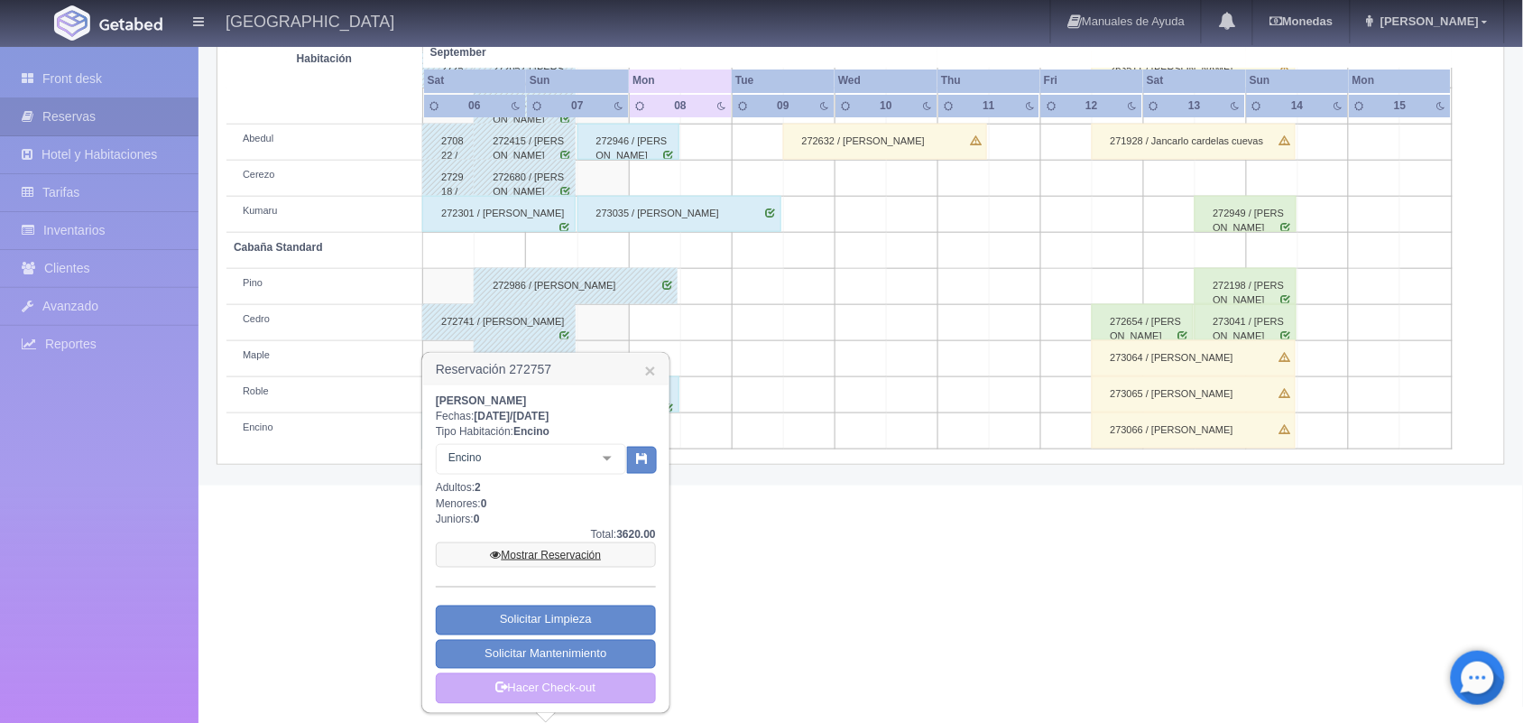
click at [552, 551] on link "Mostrar Reservación" at bounding box center [546, 554] width 220 height 25
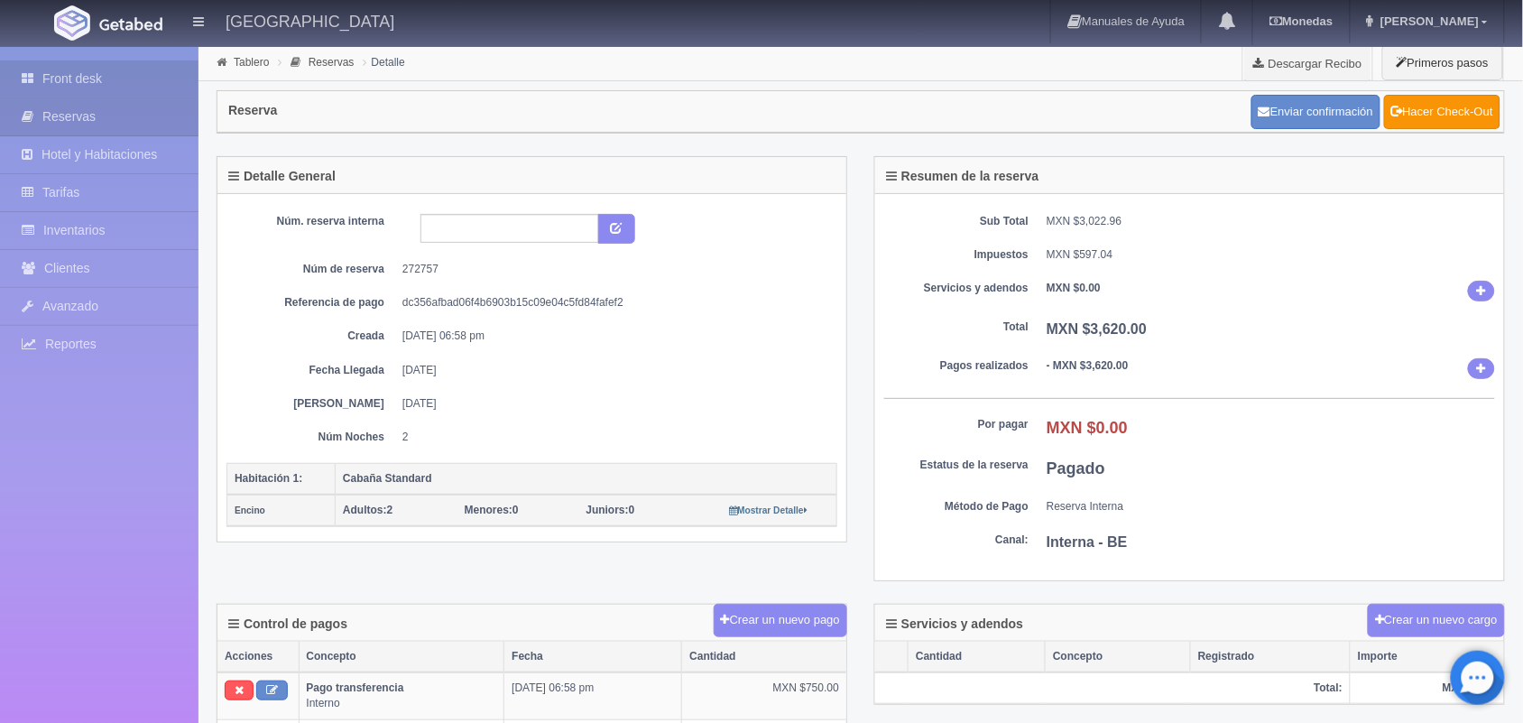
click at [141, 81] on link "Front desk" at bounding box center [99, 78] width 199 height 37
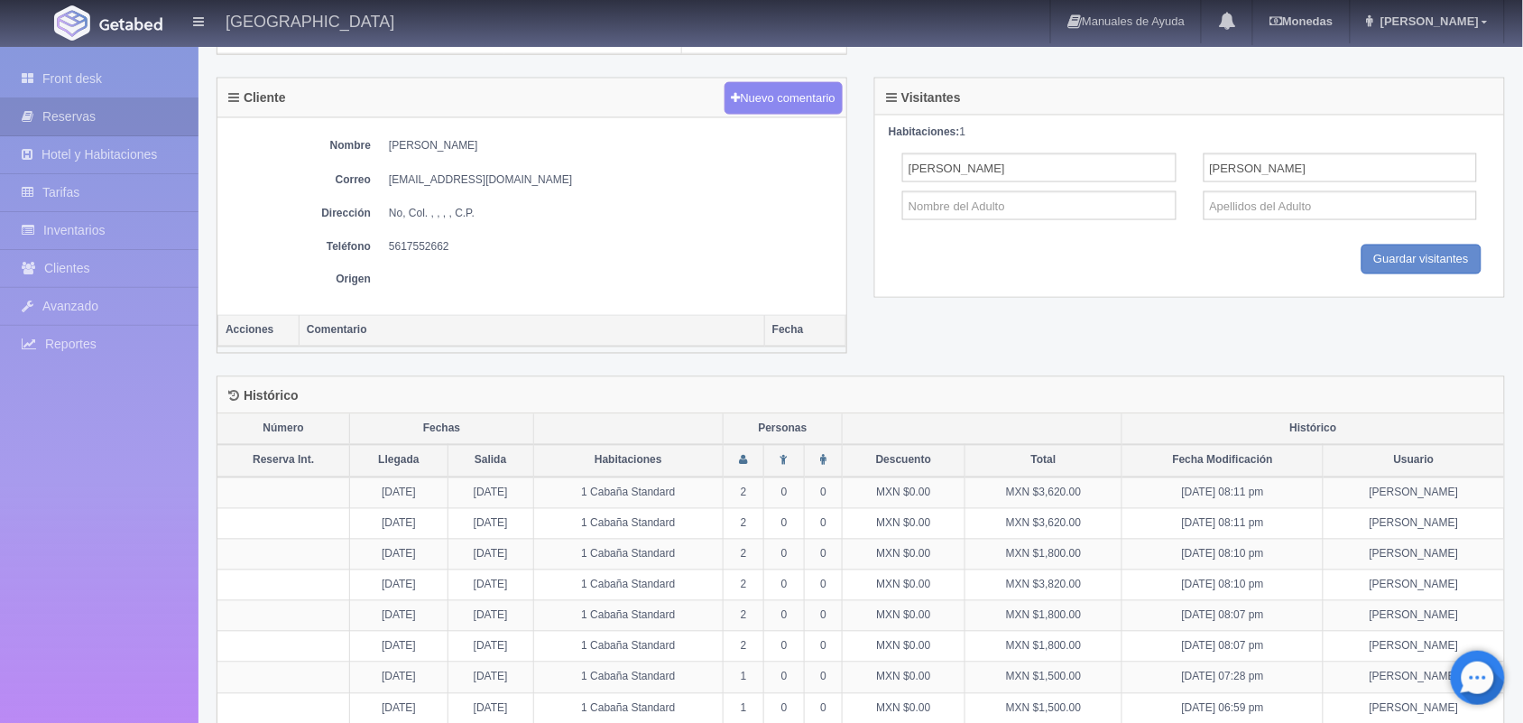
scroll to position [745, 0]
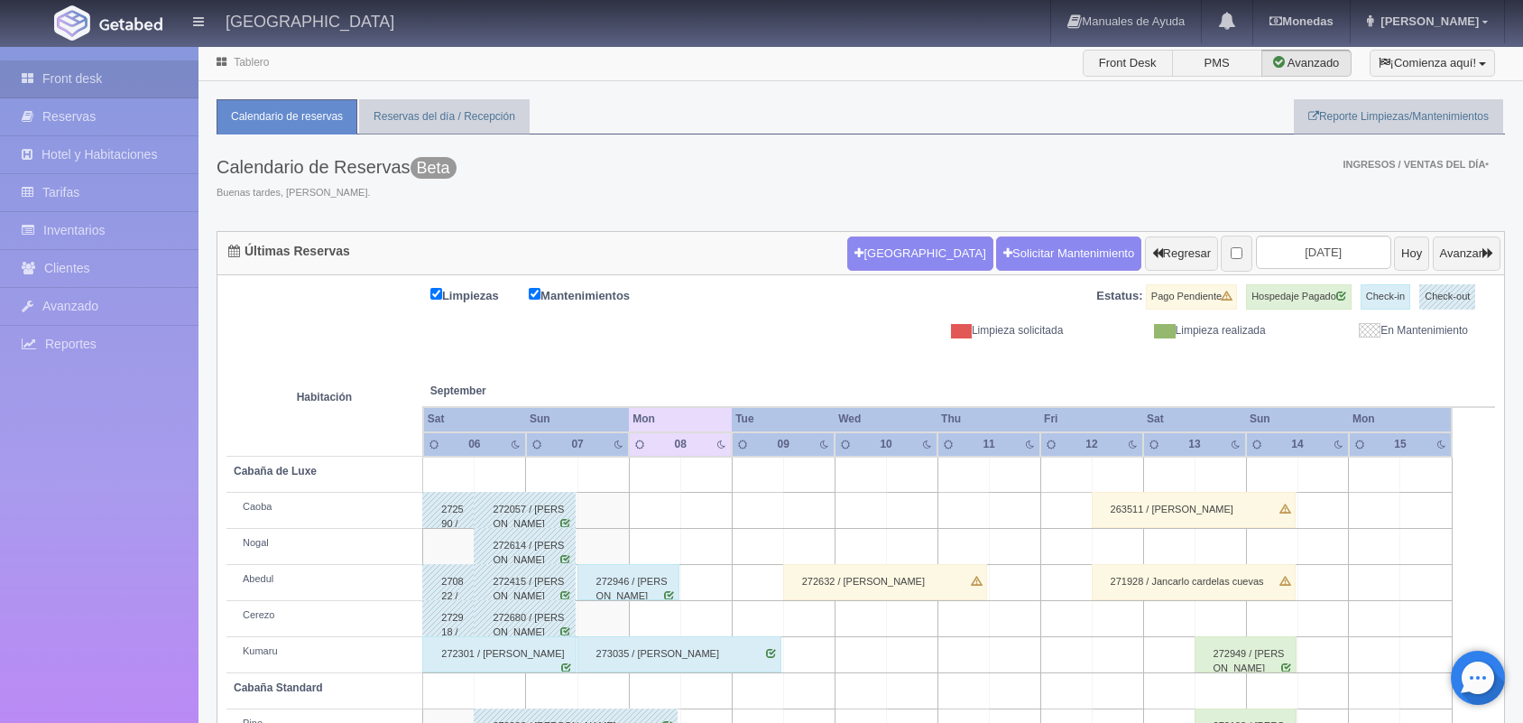
scroll to position [205, 0]
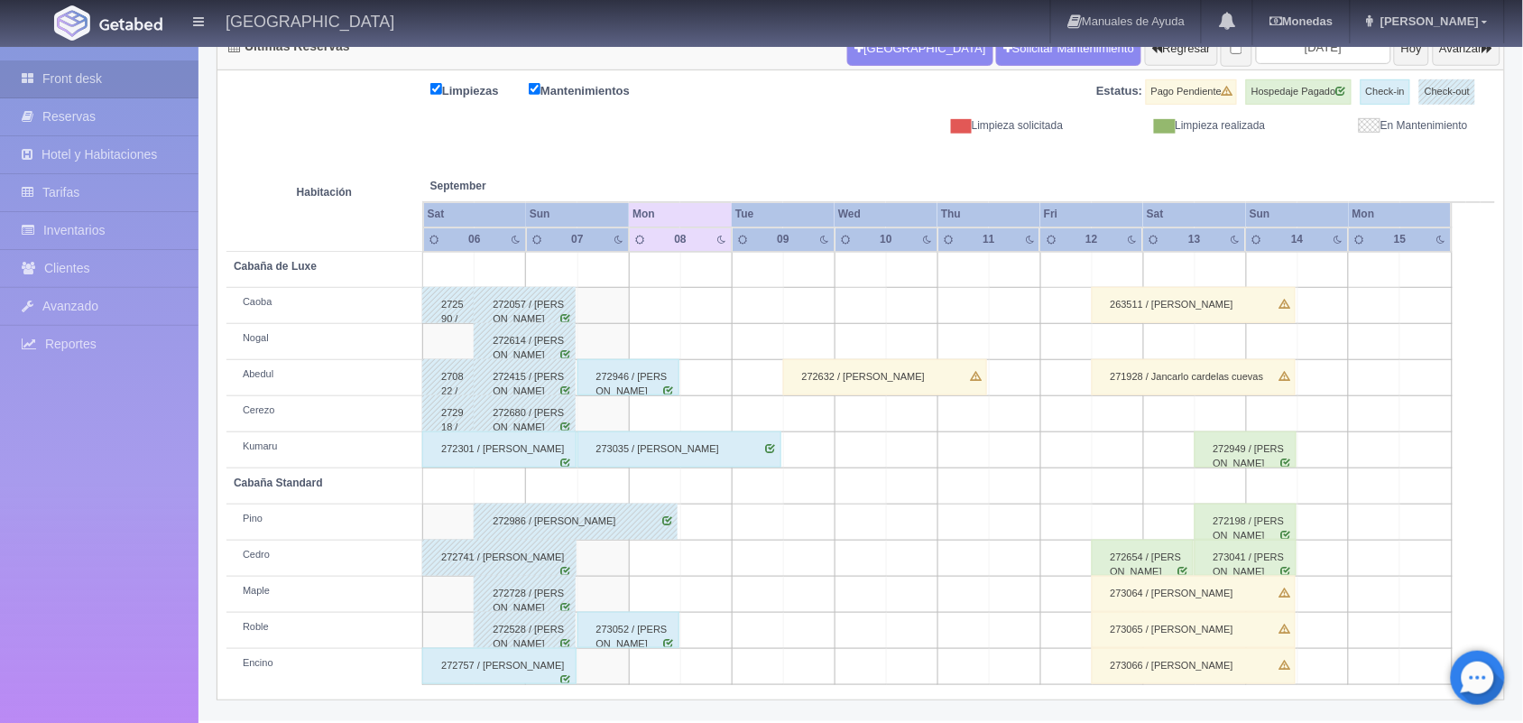
click at [567, 671] on div "272757 / [PERSON_NAME]" at bounding box center [499, 666] width 154 height 36
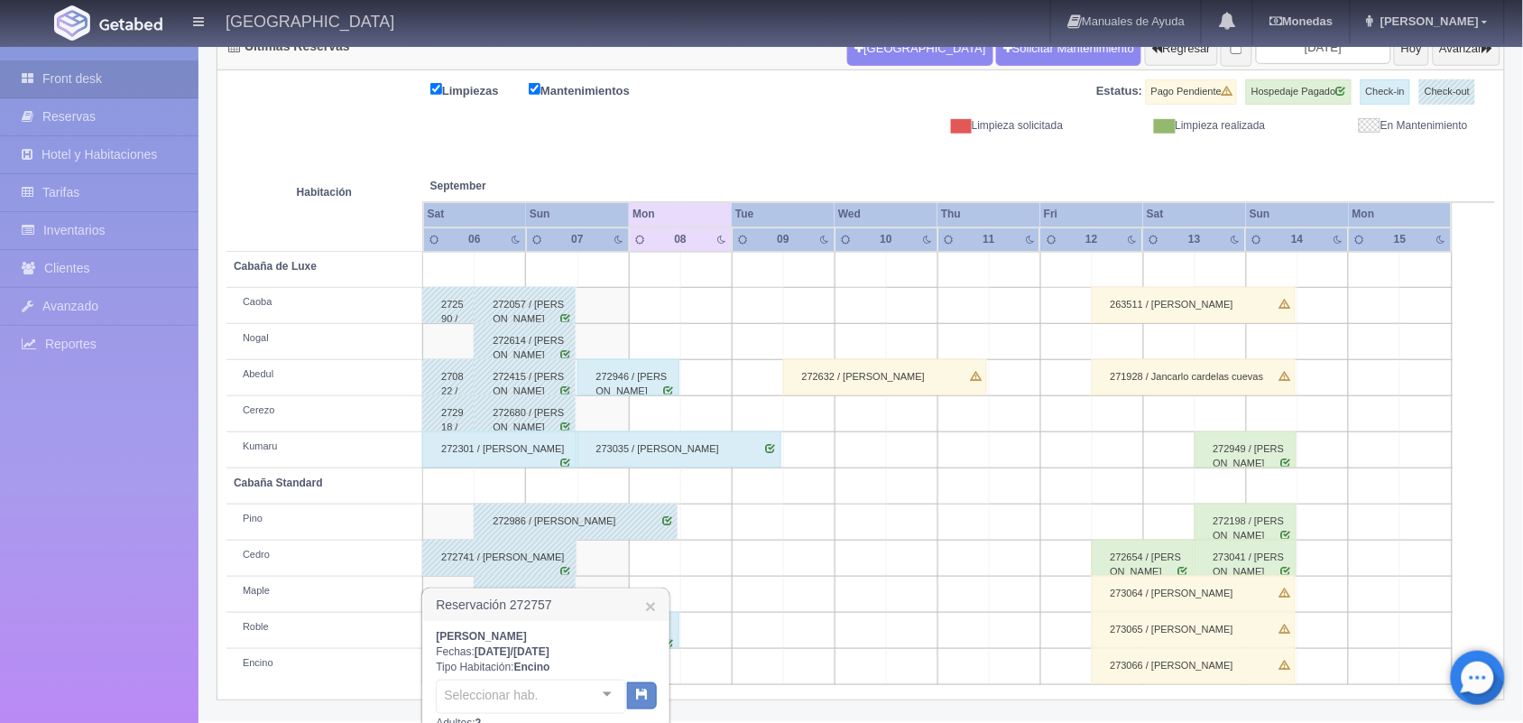
scroll to position [442, 0]
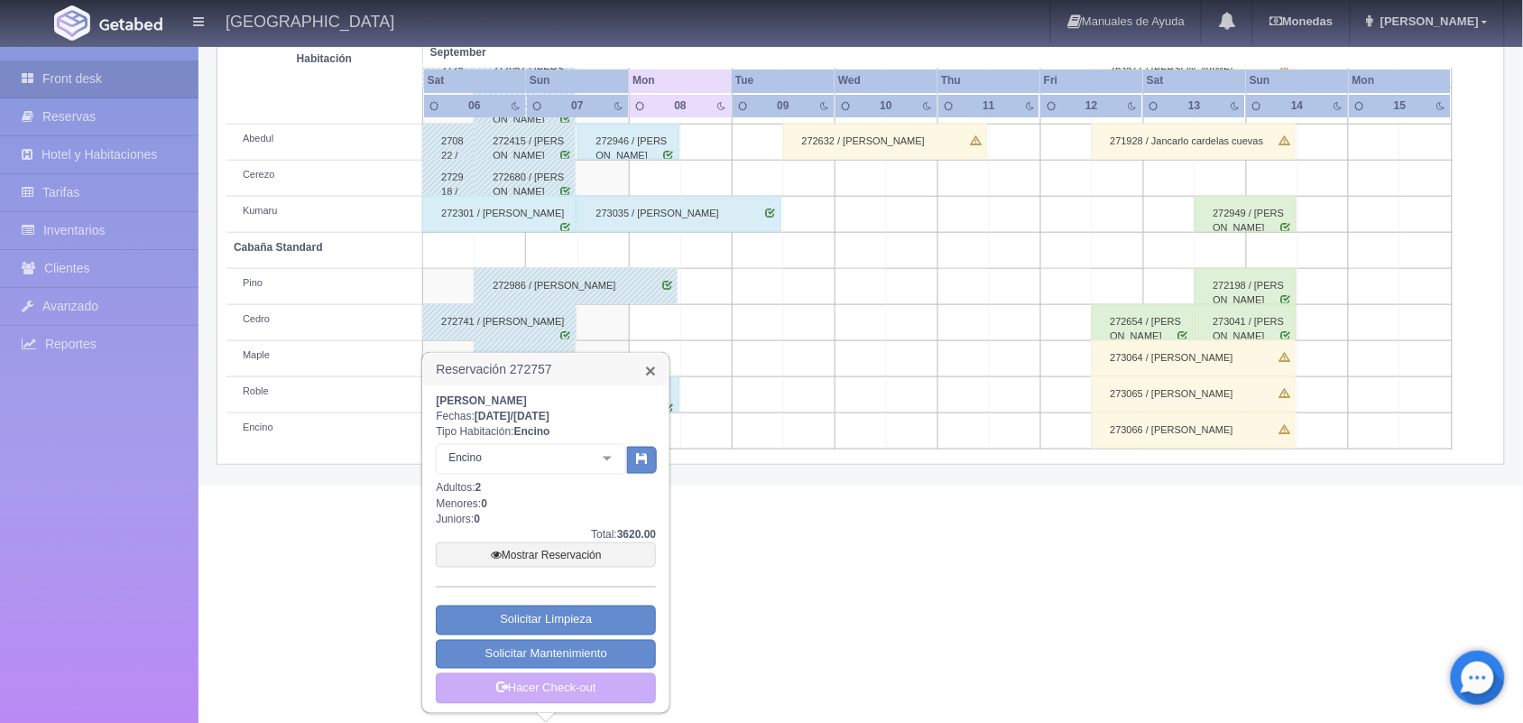
click at [652, 364] on link "×" at bounding box center [650, 370] width 11 height 19
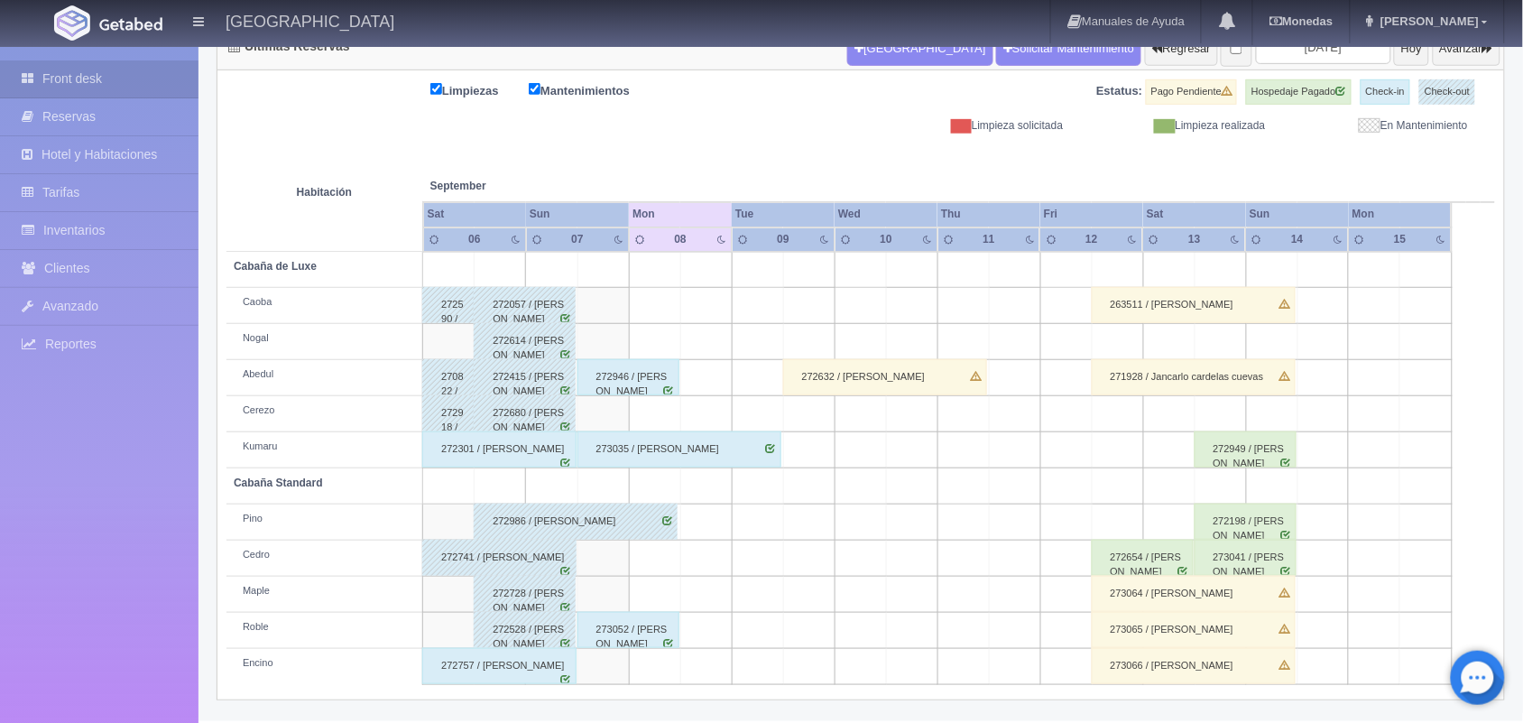
scroll to position [205, 0]
click at [625, 661] on td at bounding box center [603, 667] width 51 height 36
click at [643, 671] on td at bounding box center [654, 667] width 51 height 36
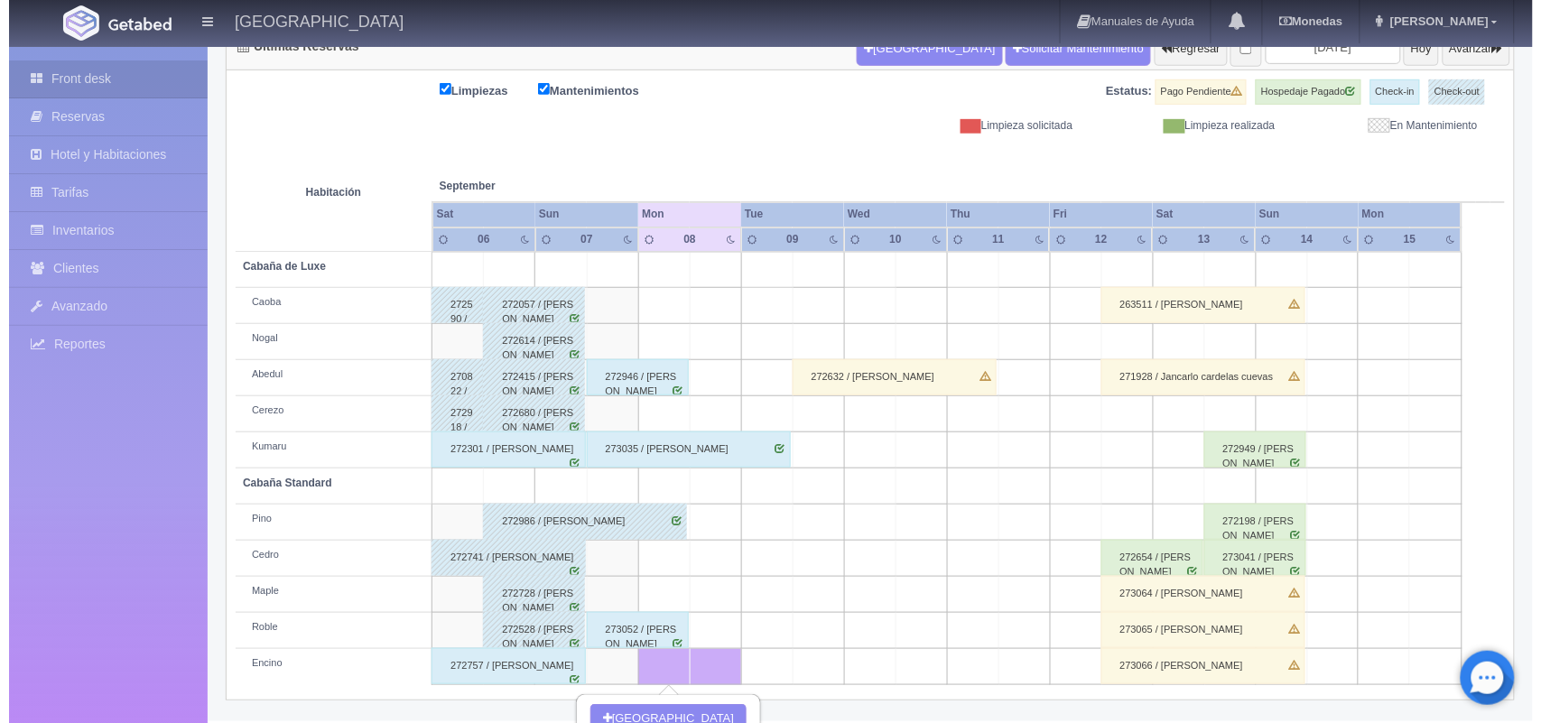
scroll to position [329, 0]
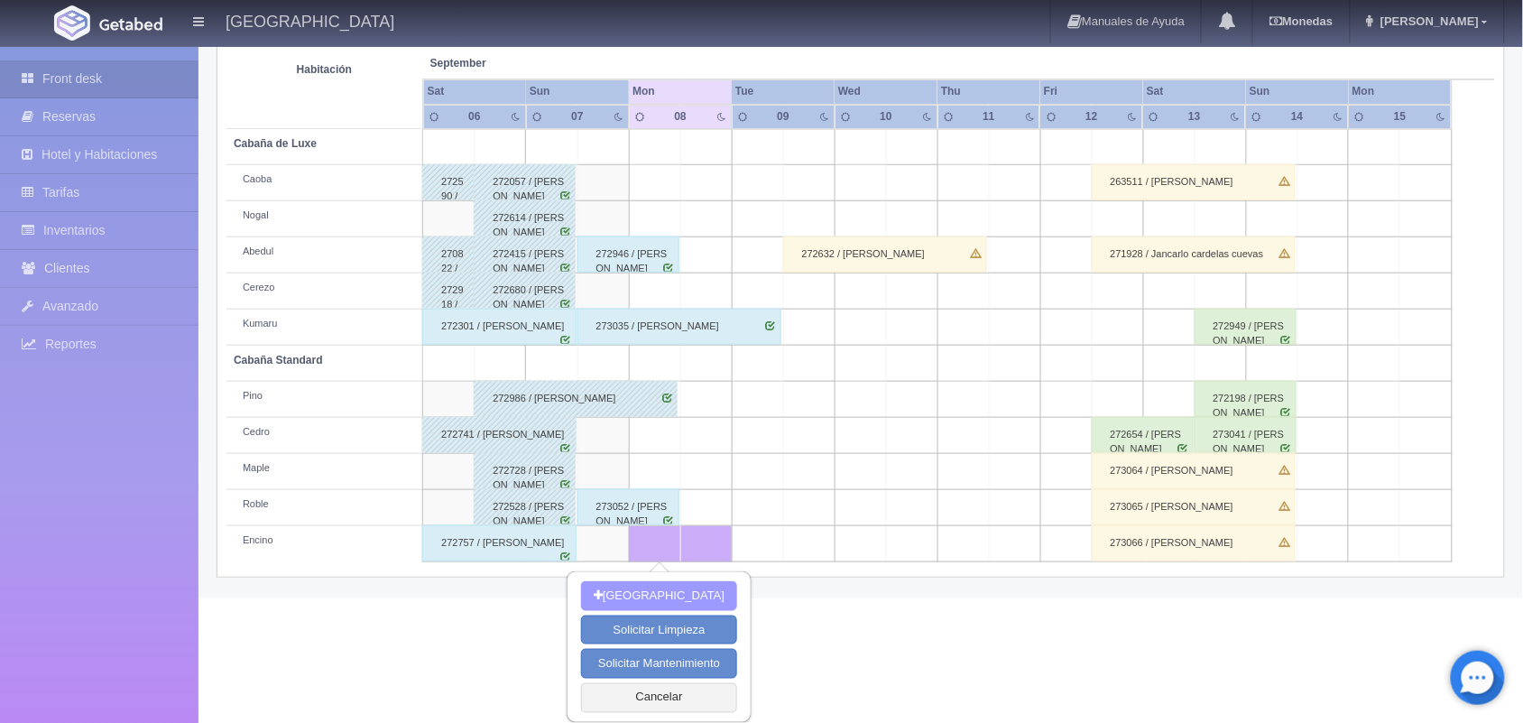
click at [668, 592] on button "[GEOGRAPHIC_DATA]" at bounding box center [659, 596] width 156 height 30
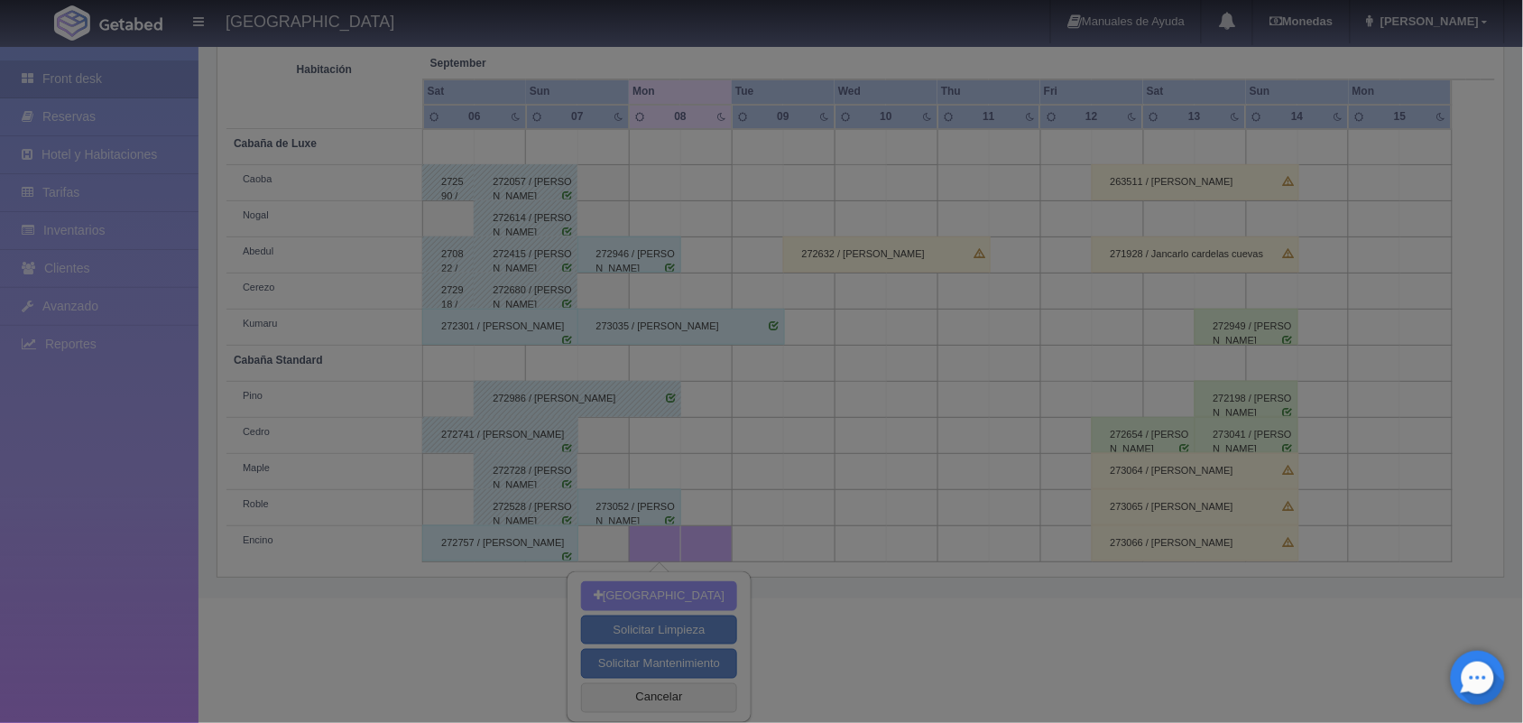
type input "08-09-2025"
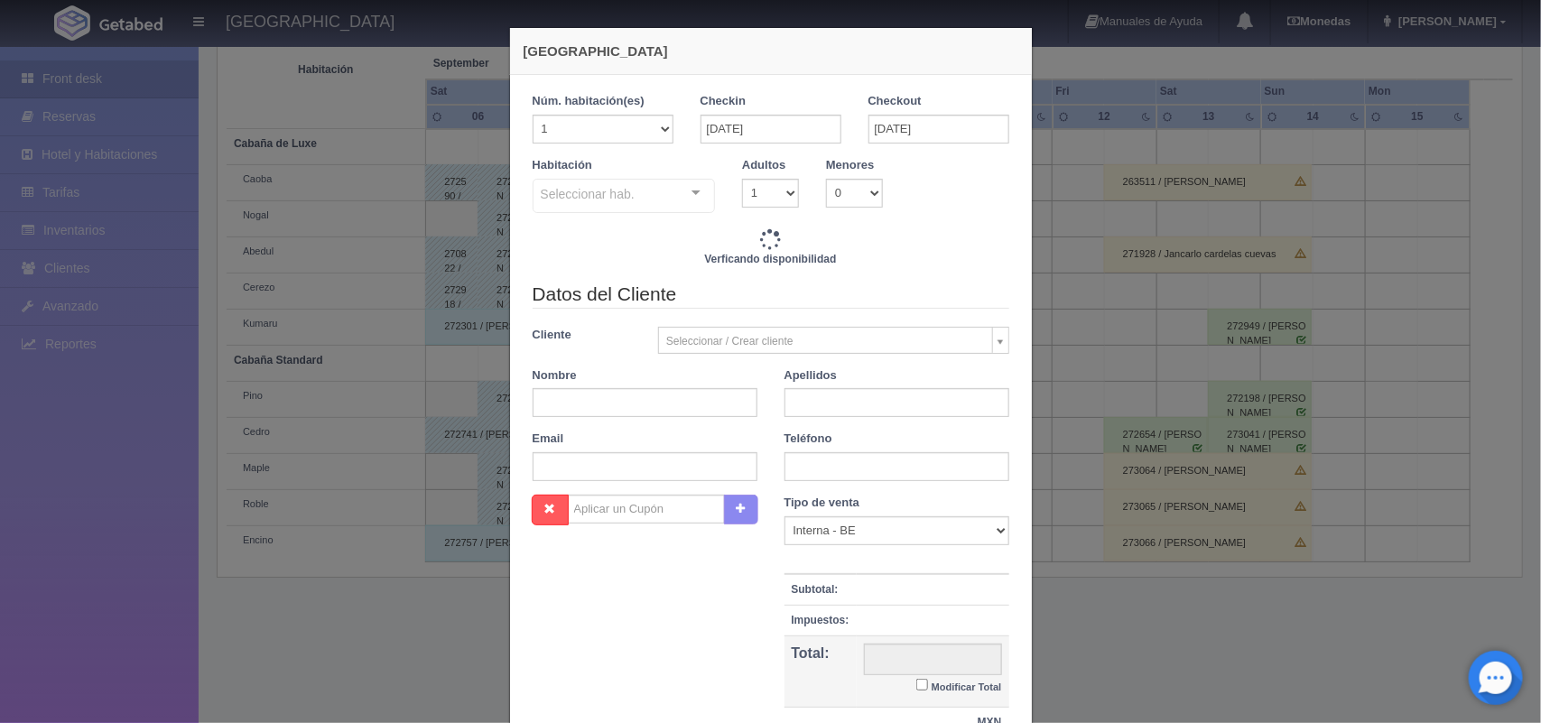
checkbox input "false"
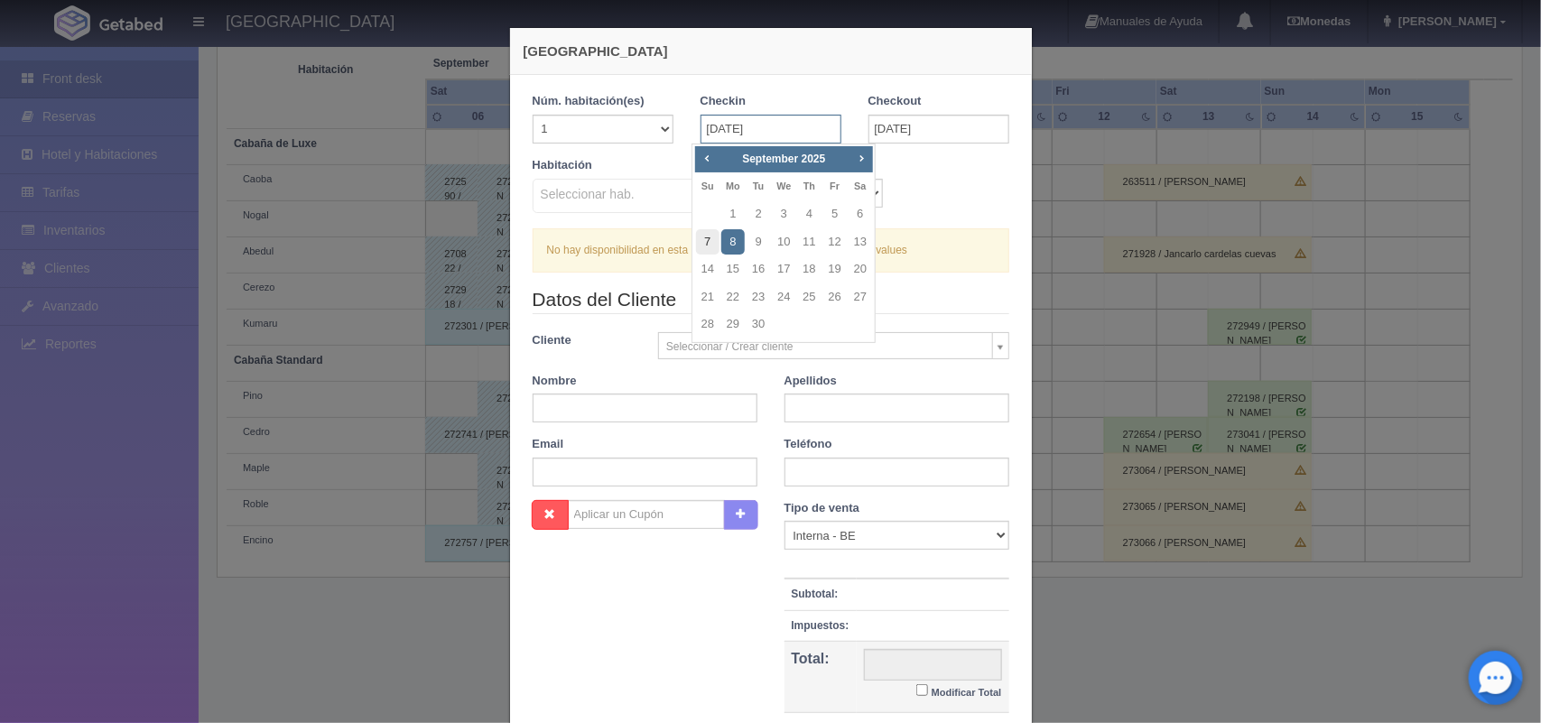
drag, startPoint x: 736, startPoint y: 126, endPoint x: 704, endPoint y: 236, distance: 114.8
click at [704, 236] on body "Hotel Xacallan Manuales de Ayuda Actualizaciones recientes Monedas Tipo de camb…" at bounding box center [770, 220] width 1541 height 1005
click at [704, 236] on link "7" at bounding box center [707, 242] width 23 height 26
type input "07-09-2025"
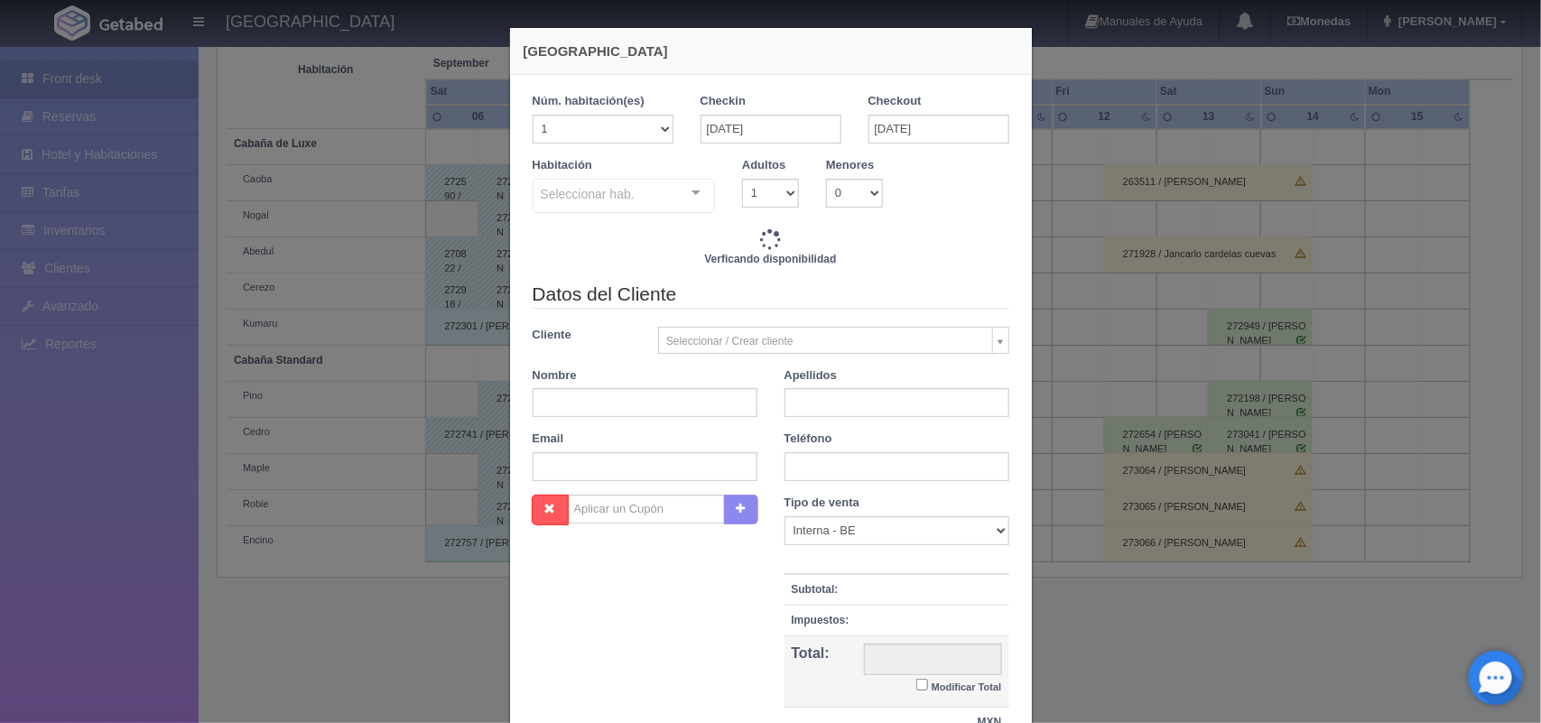
checkbox input "false"
type input "1600.00"
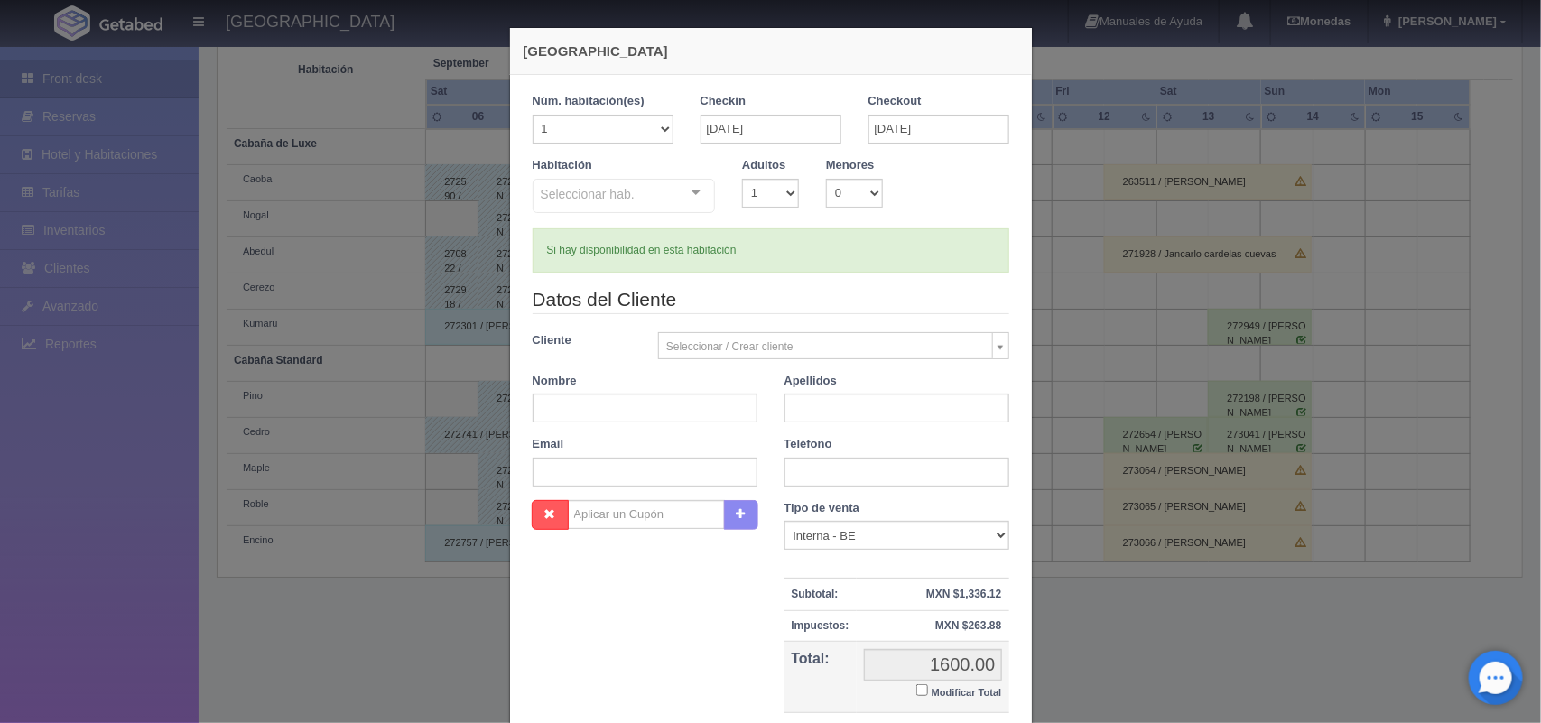
click at [690, 195] on div at bounding box center [696, 193] width 36 height 27
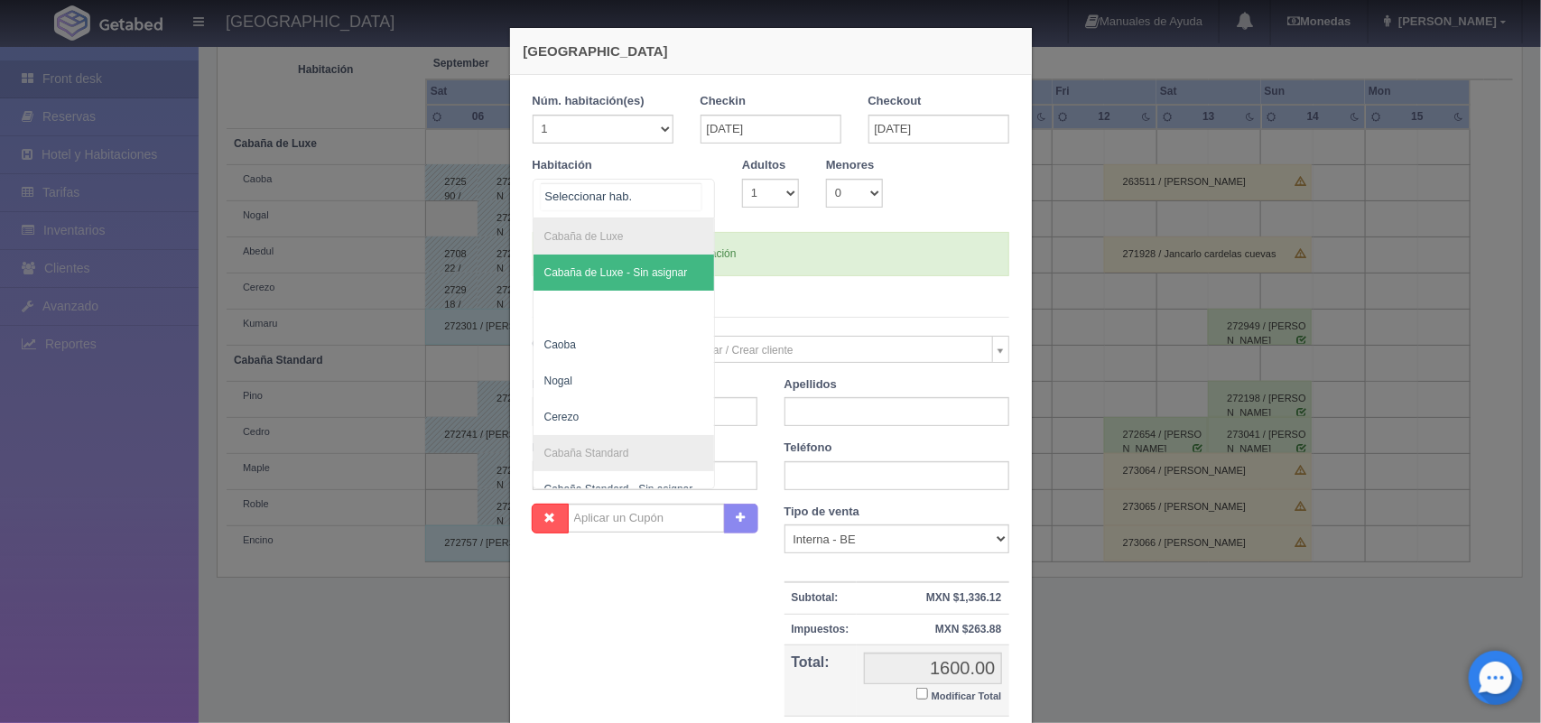
checkbox input "false"
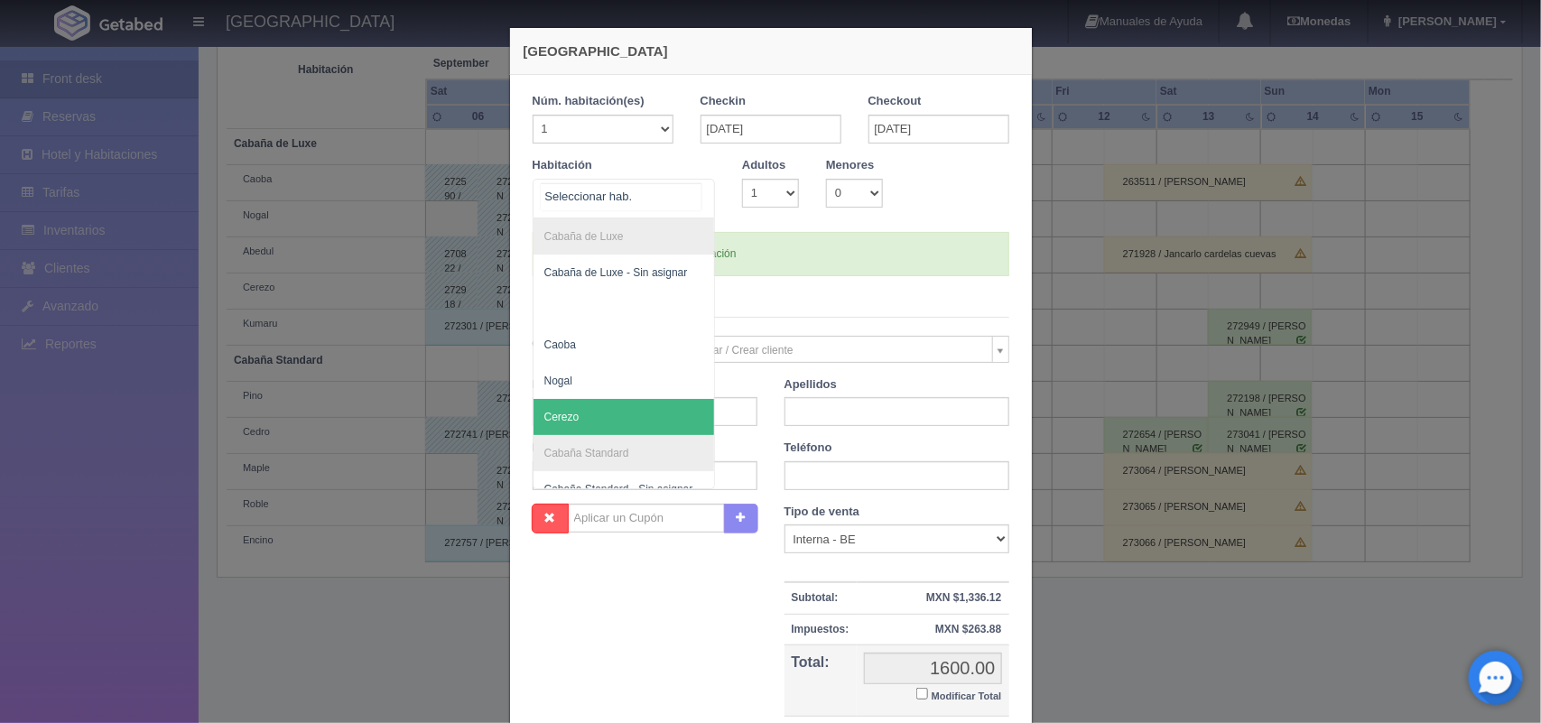
scroll to position [144, 0]
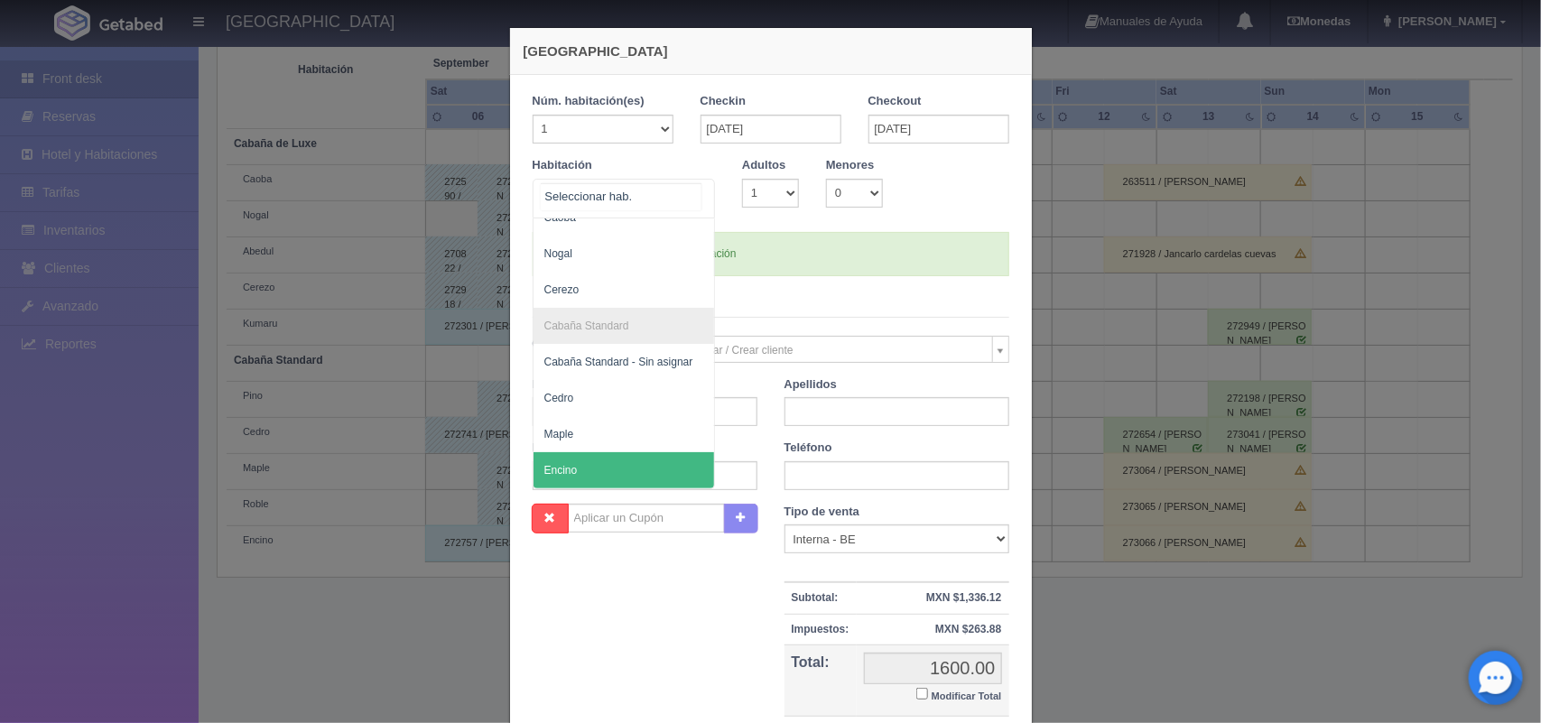
click at [593, 452] on span "Encino" at bounding box center [623, 470] width 181 height 36
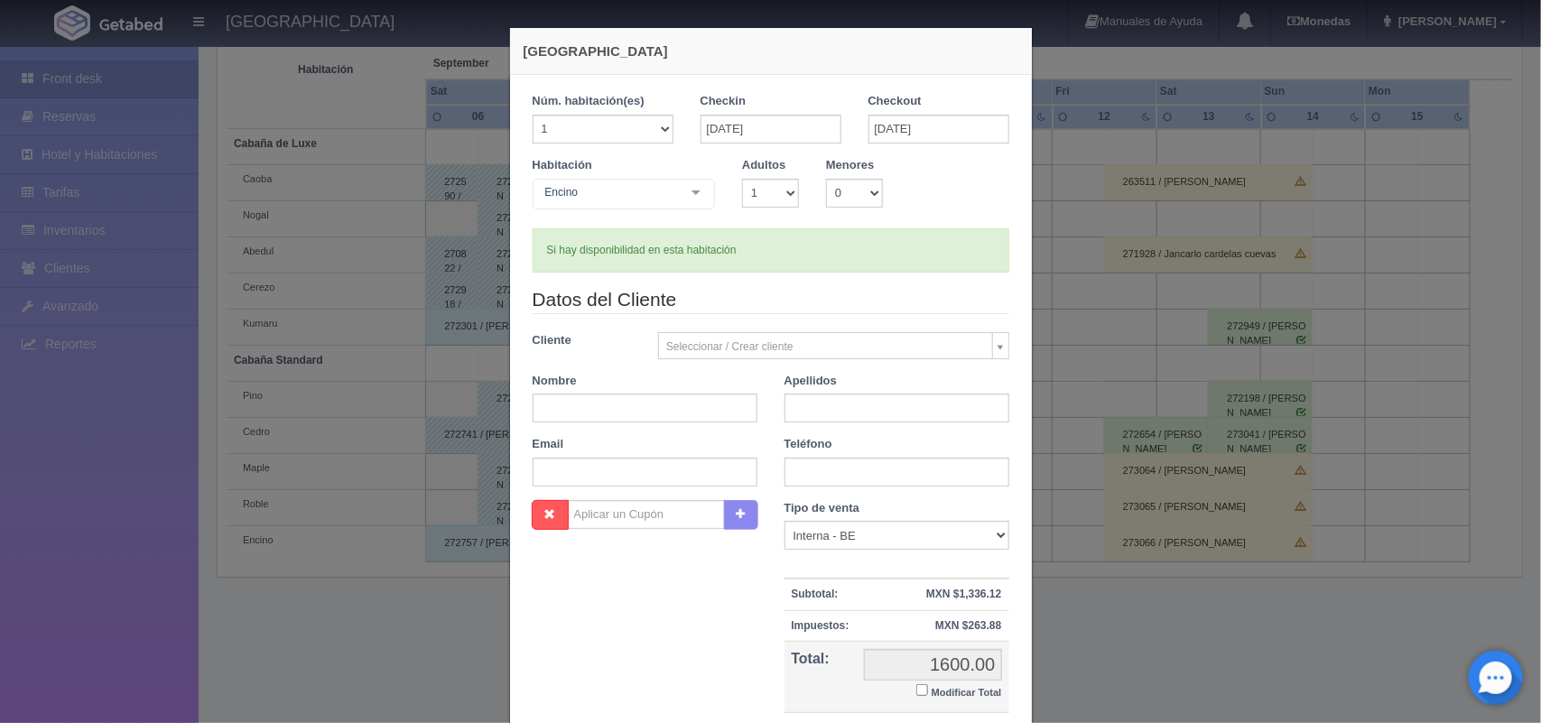
checkbox input "false"
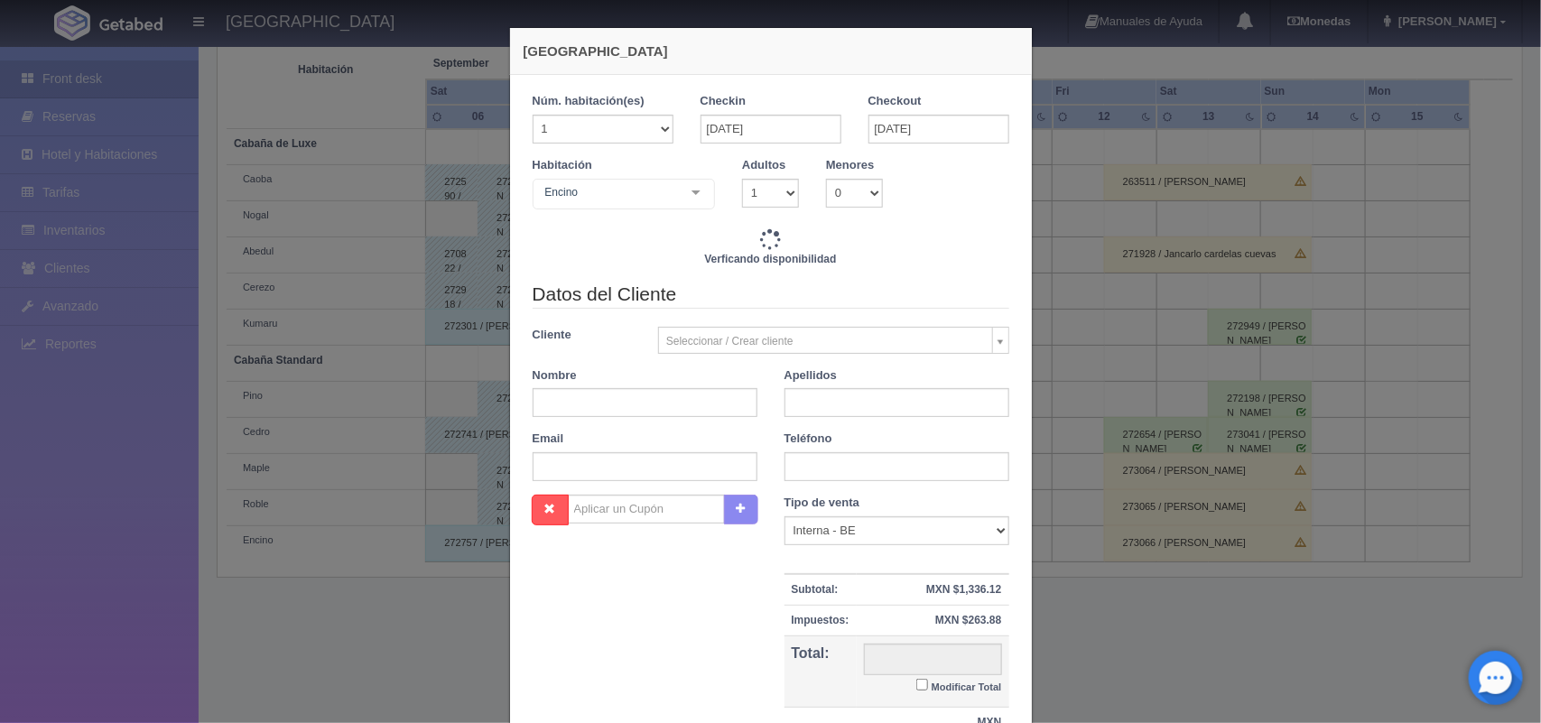
type input "1600.00"
checkbox input "false"
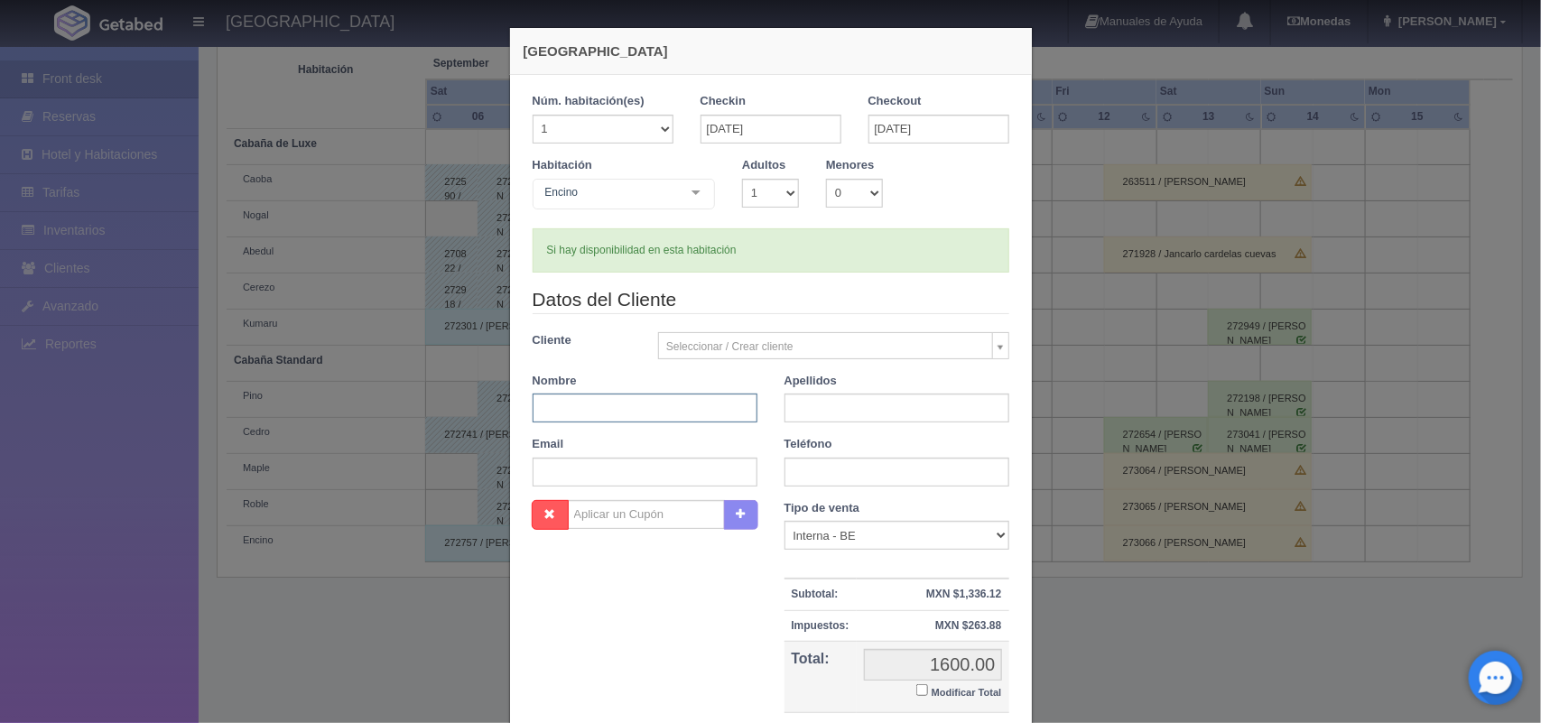
click at [634, 408] on input "text" at bounding box center [644, 407] width 225 height 29
type input "Roberto"
click at [844, 394] on input "text" at bounding box center [896, 407] width 225 height 29
type input "serrano"
click at [848, 479] on input "text" at bounding box center [896, 472] width 225 height 29
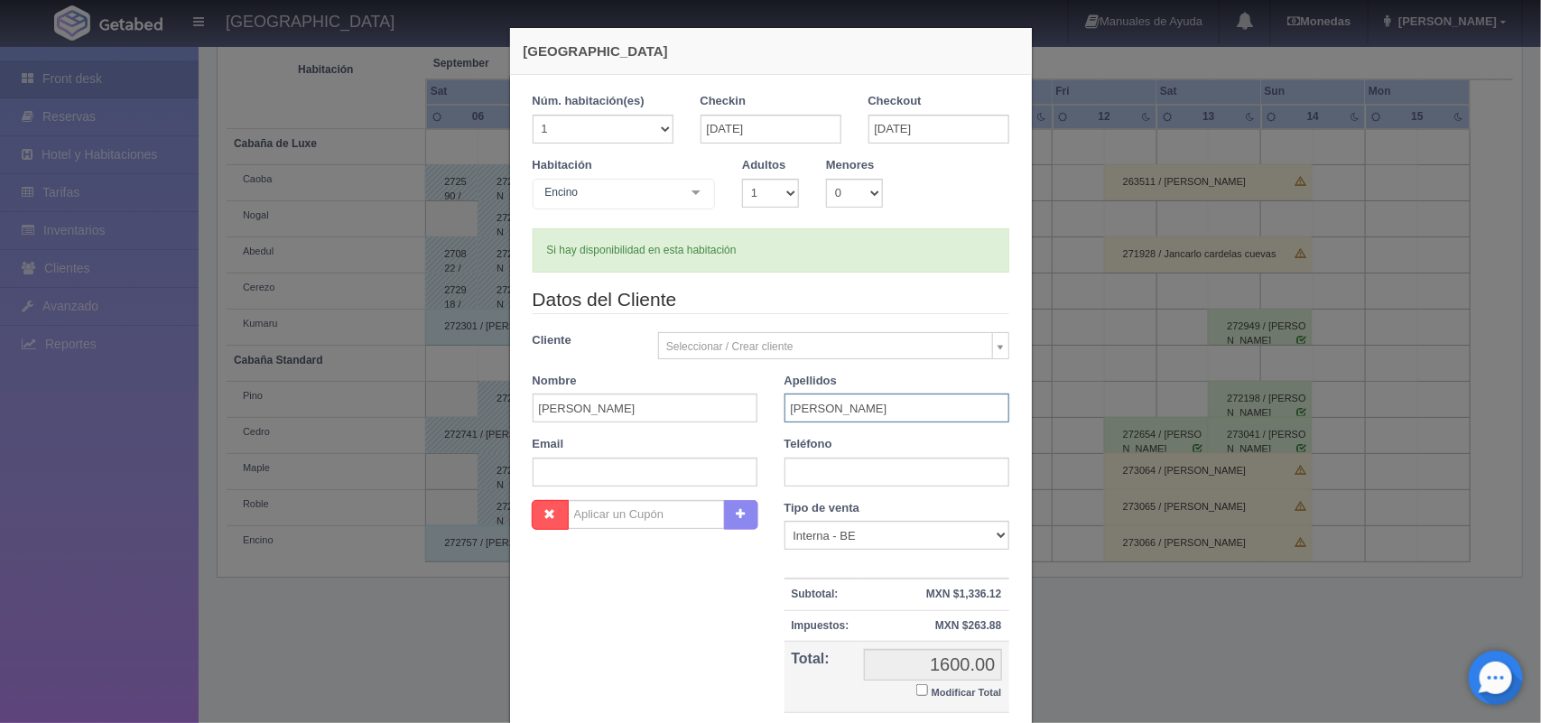
click at [832, 411] on input "serrano" at bounding box center [896, 407] width 225 height 29
type input "U"
click at [686, 399] on input "Roberto" at bounding box center [644, 407] width 225 height 29
type input "roberto ulises"
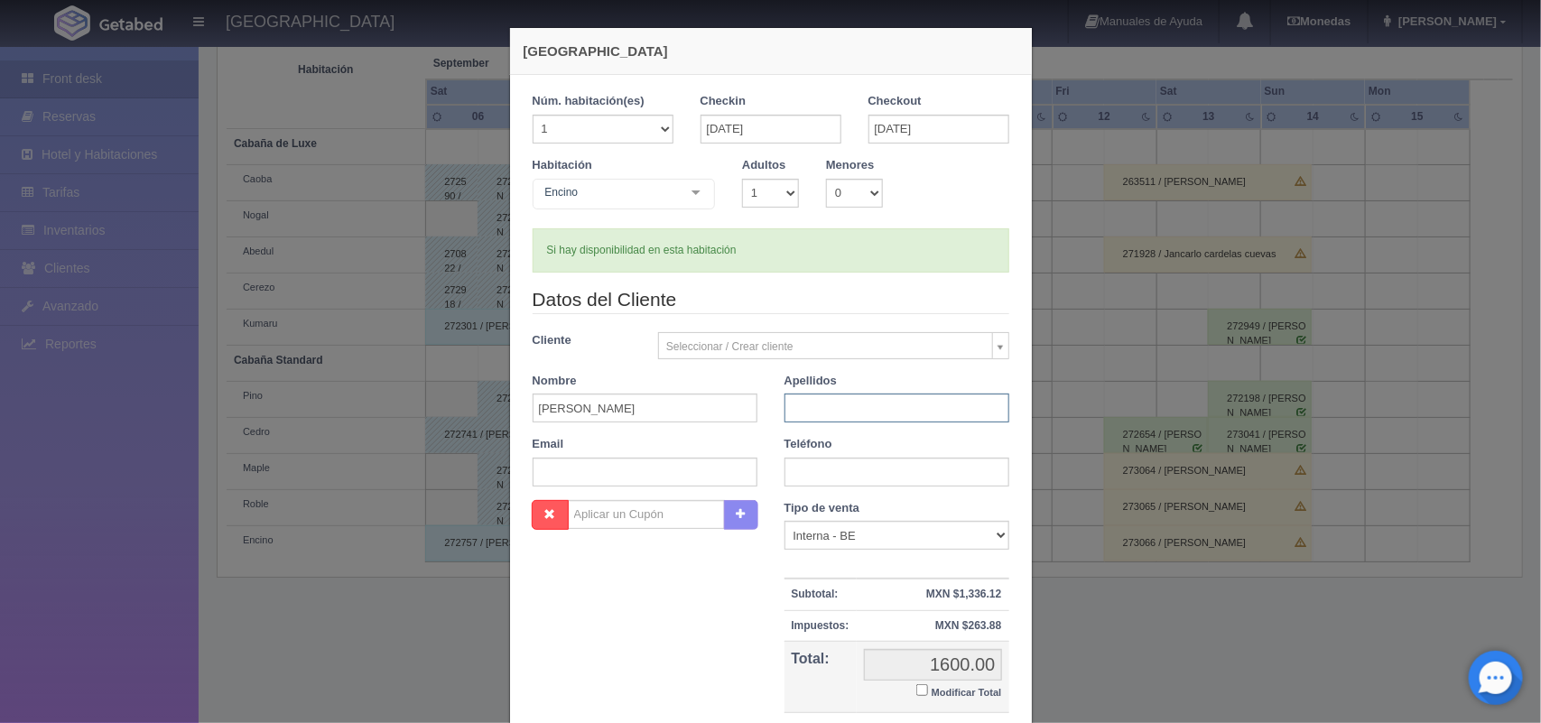
click at [810, 412] on input "text" at bounding box center [896, 407] width 225 height 29
type input "serrano"
click at [824, 467] on input "text" at bounding box center [896, 472] width 225 height 29
type input "5617552662"
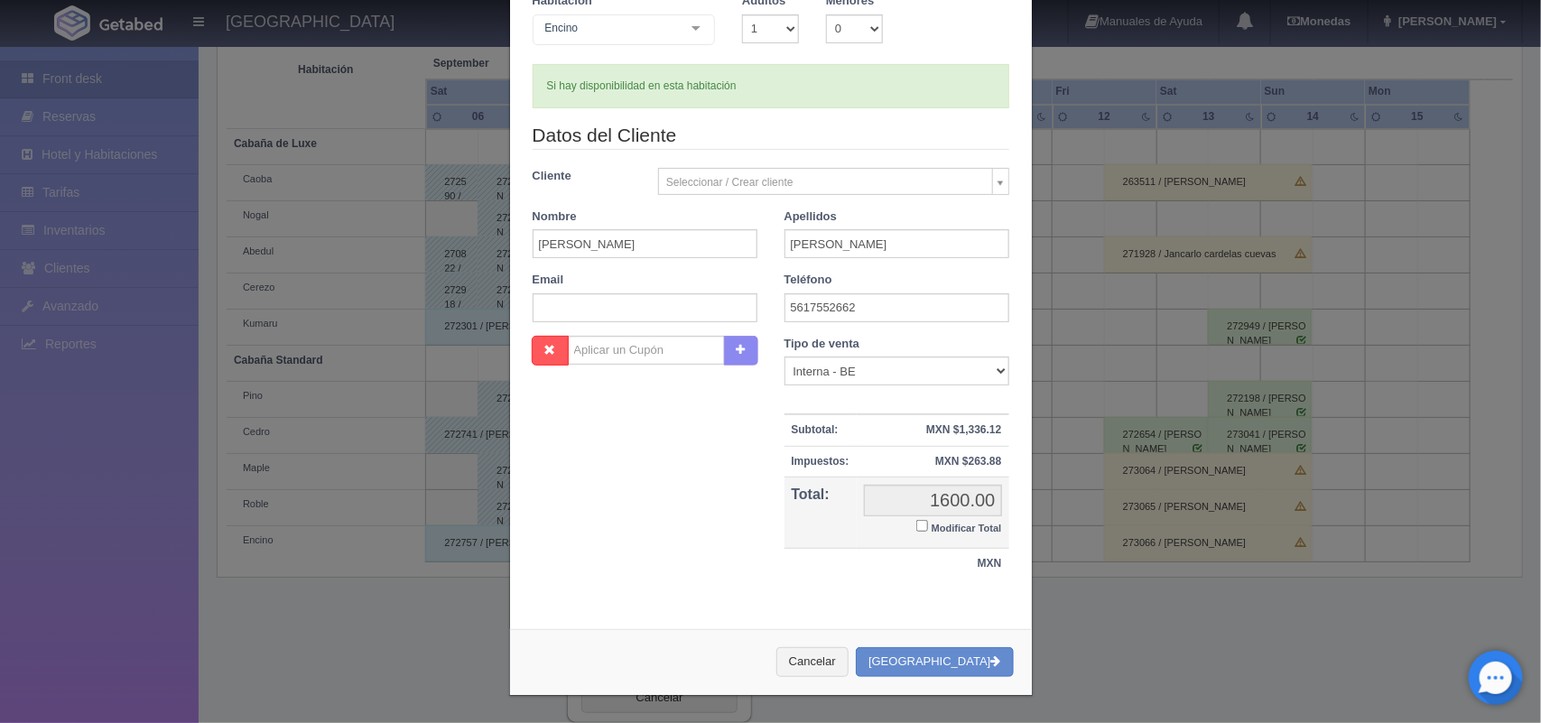
click at [916, 525] on input "Modificar Total" at bounding box center [922, 526] width 12 height 12
checkbox input "true"
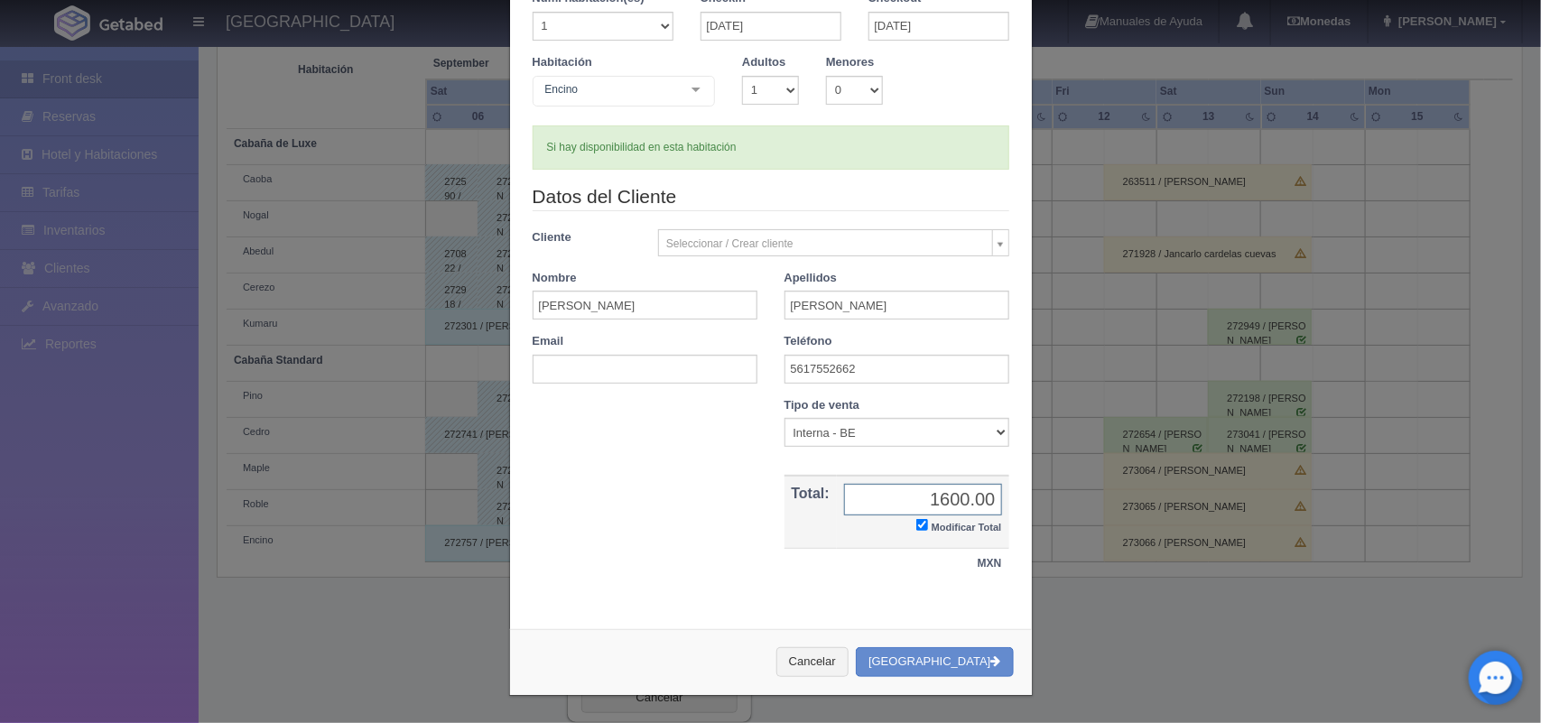
scroll to position [104, 0]
type input "1500.00"
click at [773, 87] on select "1 2 3 4 5 6 7 8 9 10" at bounding box center [770, 90] width 57 height 29
select select "2"
click at [742, 76] on select "1 2 3 4 5 6 7 8 9 10" at bounding box center [770, 90] width 57 height 29
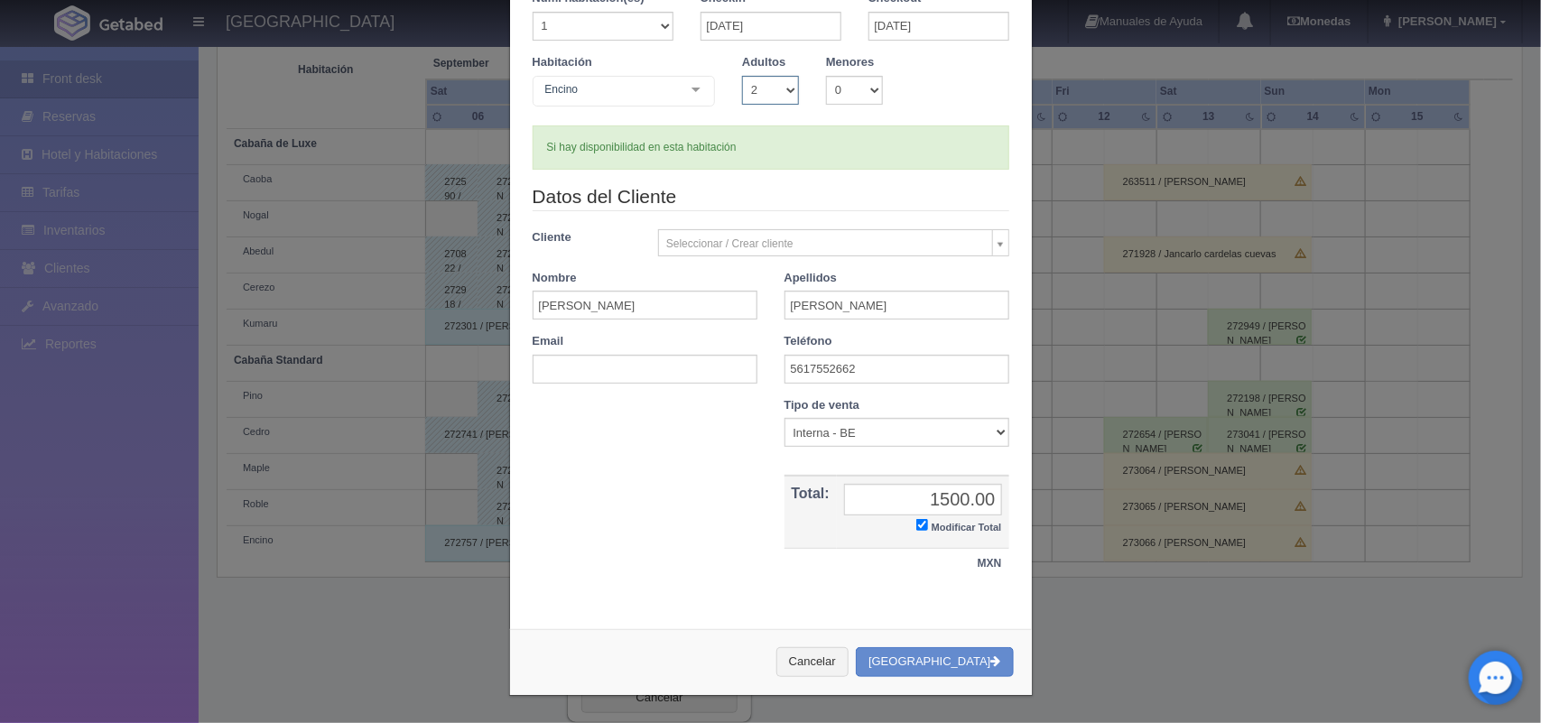
checkbox input "false"
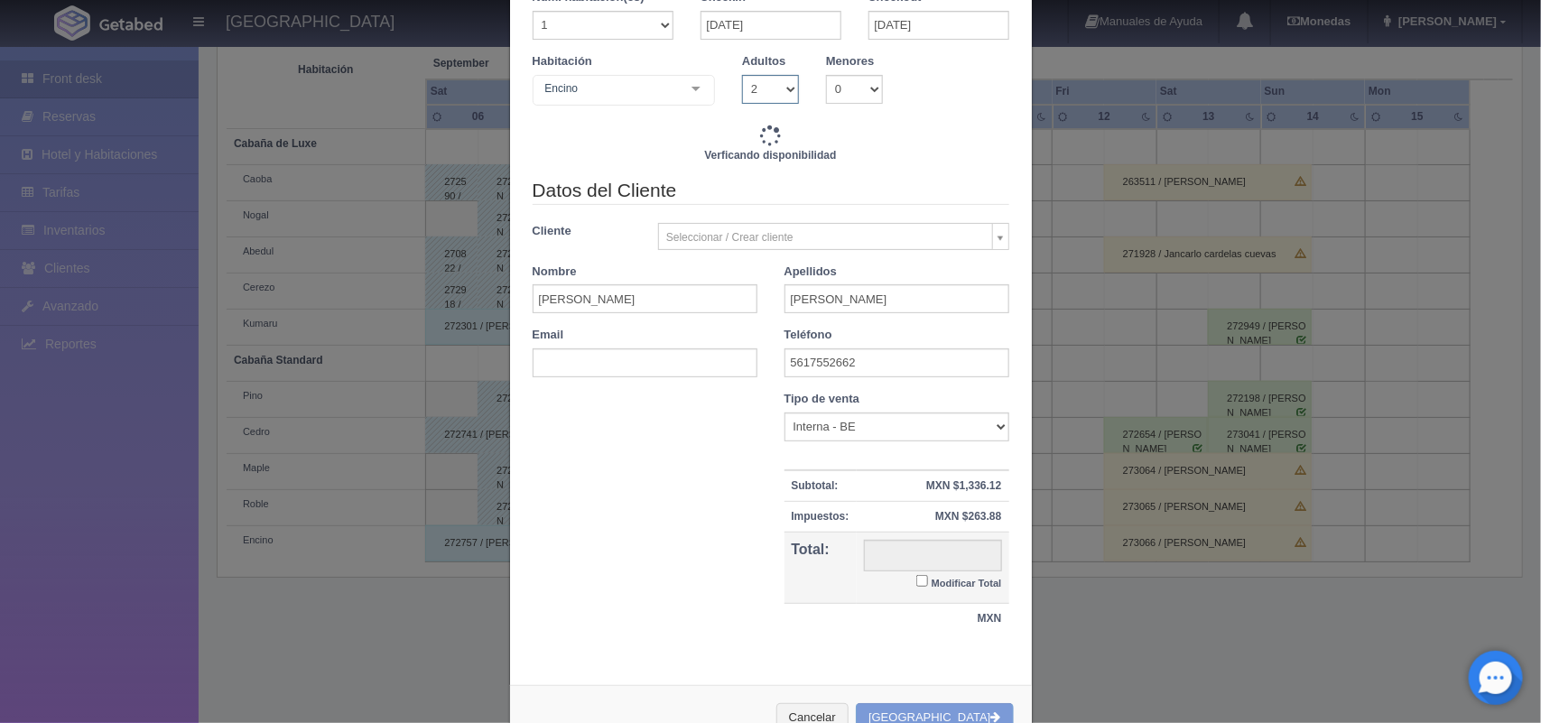
type input "1600.00"
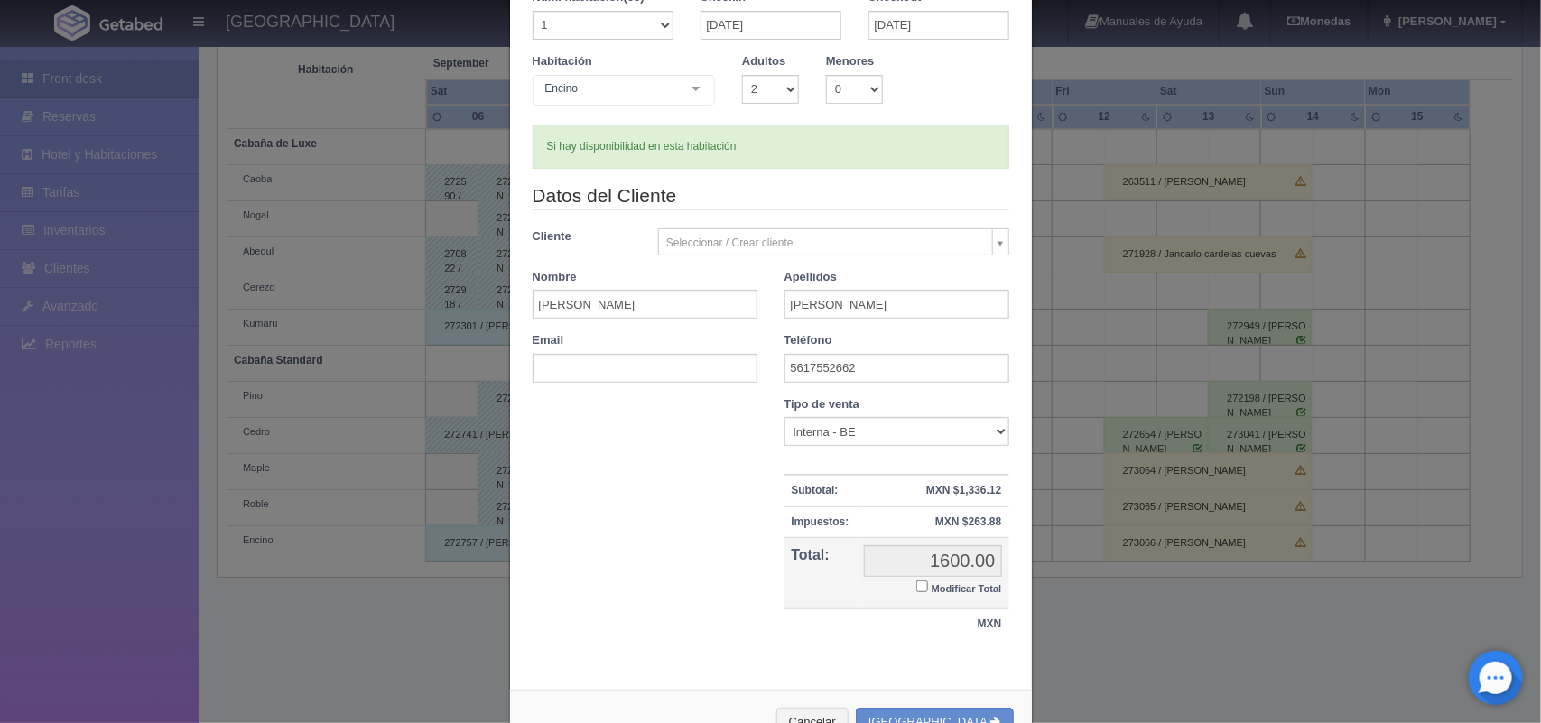
click at [916, 591] on input "Modificar Total" at bounding box center [922, 586] width 12 height 12
checkbox input "true"
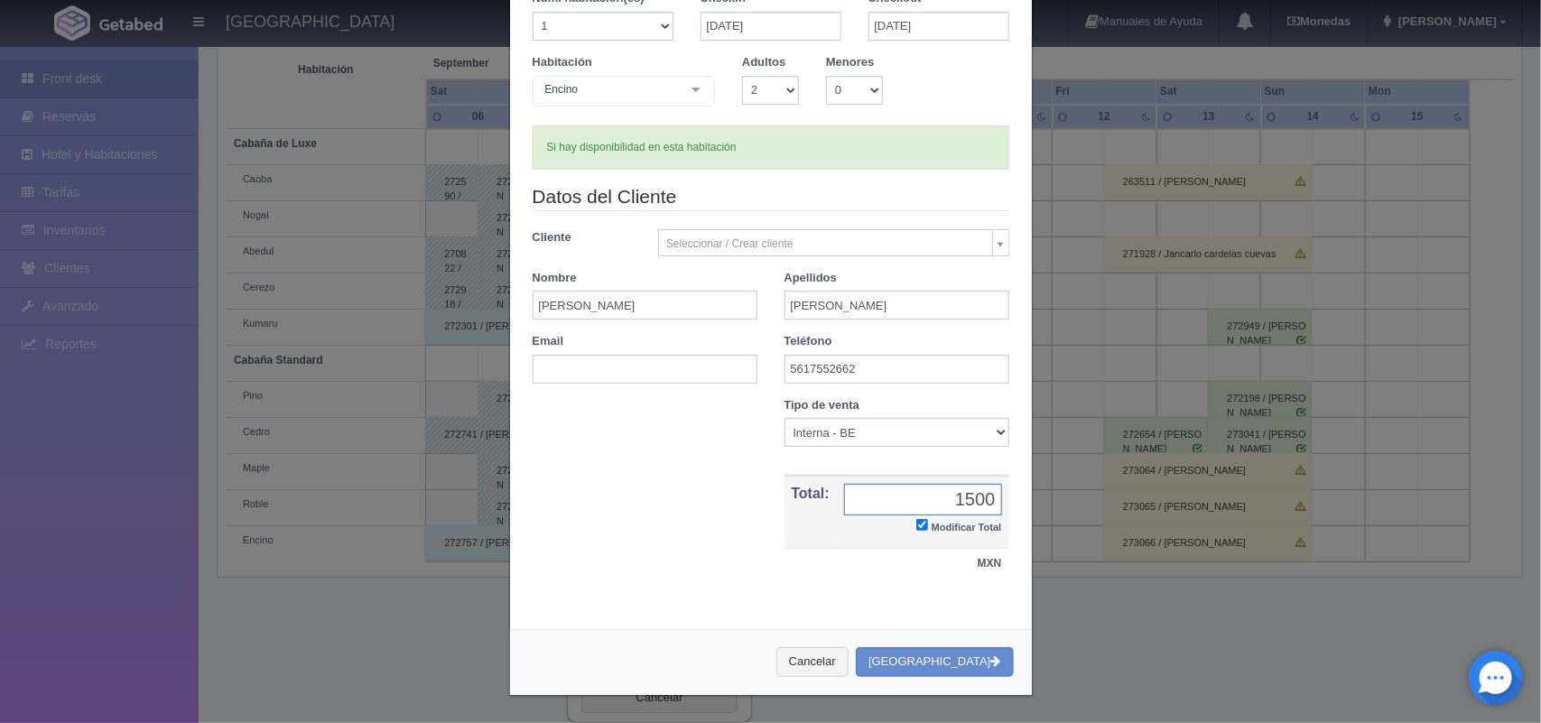
type input "1500.00"
click at [952, 660] on button "[GEOGRAPHIC_DATA]" at bounding box center [934, 662] width 157 height 30
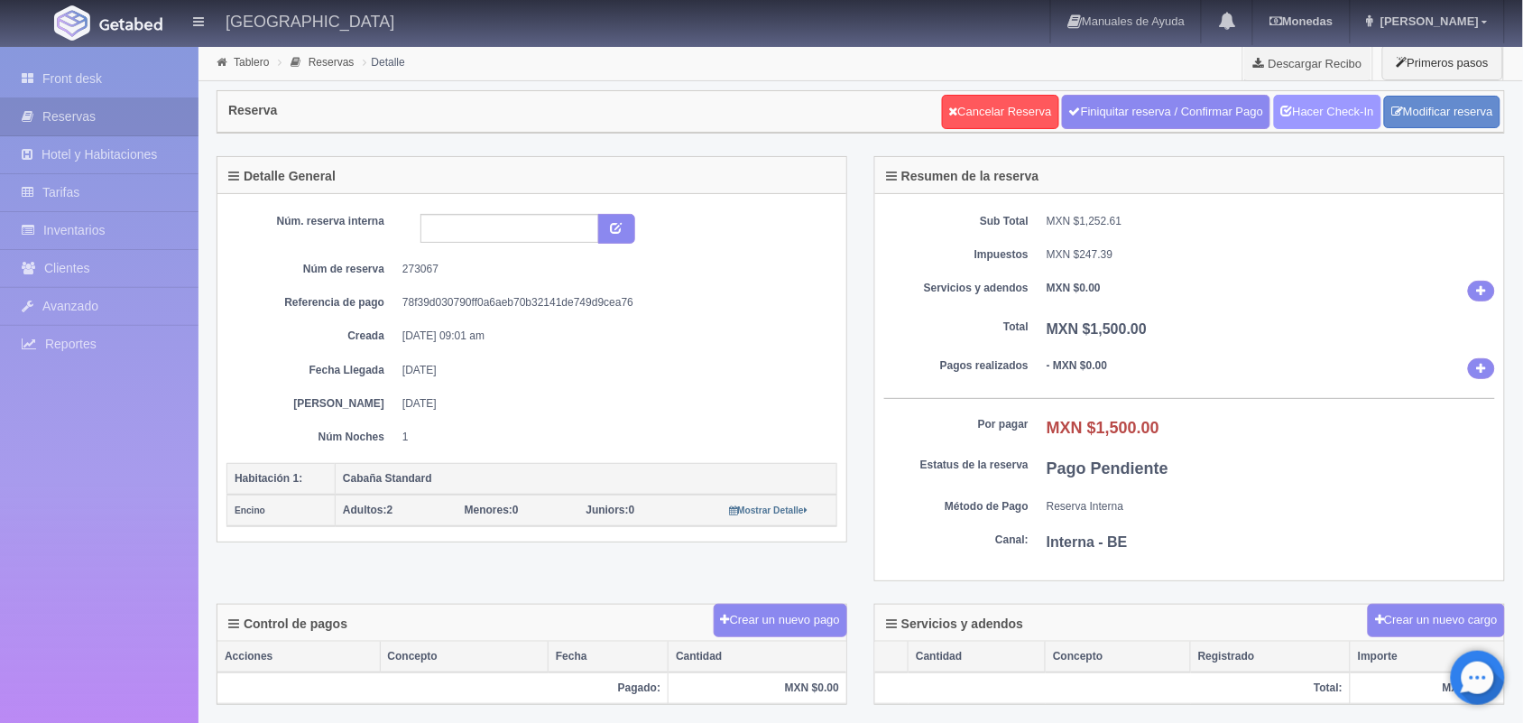
click at [1323, 108] on link "Hacer Check-In" at bounding box center [1327, 112] width 107 height 34
click at [88, 77] on link "Front desk" at bounding box center [99, 78] width 199 height 37
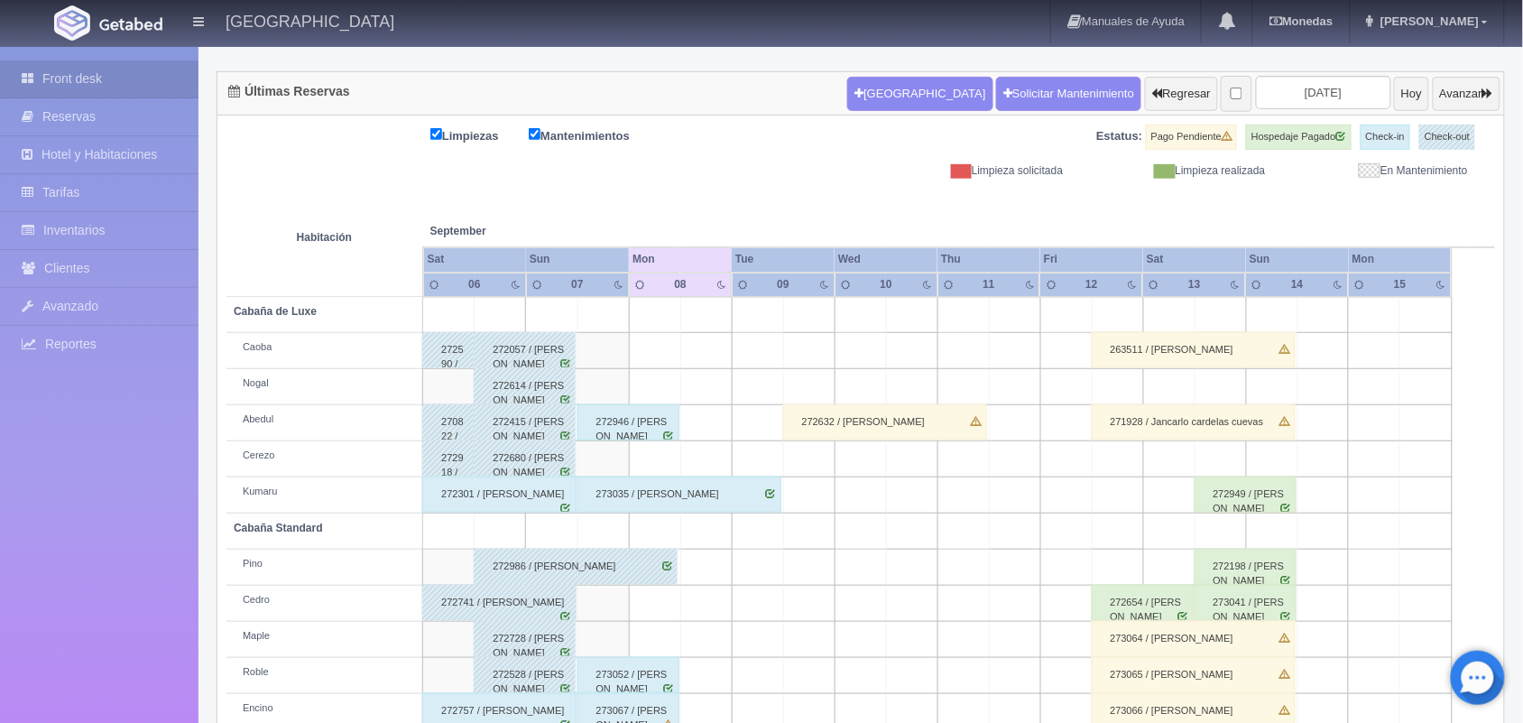
scroll to position [115, 0]
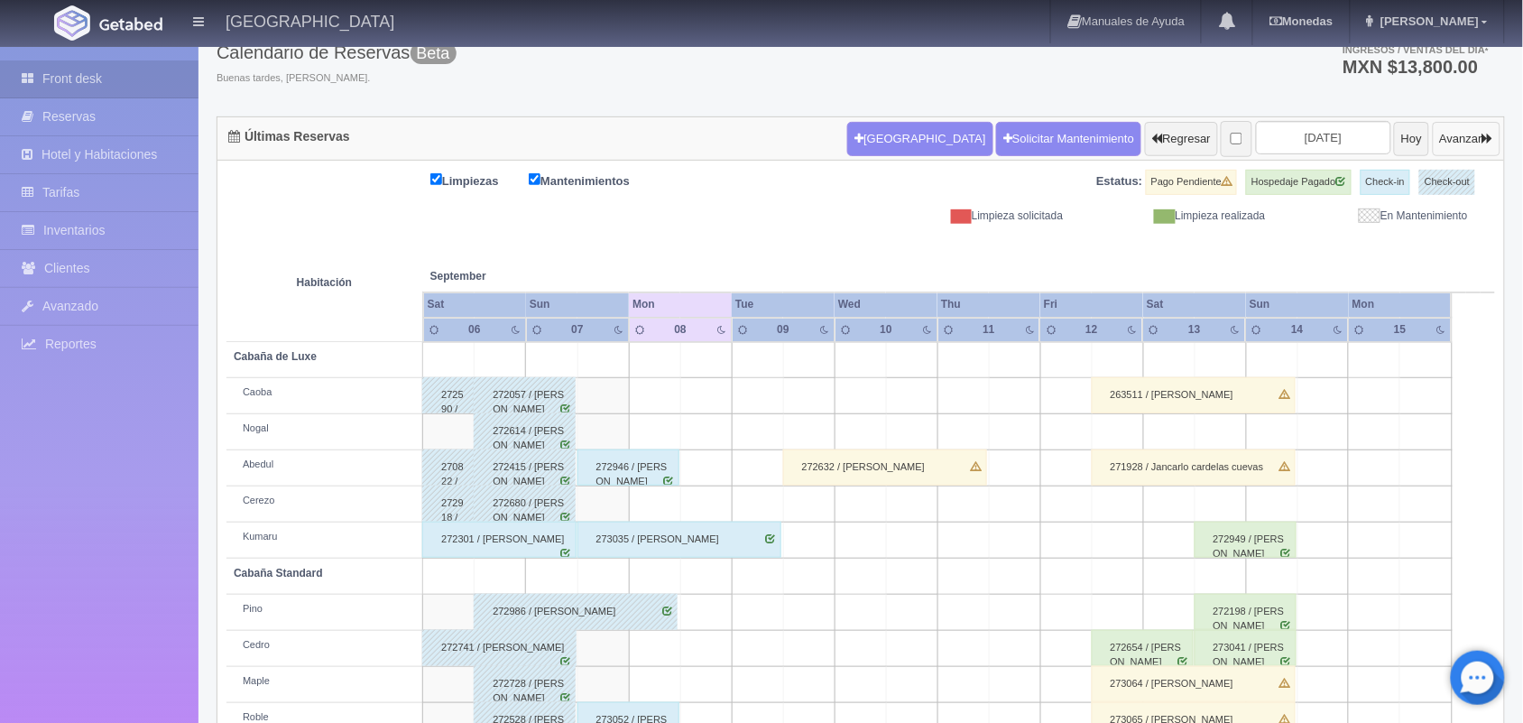
click at [1449, 145] on button "Avanzar" at bounding box center [1467, 139] width 68 height 34
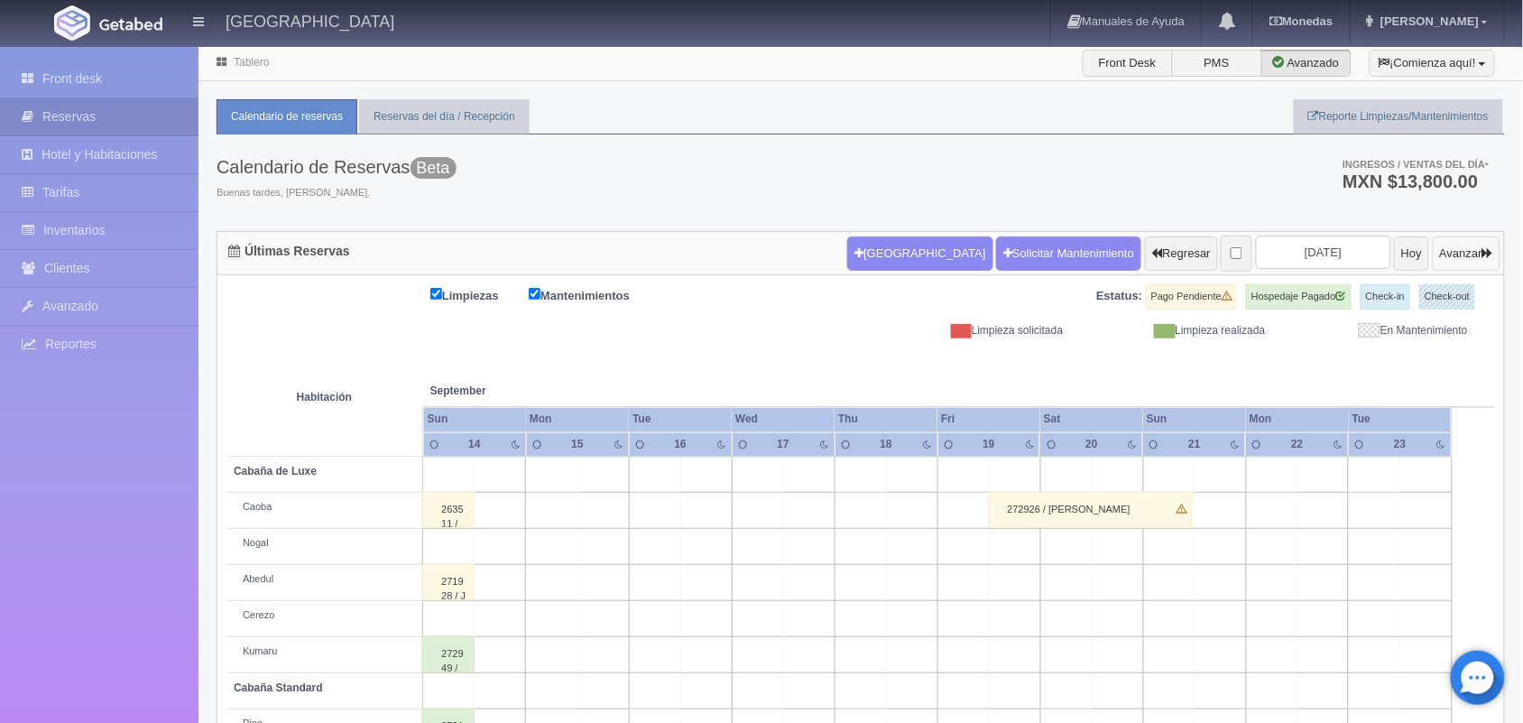
click at [1464, 262] on button "Avanzar" at bounding box center [1467, 253] width 68 height 34
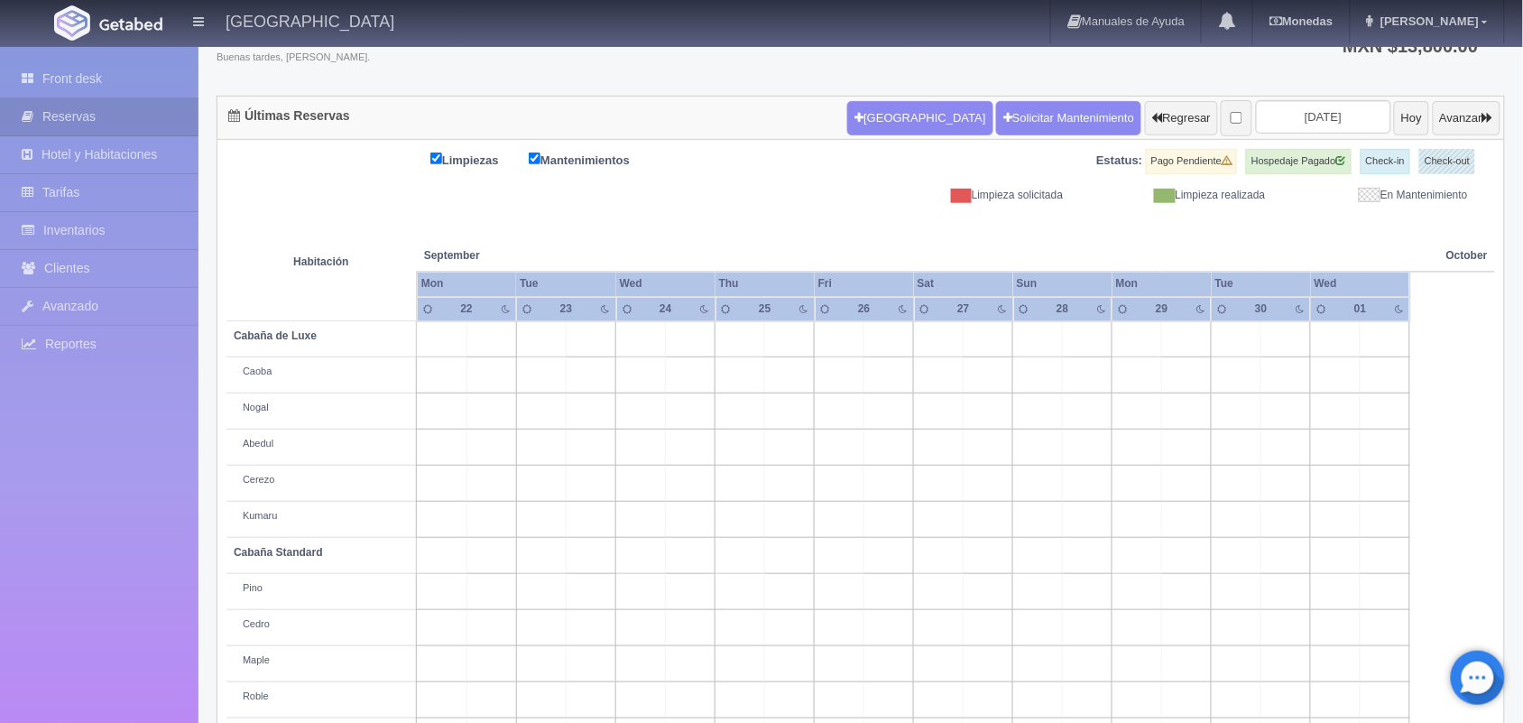
scroll to position [205, 0]
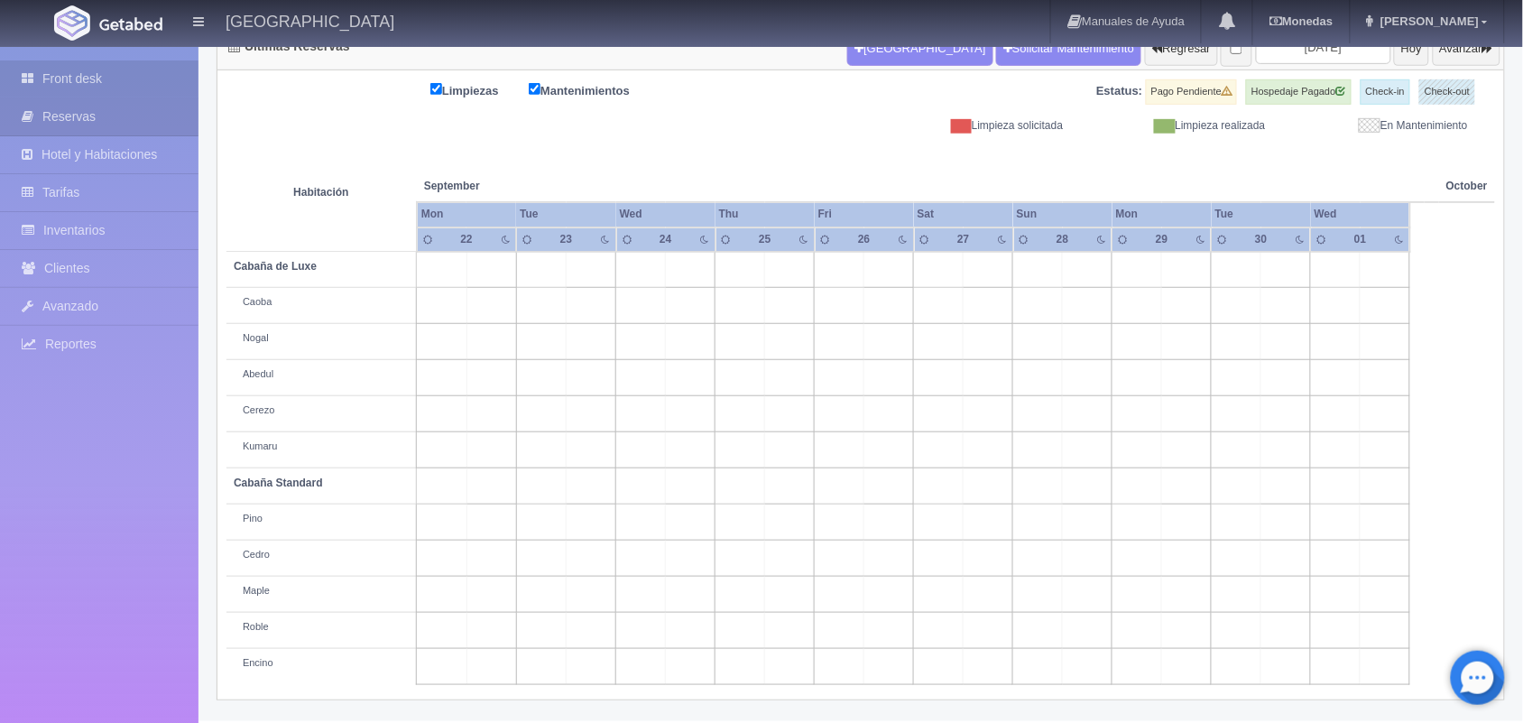
click at [126, 75] on link "Front desk" at bounding box center [99, 78] width 199 height 37
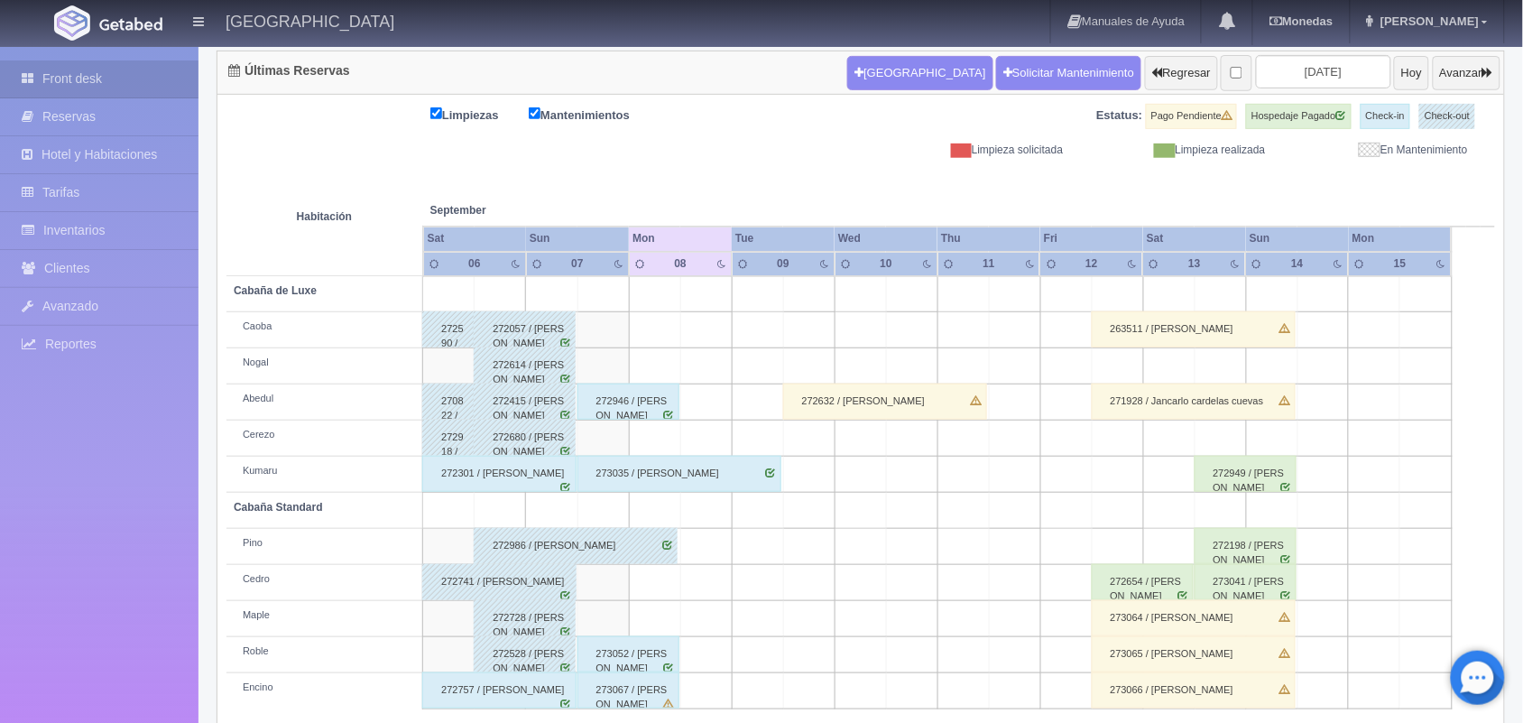
scroll to position [205, 0]
